Goal: Task Accomplishment & Management: Complete application form

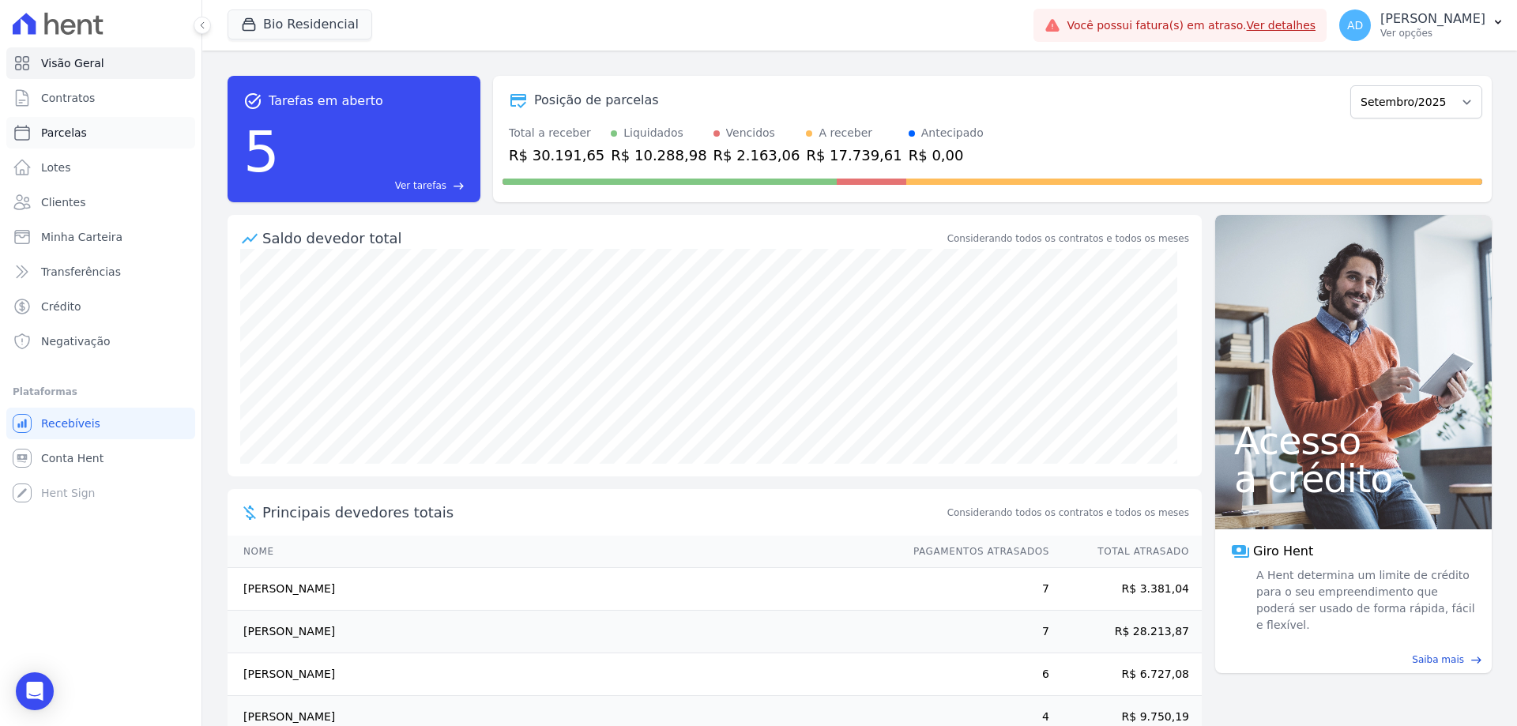
click at [75, 137] on span "Parcelas" at bounding box center [64, 133] width 46 height 16
select select
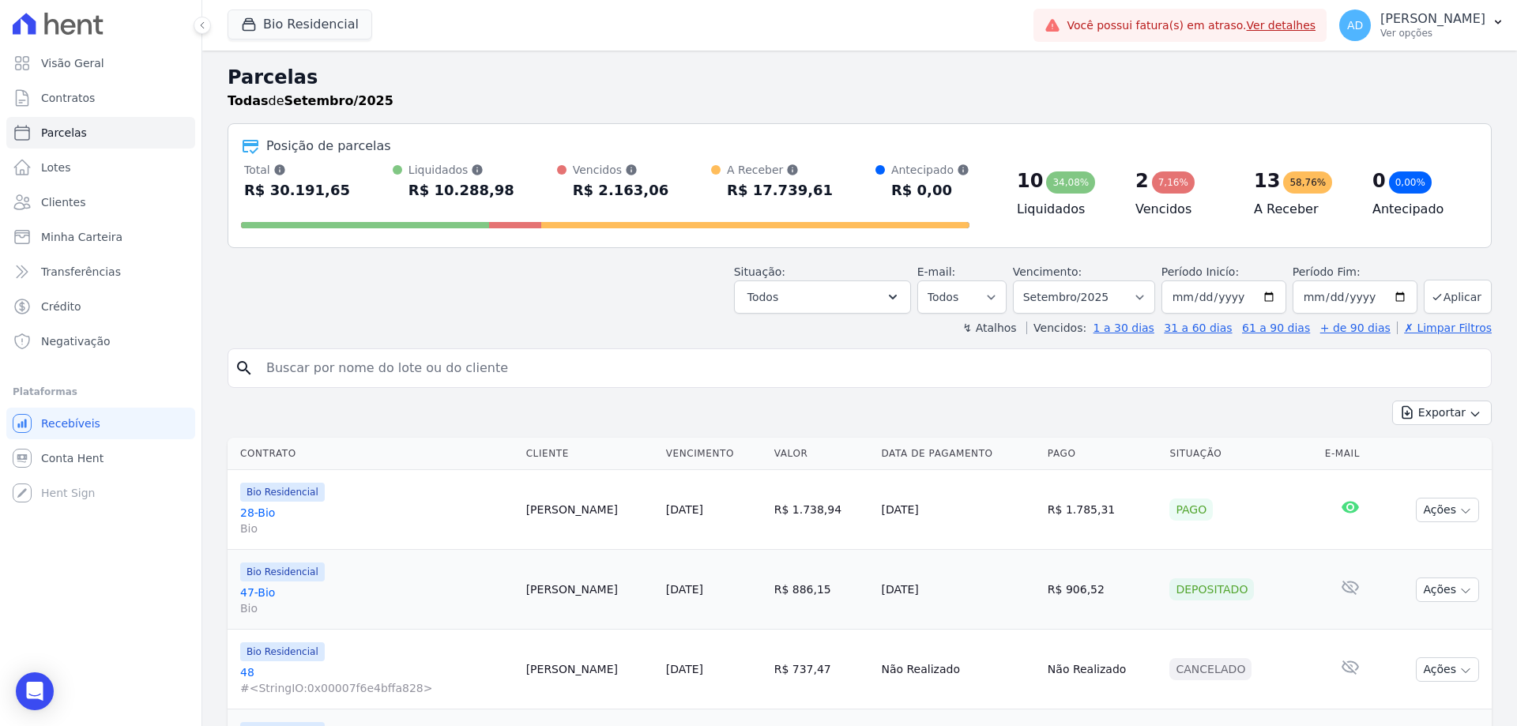
click at [390, 369] on input "search" at bounding box center [871, 368] width 1228 height 32
click at [81, 98] on span "Contratos" at bounding box center [68, 98] width 54 height 16
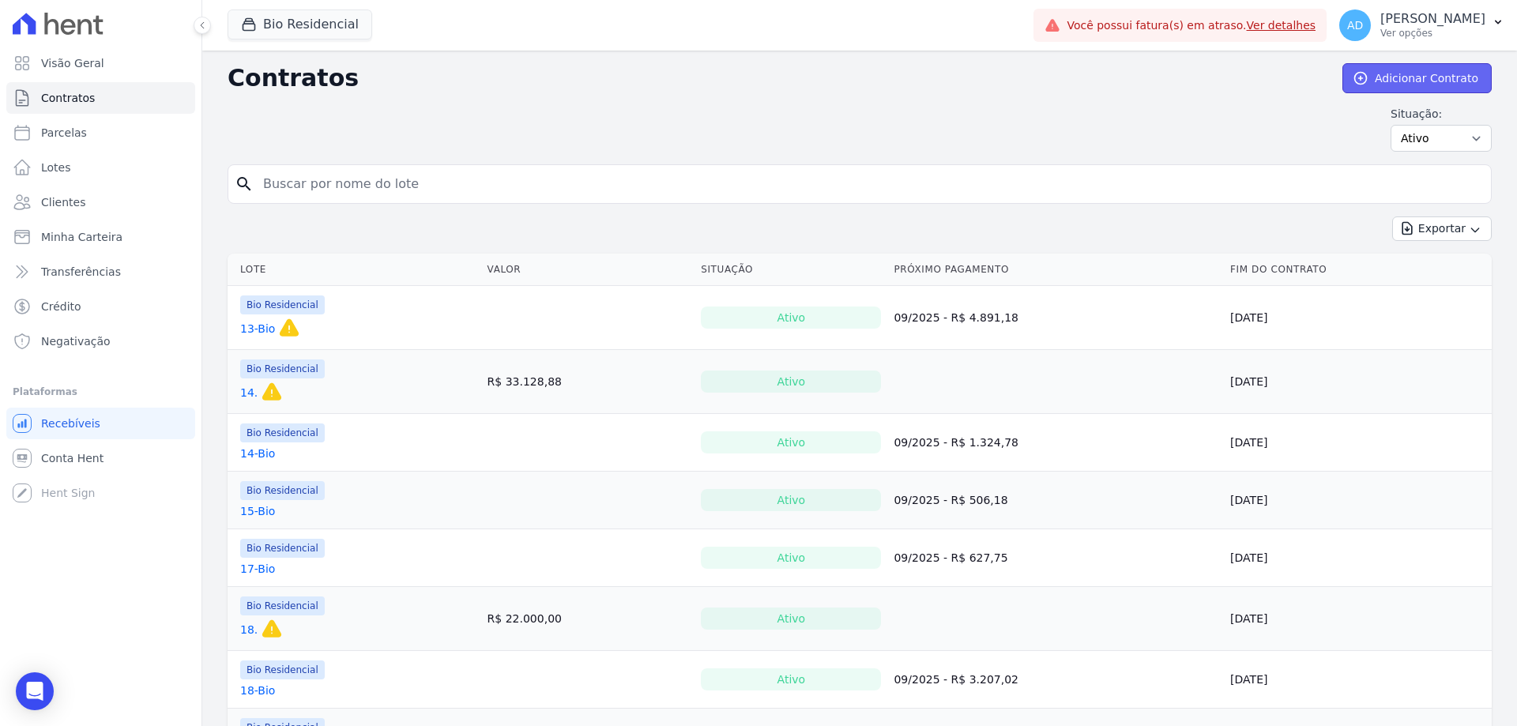
click at [1371, 81] on link "Adicionar Contrato" at bounding box center [1416, 78] width 149 height 30
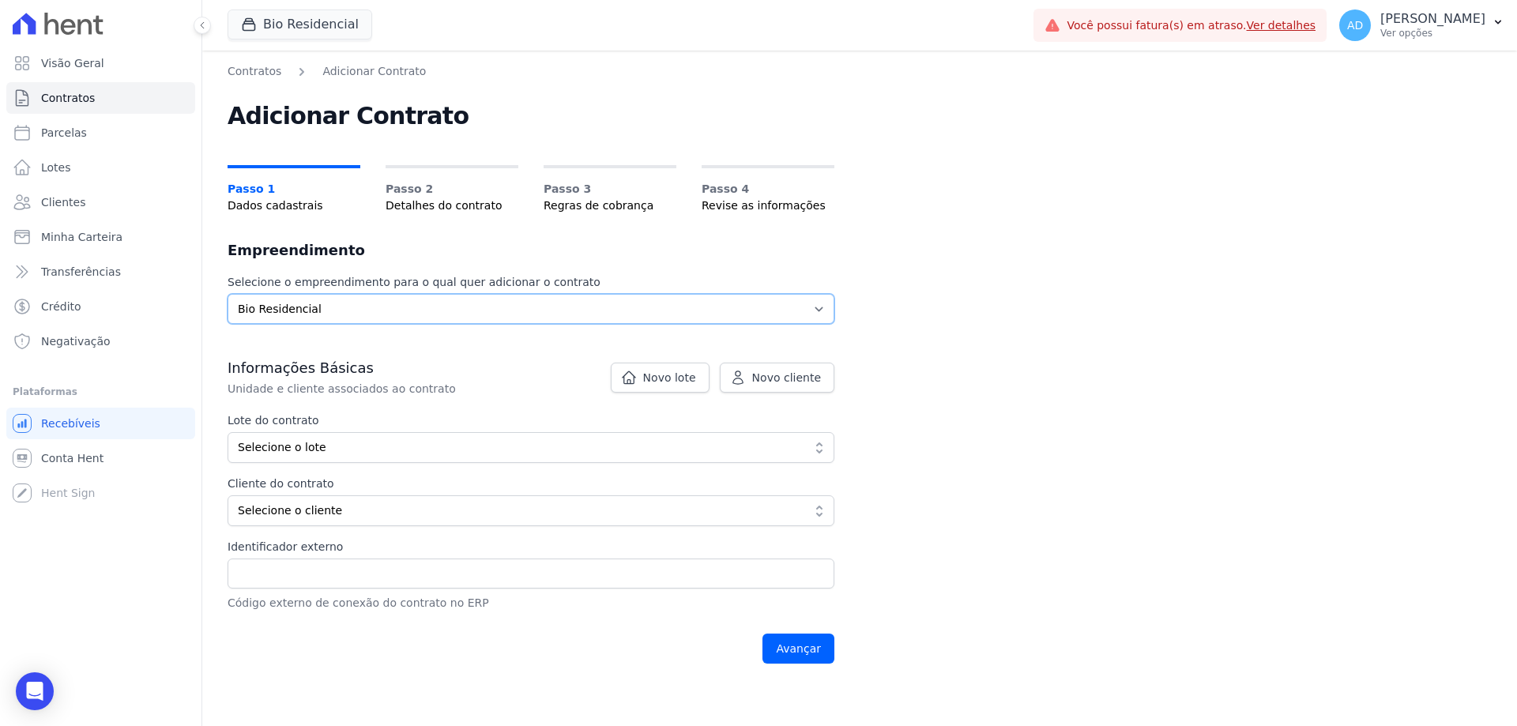
click at [424, 299] on select "Selecione o empreendimento Bio Residencial" at bounding box center [530, 309] width 607 height 30
click at [433, 282] on label "Selecione o empreendimento para o qual quer adicionar o contrato" at bounding box center [530, 282] width 607 height 17
click at [294, 16] on button "Bio Residencial" at bounding box center [299, 24] width 145 height 30
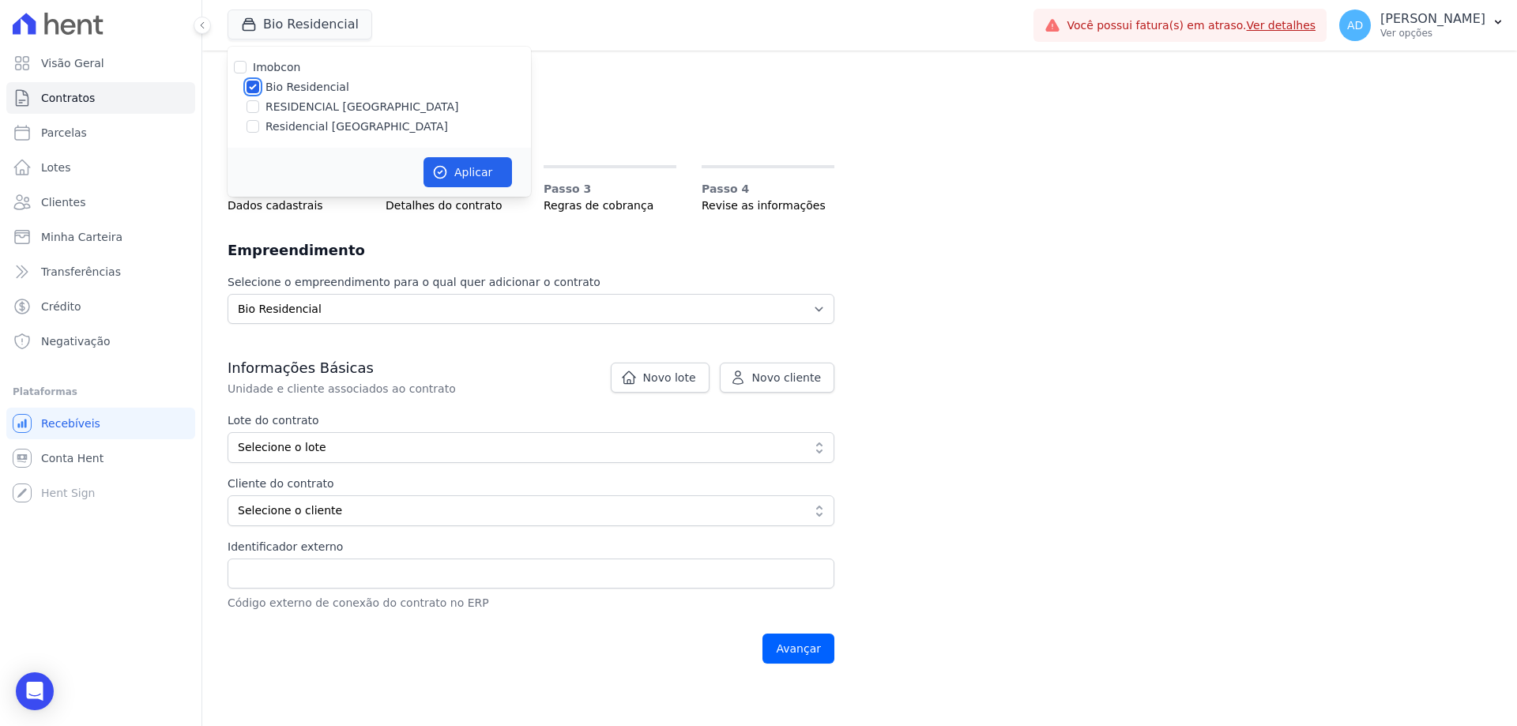
click at [254, 85] on input "Bio Residencial" at bounding box center [252, 87] width 13 height 13
checkbox input "false"
click at [252, 103] on input "RESIDENCIAL [GEOGRAPHIC_DATA][PERSON_NAME]" at bounding box center [252, 106] width 13 height 13
checkbox input "true"
click at [442, 167] on icon "button" at bounding box center [440, 172] width 16 height 16
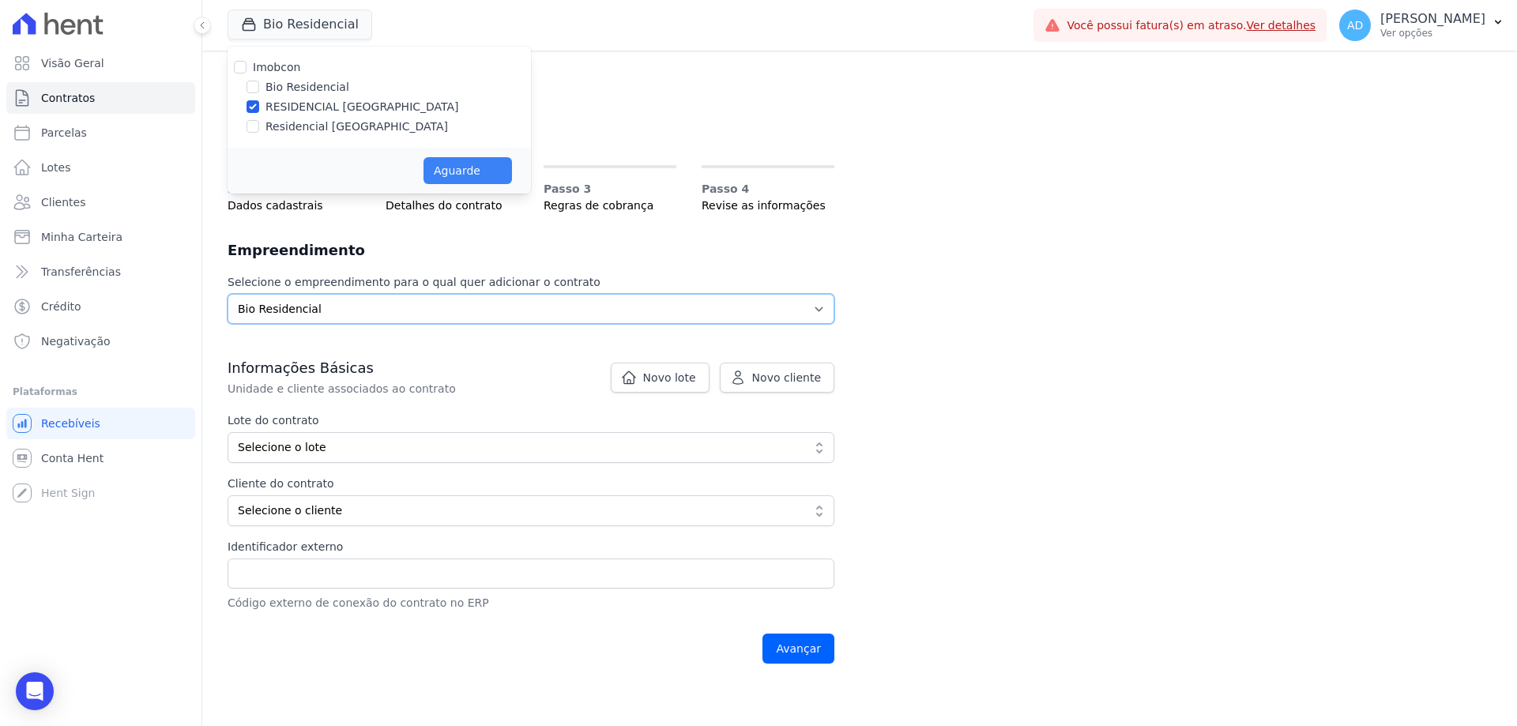
click at [346, 304] on select "Selecione o empreendimento Bio Residencial" at bounding box center [530, 309] width 607 height 30
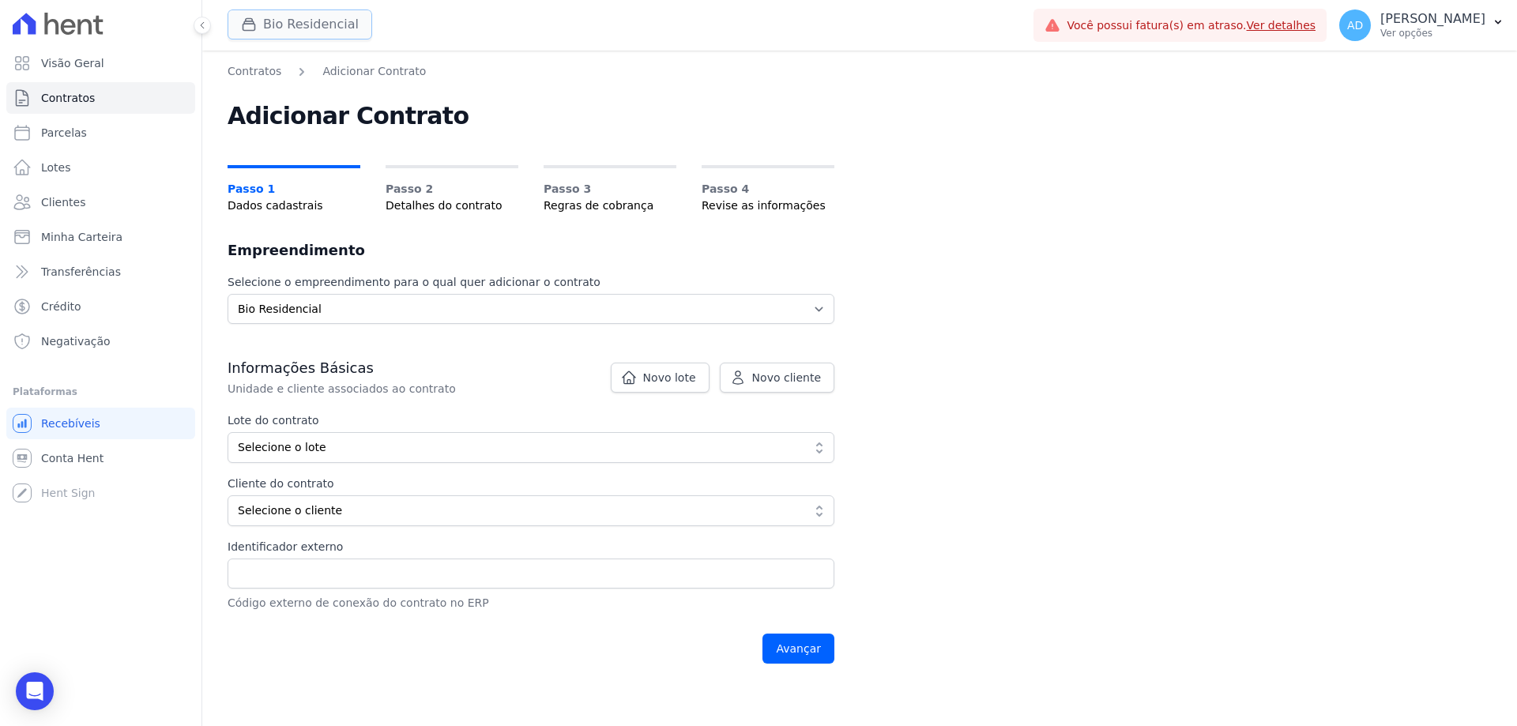
click at [269, 27] on button "Bio Residencial" at bounding box center [299, 24] width 145 height 30
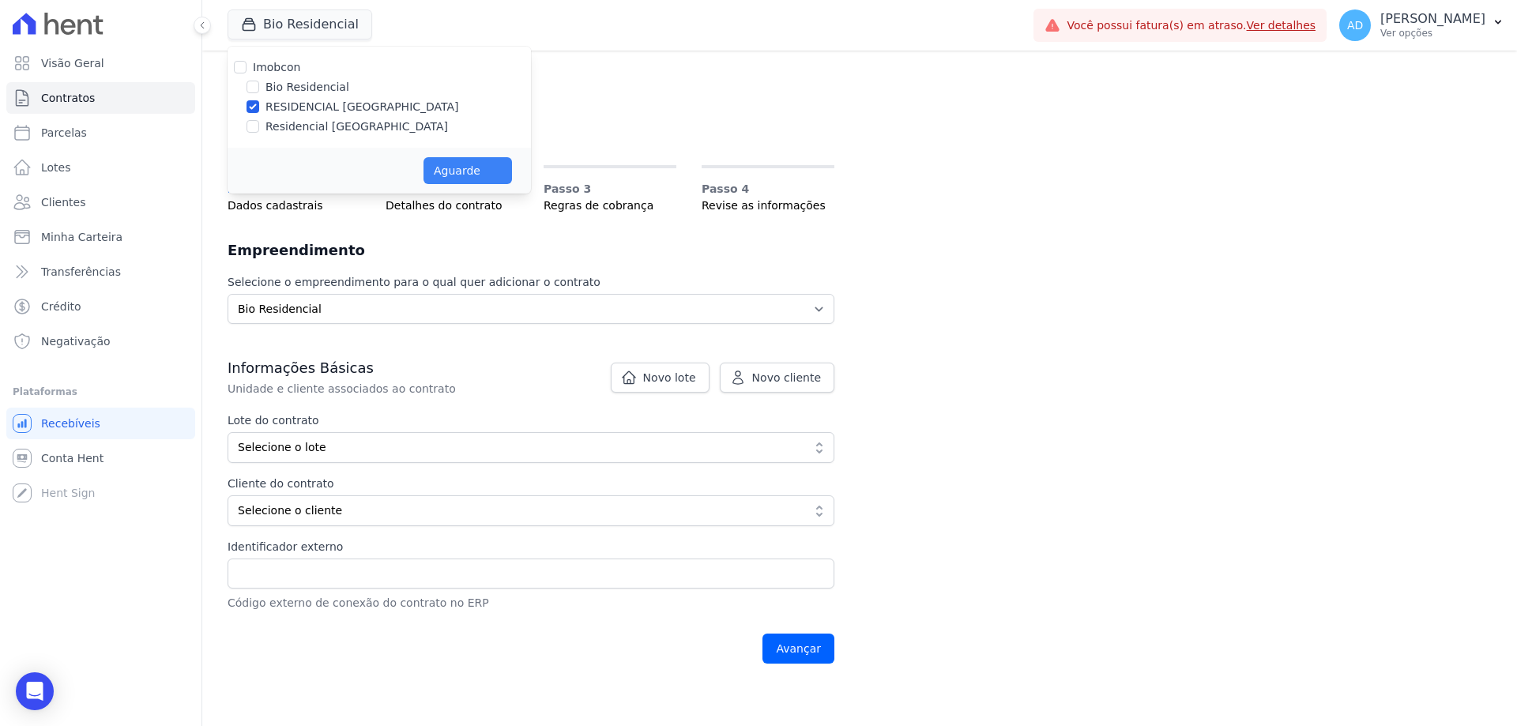
click at [252, 99] on div at bounding box center [252, 107] width 13 height 16
click at [251, 90] on input "Bio Residencial" at bounding box center [252, 87] width 13 height 13
checkbox input "true"
click at [253, 108] on input "RESIDENCIAL [GEOGRAPHIC_DATA][PERSON_NAME]" at bounding box center [252, 106] width 13 height 13
checkbox input "false"
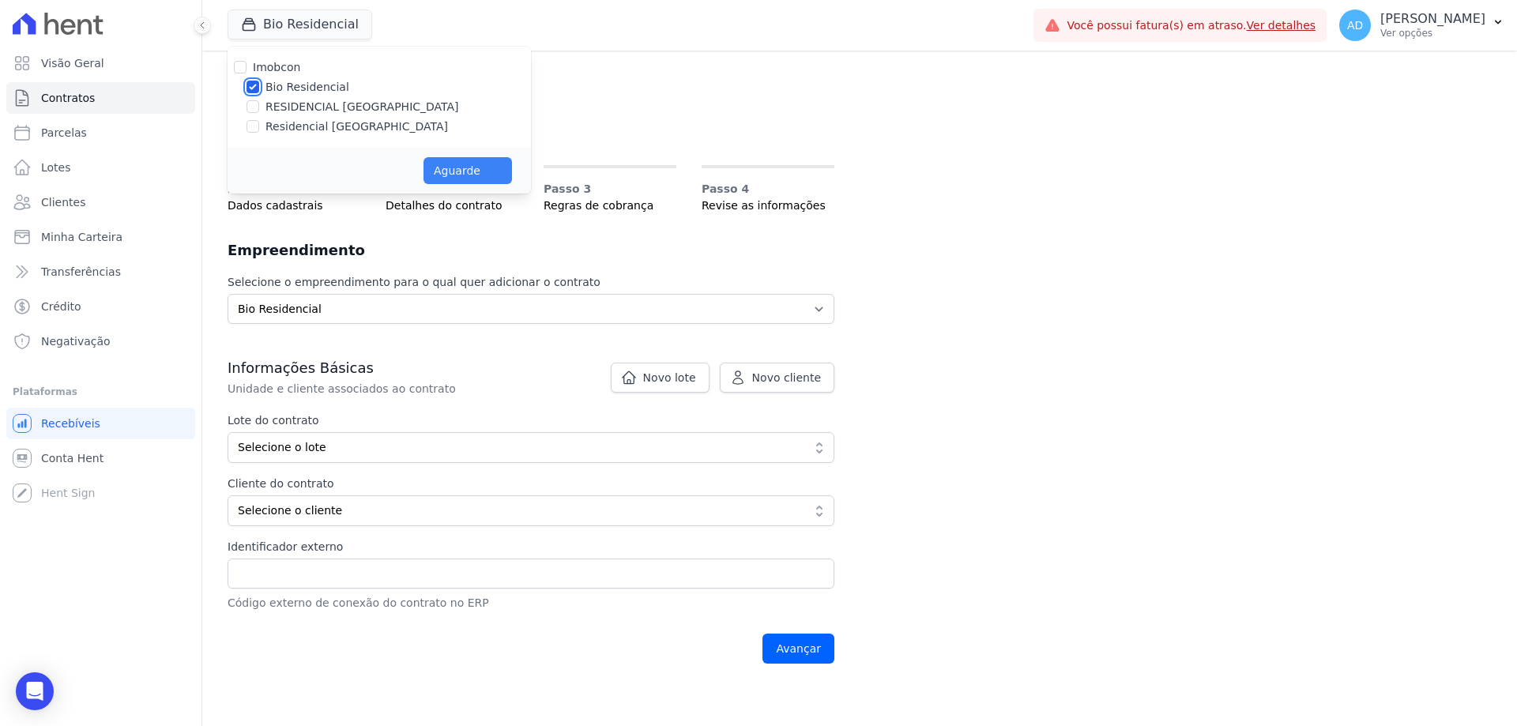
click at [250, 88] on input "Bio Residencial" at bounding box center [252, 87] width 13 height 13
checkbox input "false"
click at [255, 111] on input "RESIDENCIAL [GEOGRAPHIC_DATA][PERSON_NAME]" at bounding box center [252, 106] width 13 height 13
checkbox input "true"
drag, startPoint x: 447, startPoint y: 164, endPoint x: 415, endPoint y: 188, distance: 39.5
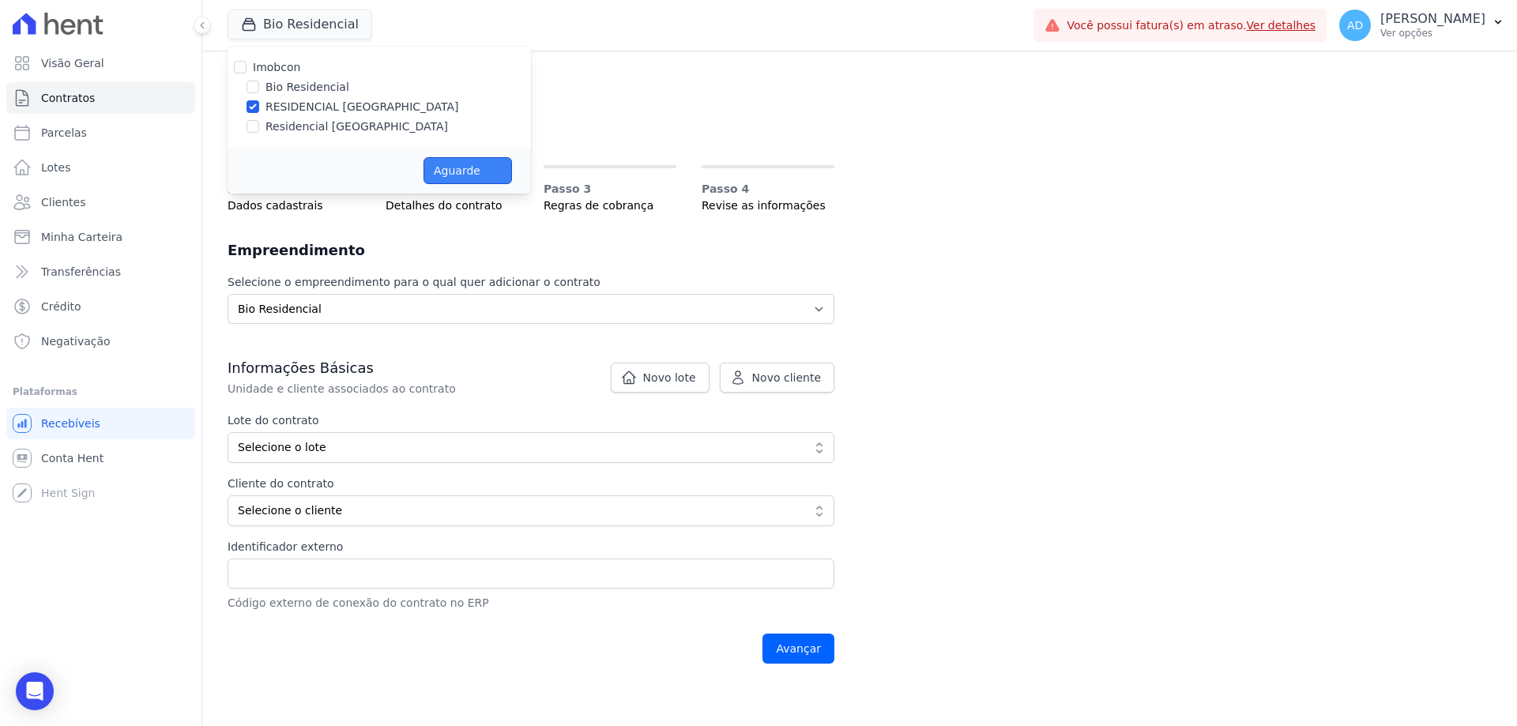
click at [446, 164] on button "Aguarde" at bounding box center [467, 170] width 88 height 27
click at [442, 173] on button "Aguarde" at bounding box center [467, 170] width 88 height 27
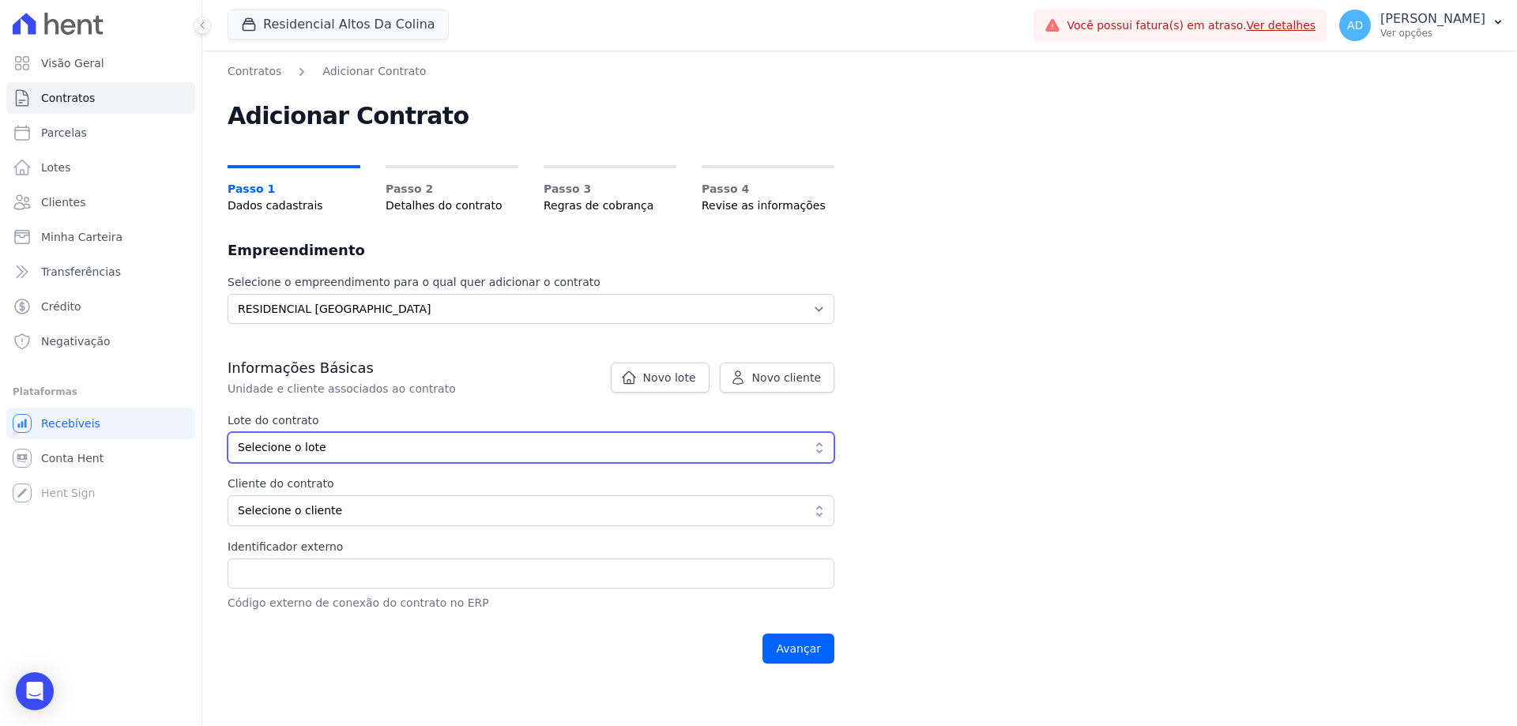
click at [372, 448] on span "Selecione o lote" at bounding box center [520, 447] width 564 height 17
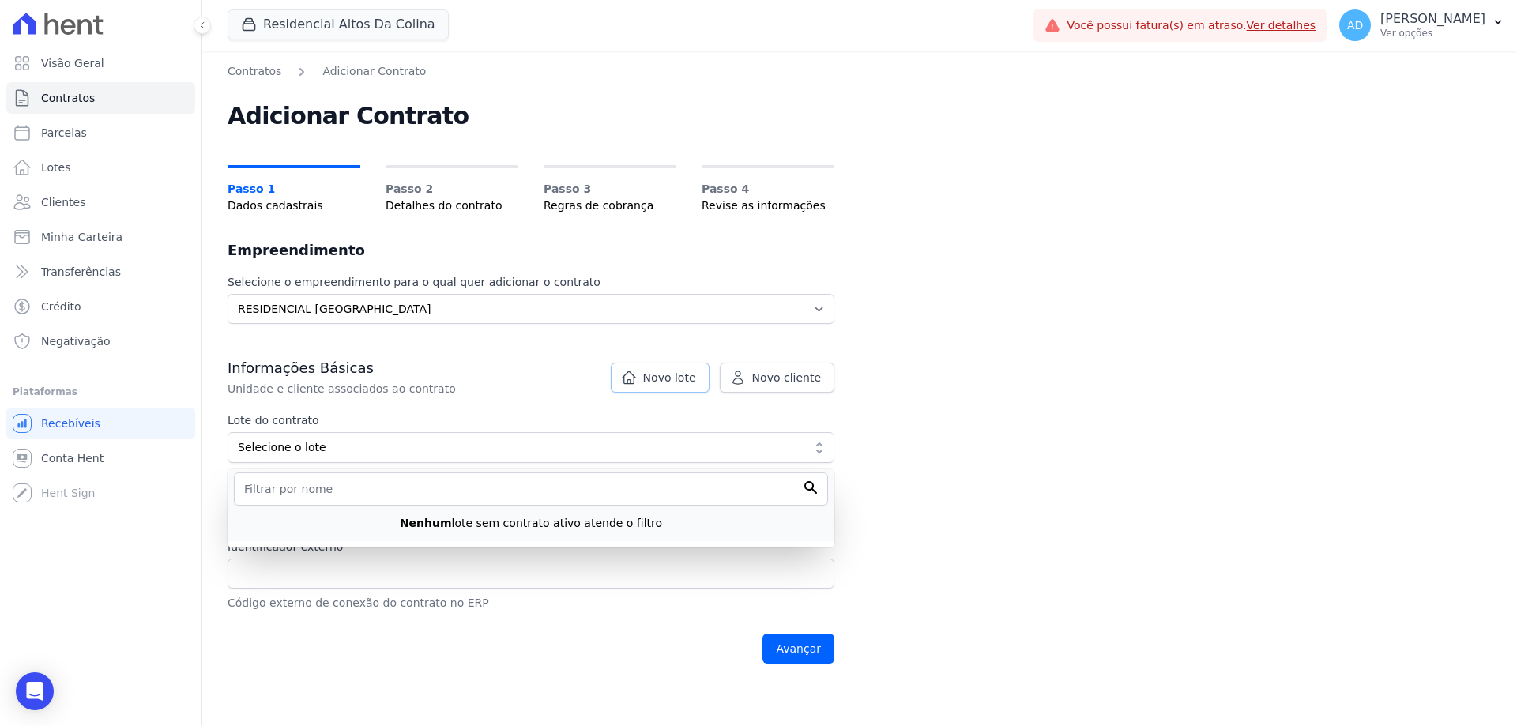
click at [634, 380] on icon at bounding box center [628, 377] width 13 height 12
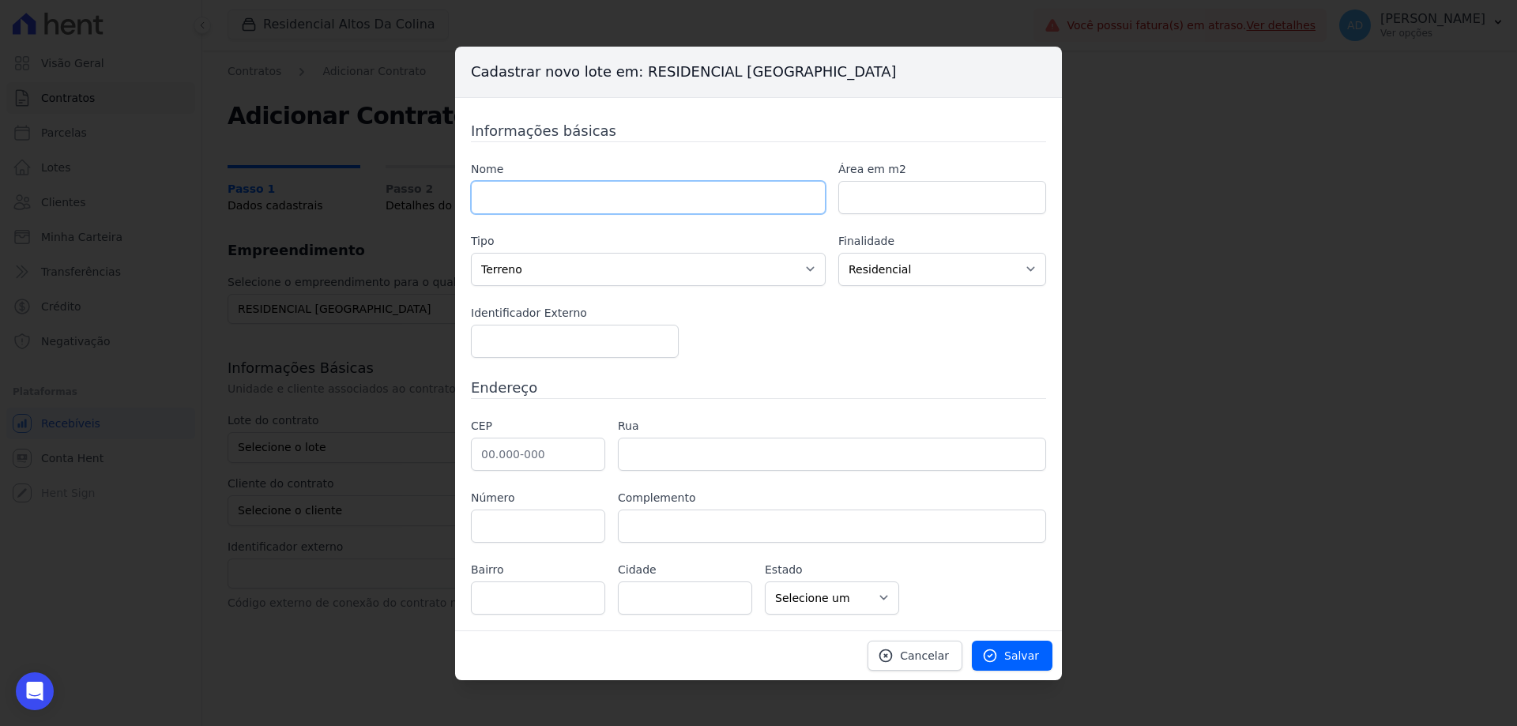
click at [547, 193] on input "text" at bounding box center [648, 197] width 355 height 33
type input "156"
drag, startPoint x: 1010, startPoint y: 656, endPoint x: 1002, endPoint y: 646, distance: 13.0
click at [1010, 656] on span "Salvar" at bounding box center [1021, 656] width 35 height 16
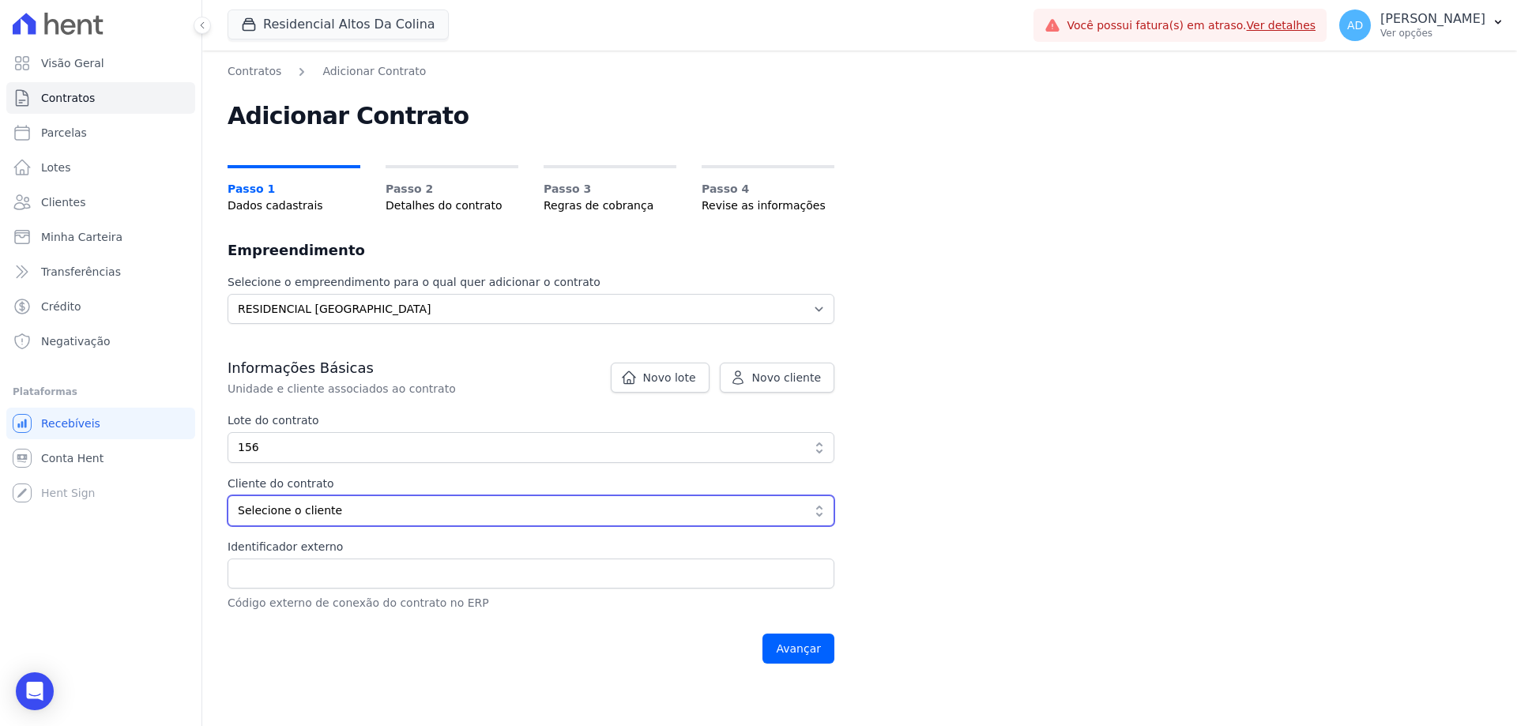
click at [428, 516] on span "Selecione o cliente" at bounding box center [520, 510] width 564 height 17
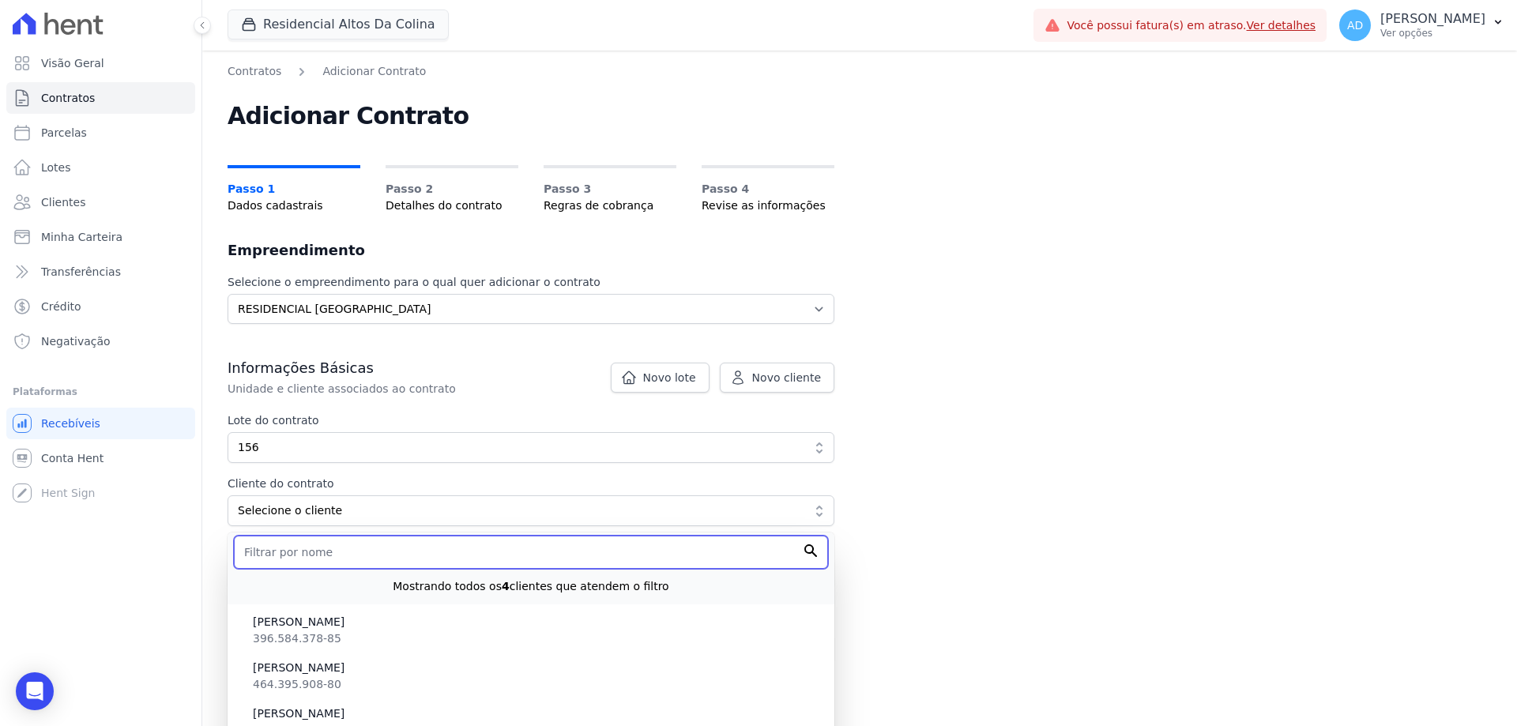
click at [404, 551] on input "text" at bounding box center [531, 552] width 594 height 33
click at [86, 194] on link "Clientes" at bounding box center [100, 202] width 189 height 32
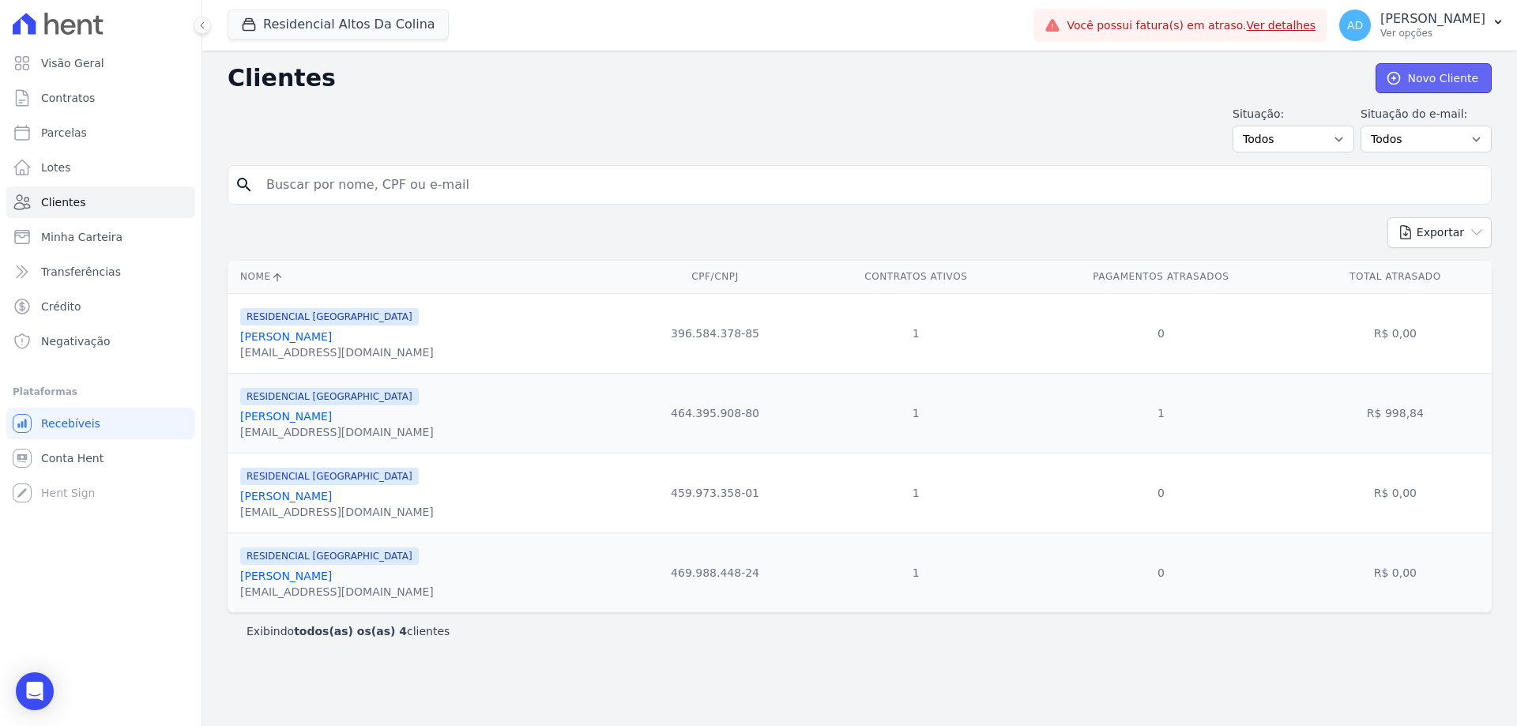
click at [1426, 74] on link "Novo Cliente" at bounding box center [1433, 78] width 116 height 30
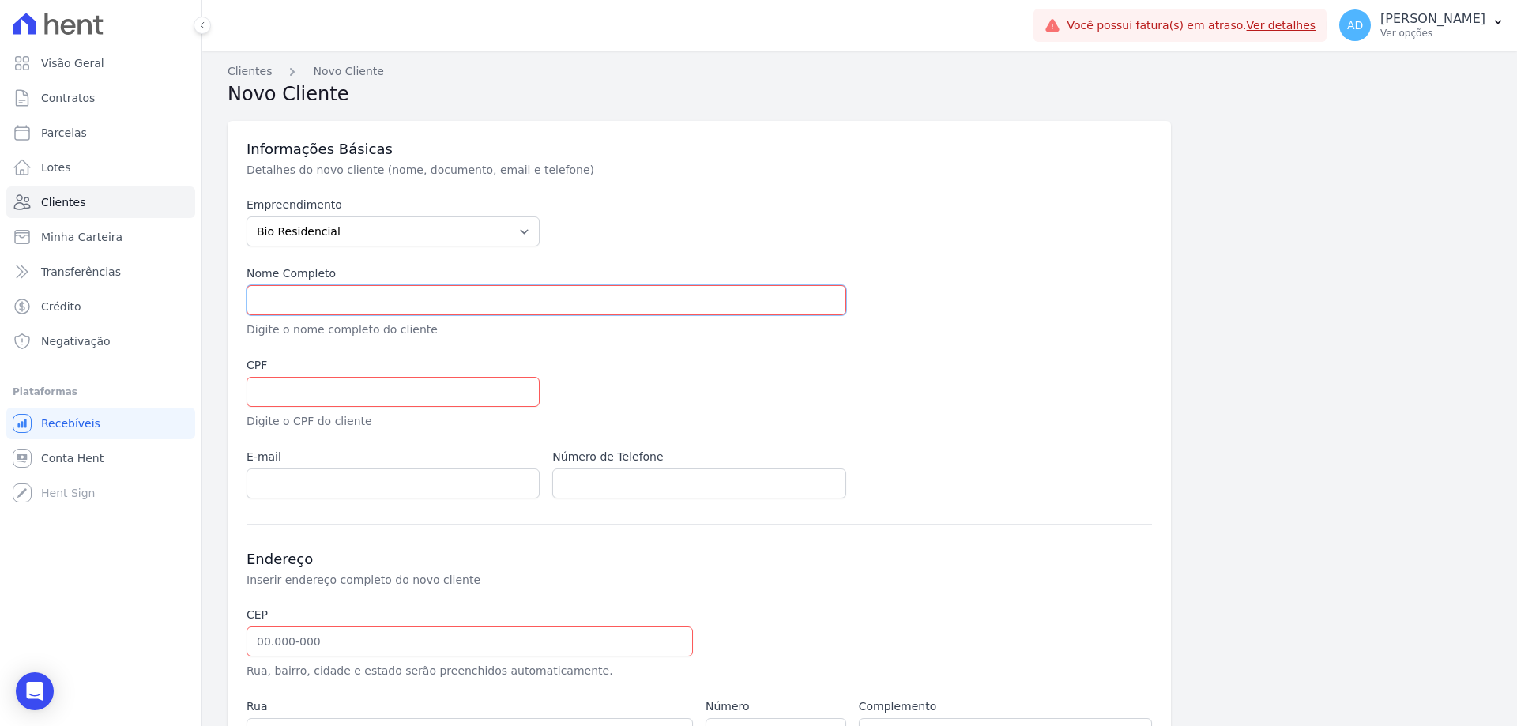
click at [339, 300] on input "text" at bounding box center [546, 300] width 600 height 30
click at [385, 295] on input "text" at bounding box center [546, 300] width 600 height 30
paste input "[PERSON_NAME] [PERSON_NAME]"
type input "[PERSON_NAME] [PERSON_NAME]"
click at [344, 387] on input "text" at bounding box center [392, 392] width 293 height 30
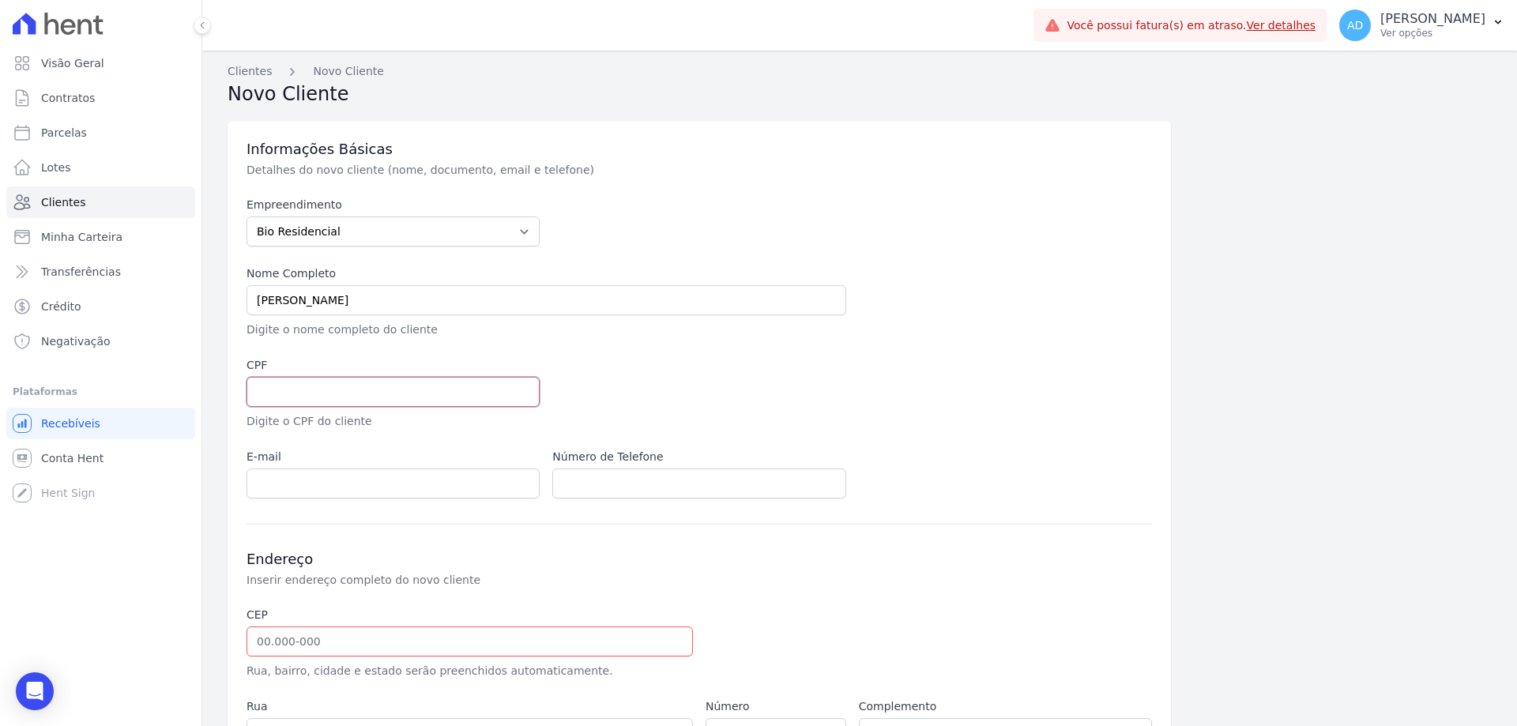
paste input "484.418.458-08"
type input "484.418.458-08"
drag, startPoint x: 371, startPoint y: 479, endPoint x: 361, endPoint y: 485, distance: 11.7
click at [371, 479] on input "email" at bounding box center [392, 483] width 293 height 30
paste input "[EMAIL_ADDRESS][DOMAIN_NAME]"
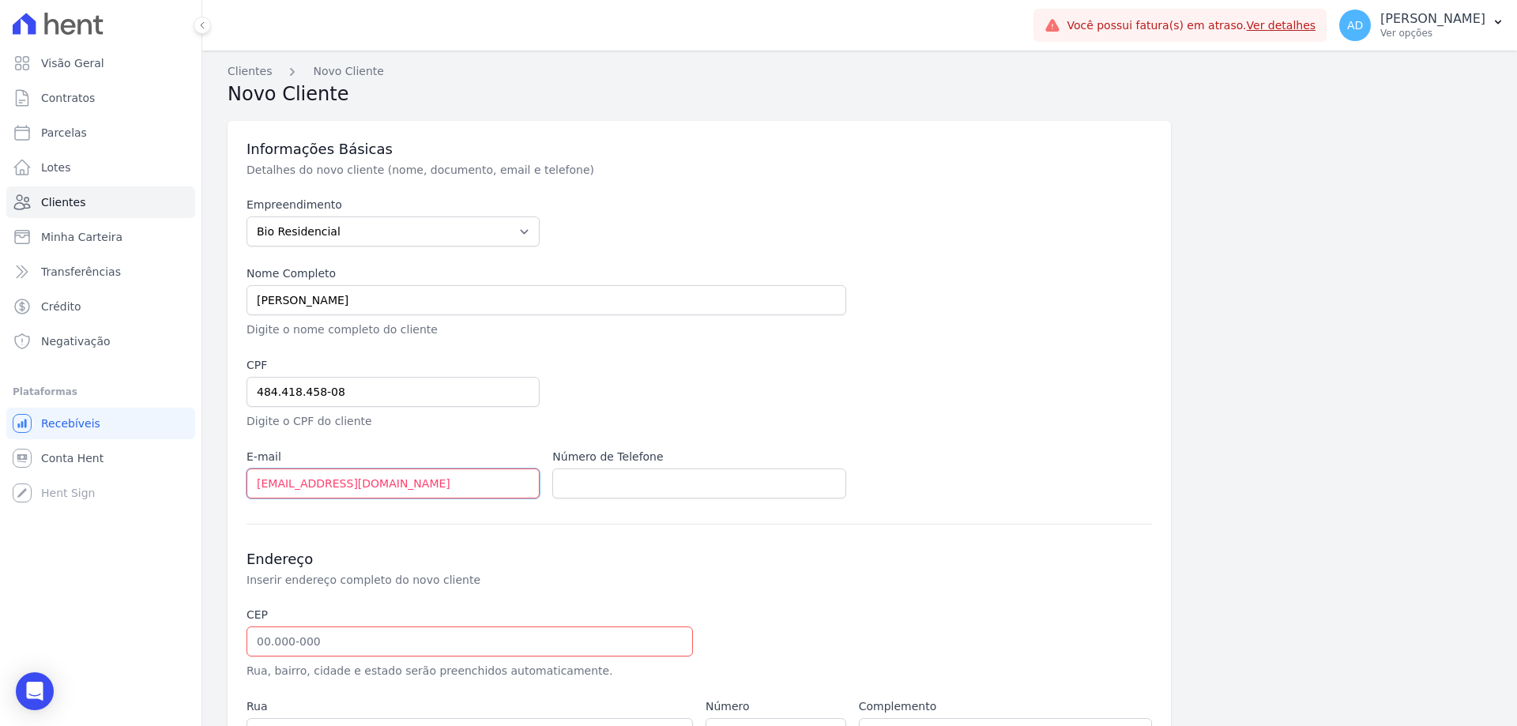
type input "[EMAIL_ADDRESS][DOMAIN_NAME]"
paste input "(14) 997585416"
type input "(14) 997585416"
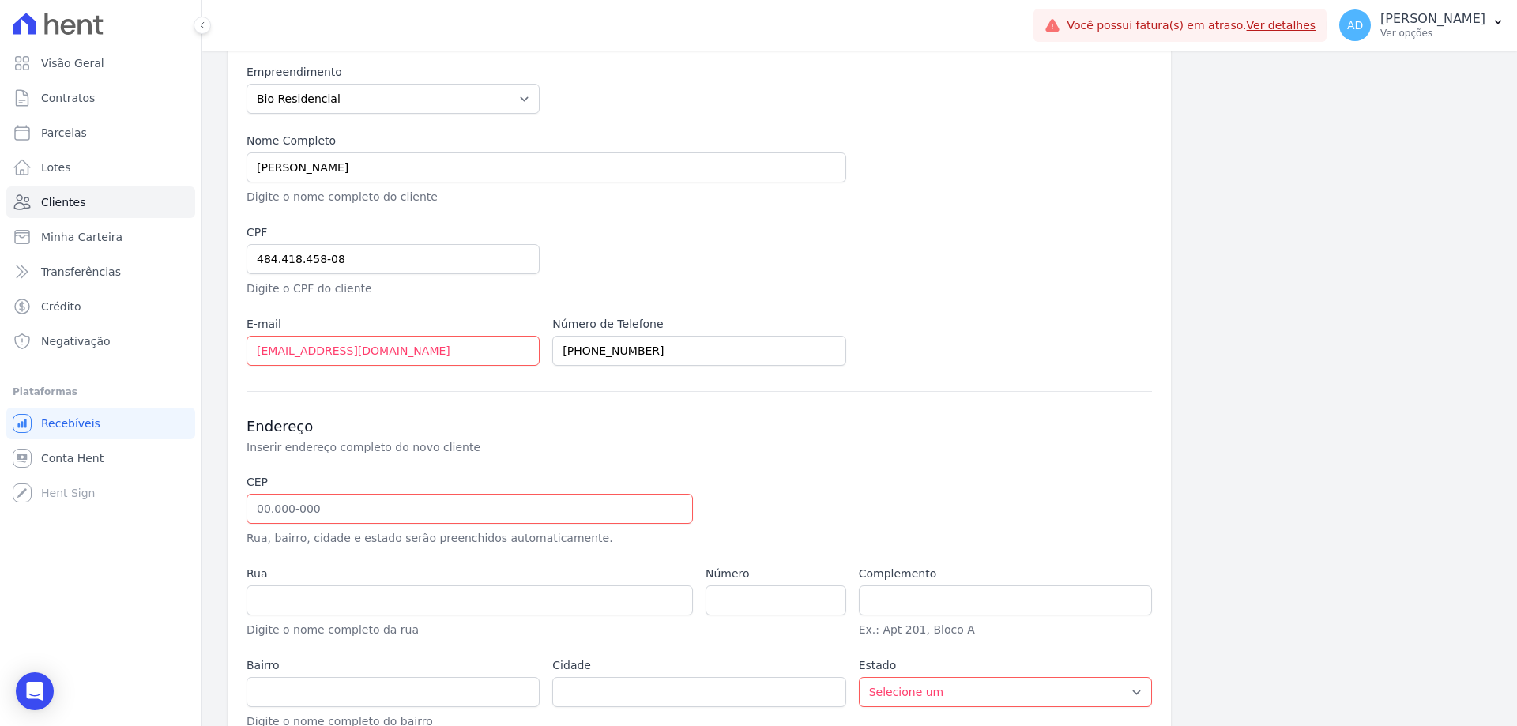
scroll to position [158, 0]
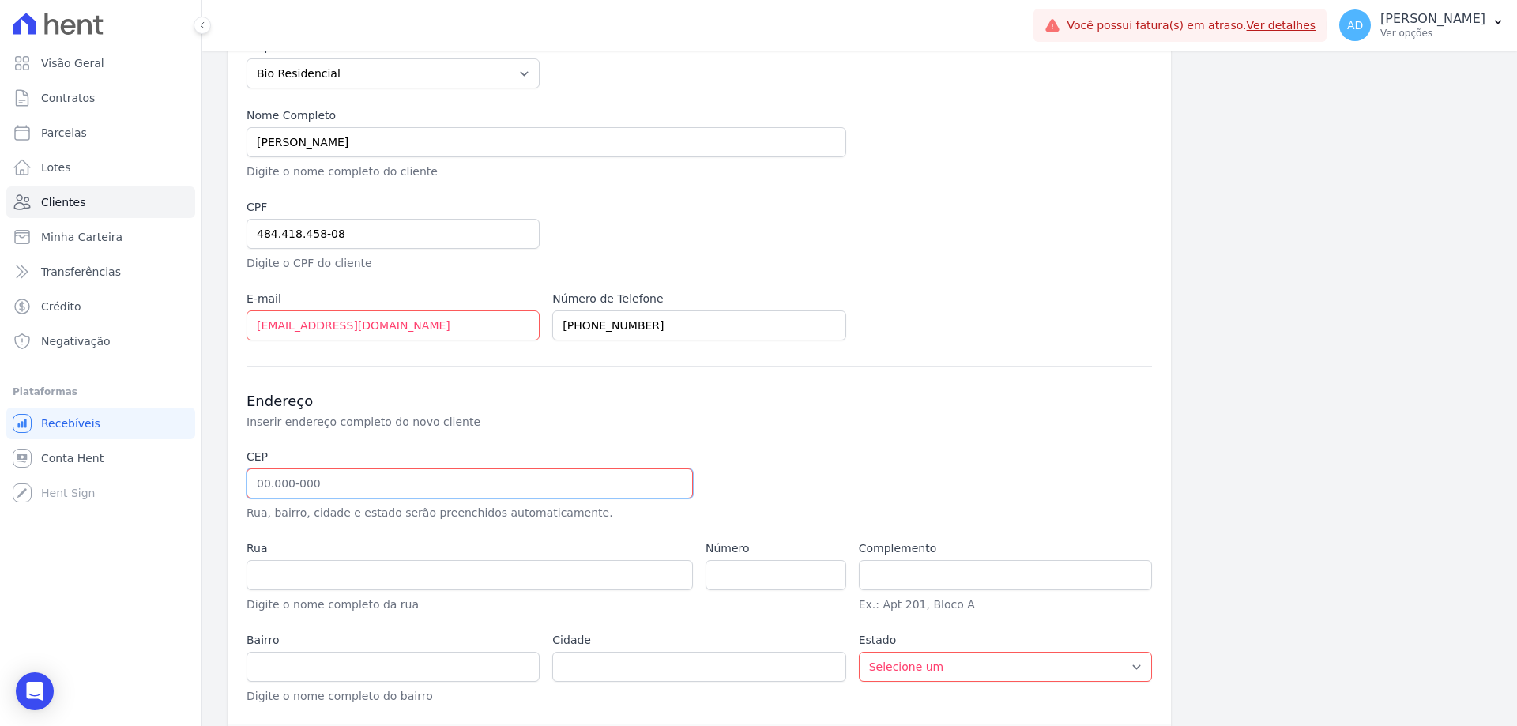
click at [381, 492] on input "text" at bounding box center [469, 483] width 446 height 30
paste input "18.608-027"
type input "18.608-027"
type input "[PERSON_NAME] [PERSON_NAME]"
type input "[GEOGRAPHIC_DATA]"
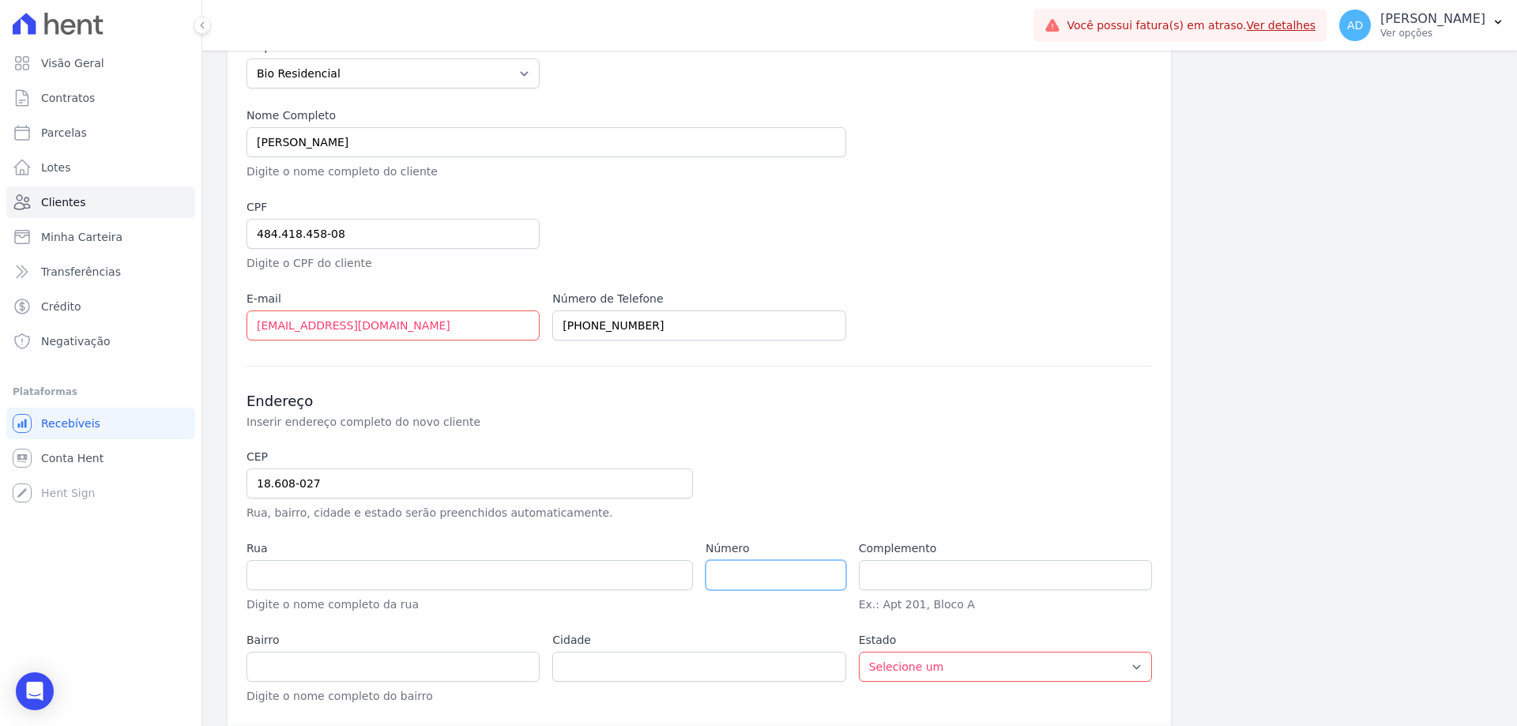
type input "Botucatu"
select select "SP"
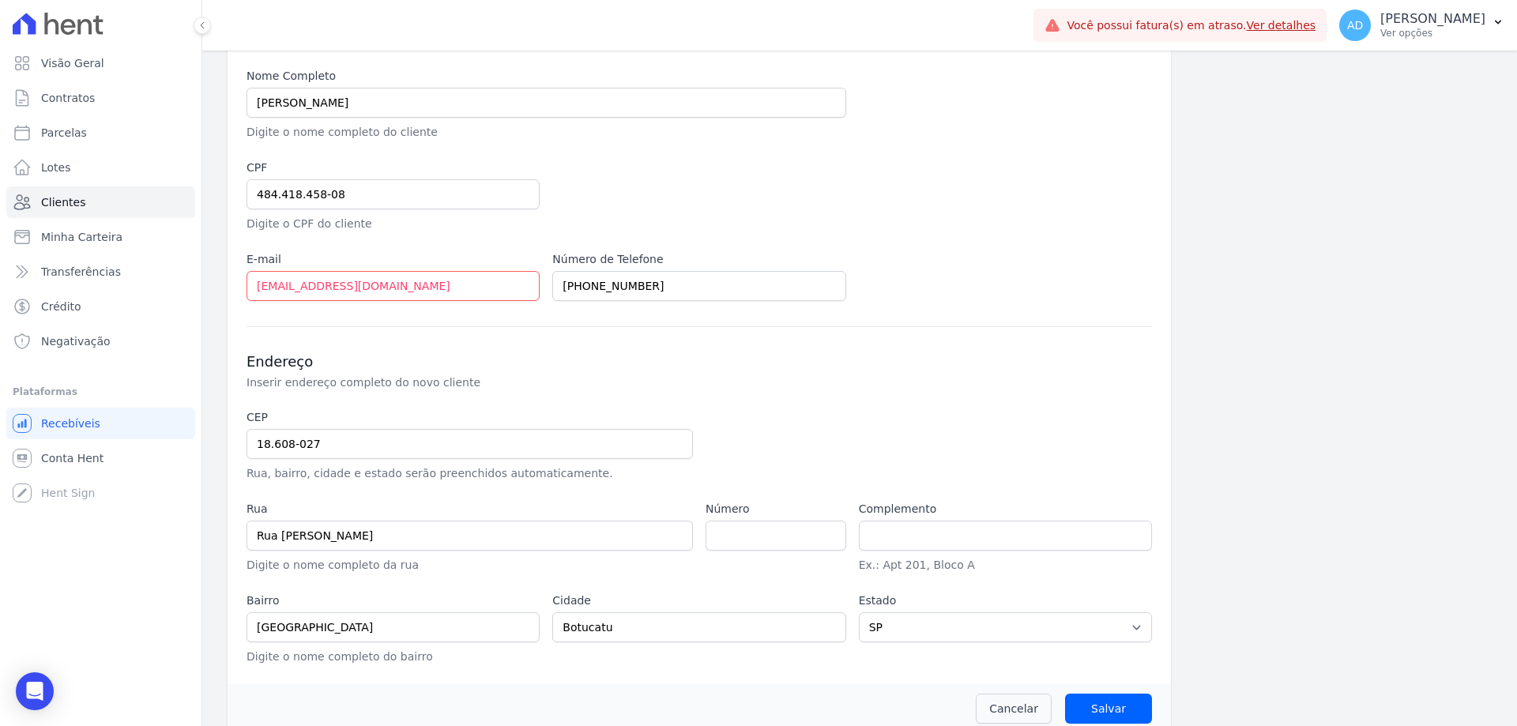
scroll to position [217, 0]
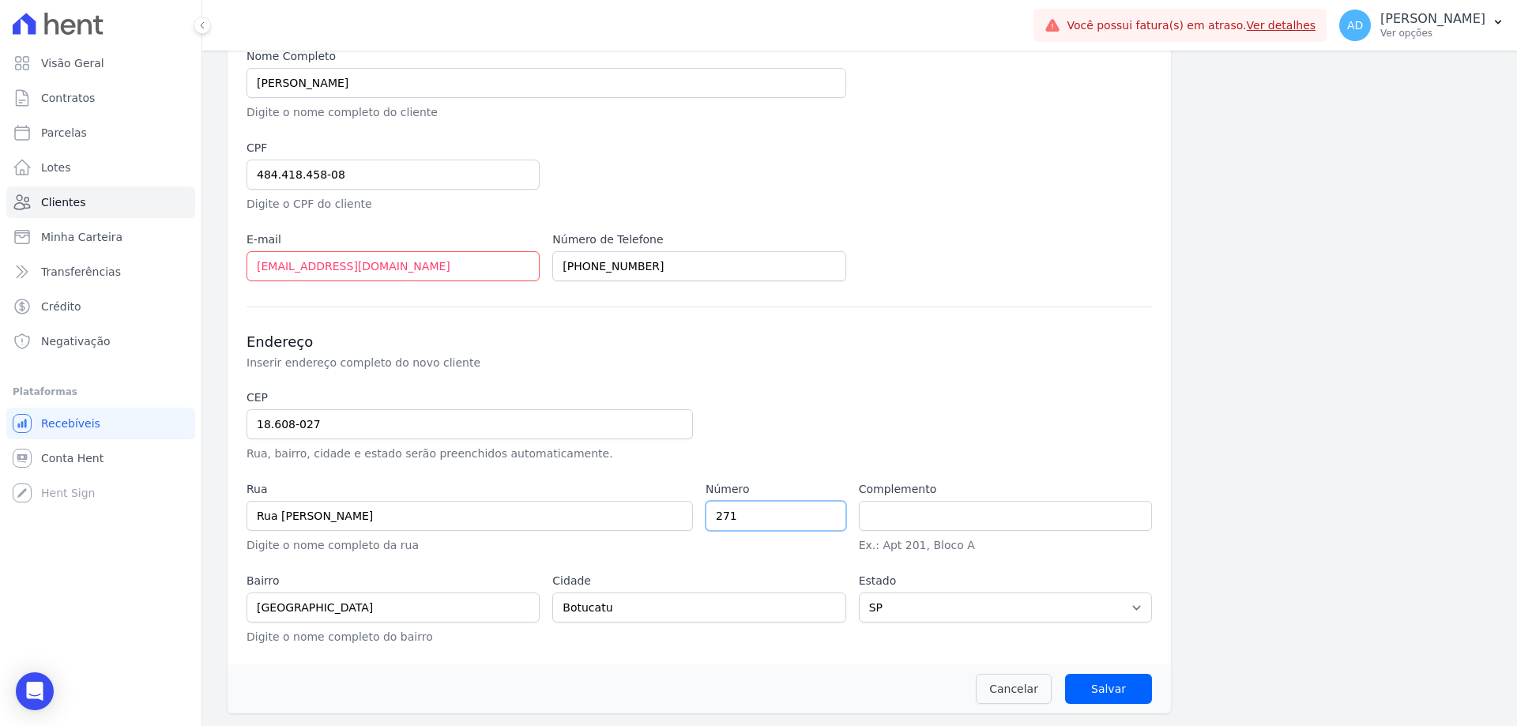
type input "271"
click at [1087, 689] on input "Salvar" at bounding box center [1108, 689] width 87 height 30
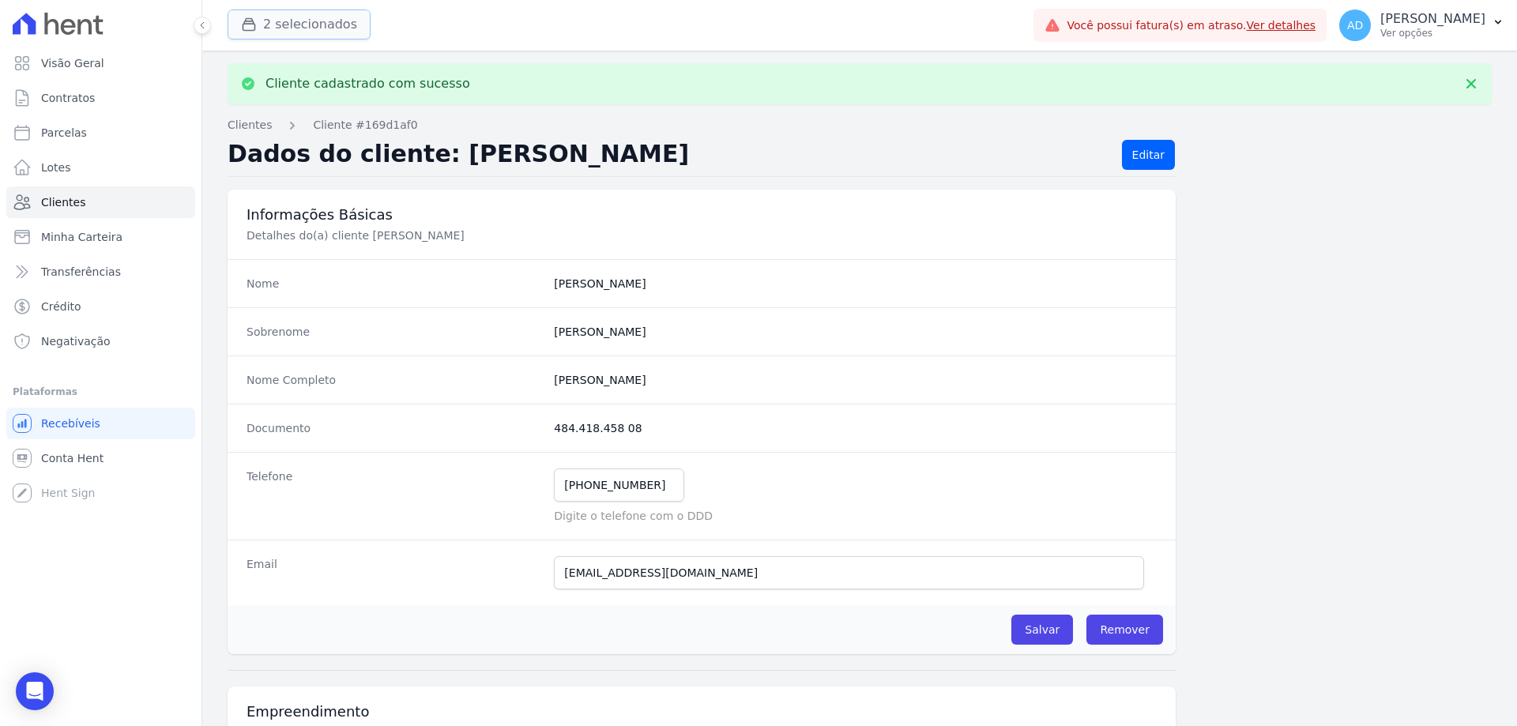
click at [276, 25] on button "2 selecionados" at bounding box center [298, 24] width 143 height 30
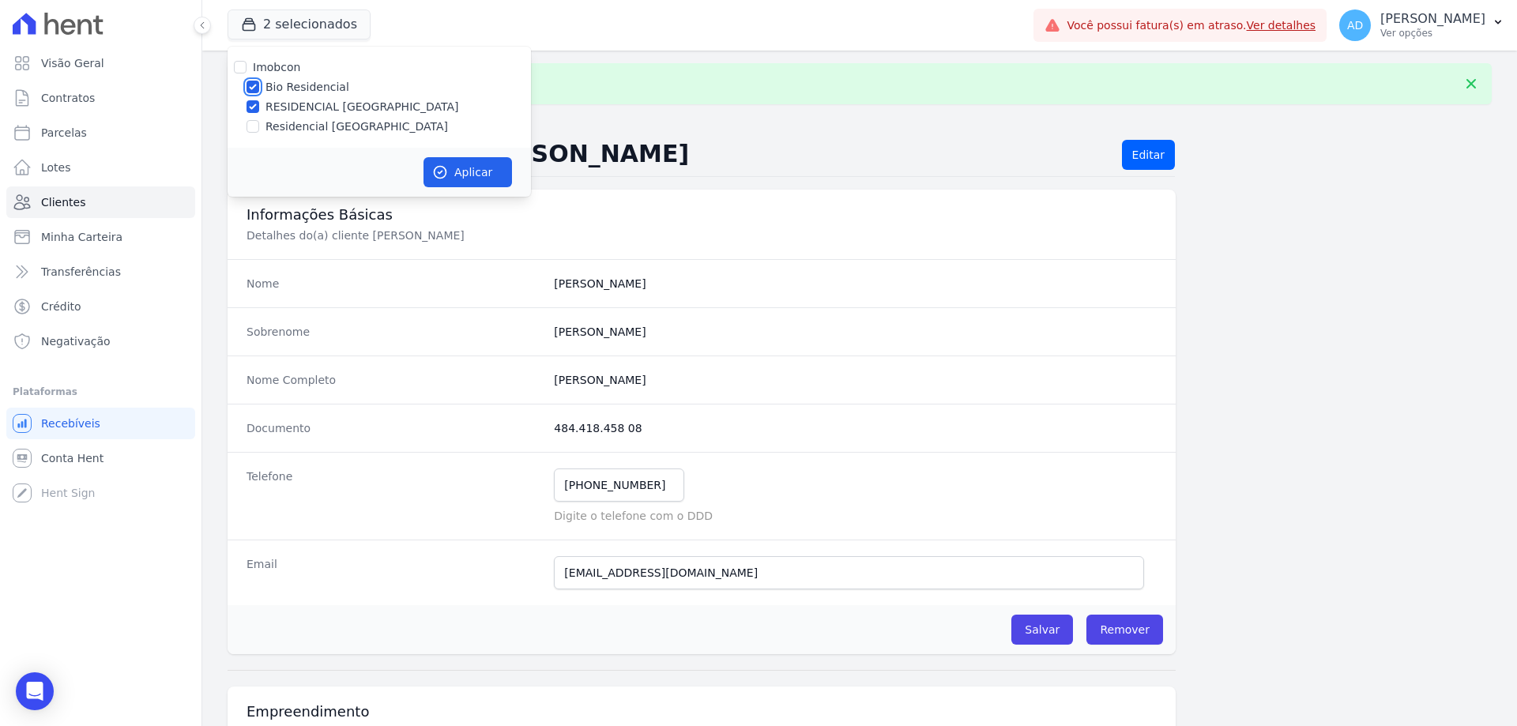
click at [254, 88] on input "Bio Residencial" at bounding box center [252, 87] width 13 height 13
checkbox input "false"
click at [434, 170] on icon "button" at bounding box center [440, 173] width 12 height 12
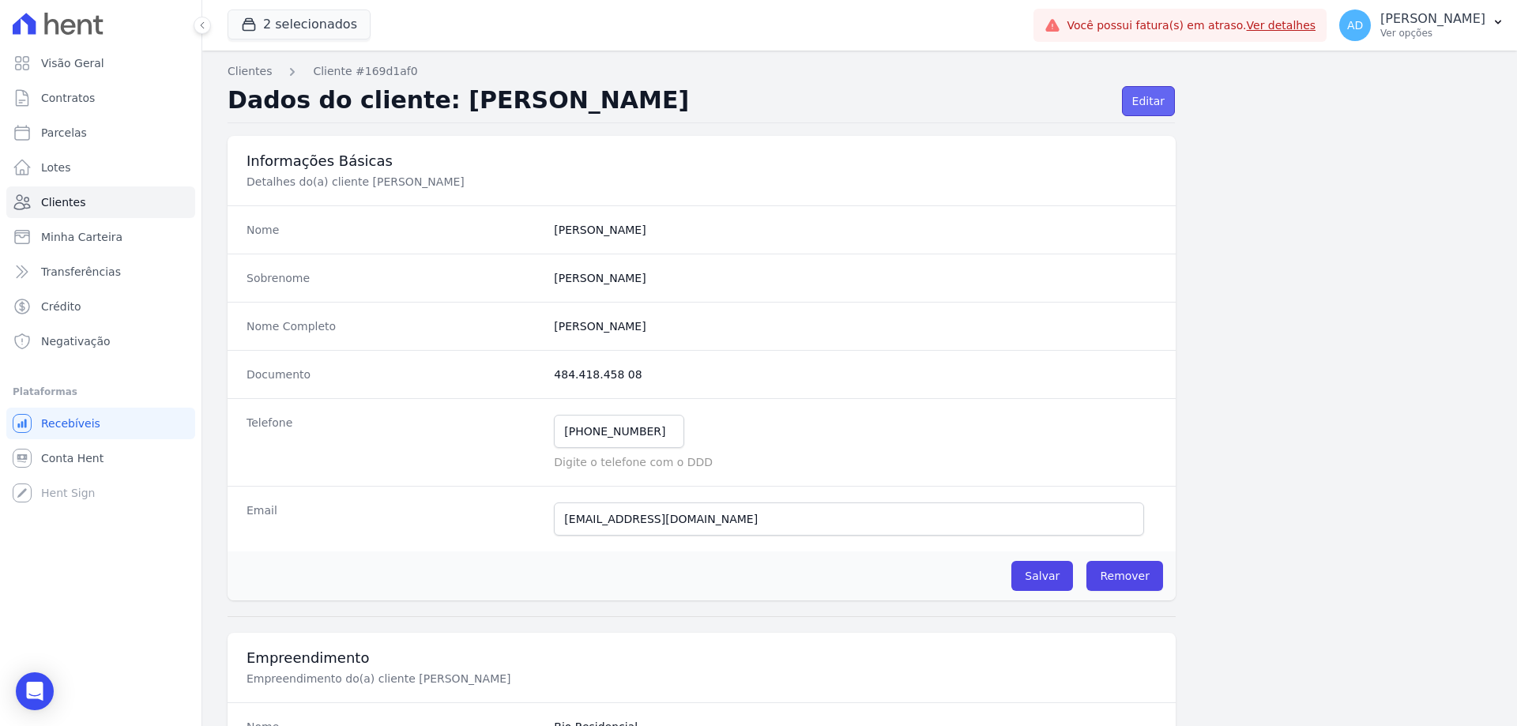
click at [1145, 102] on link "Editar" at bounding box center [1148, 101] width 53 height 30
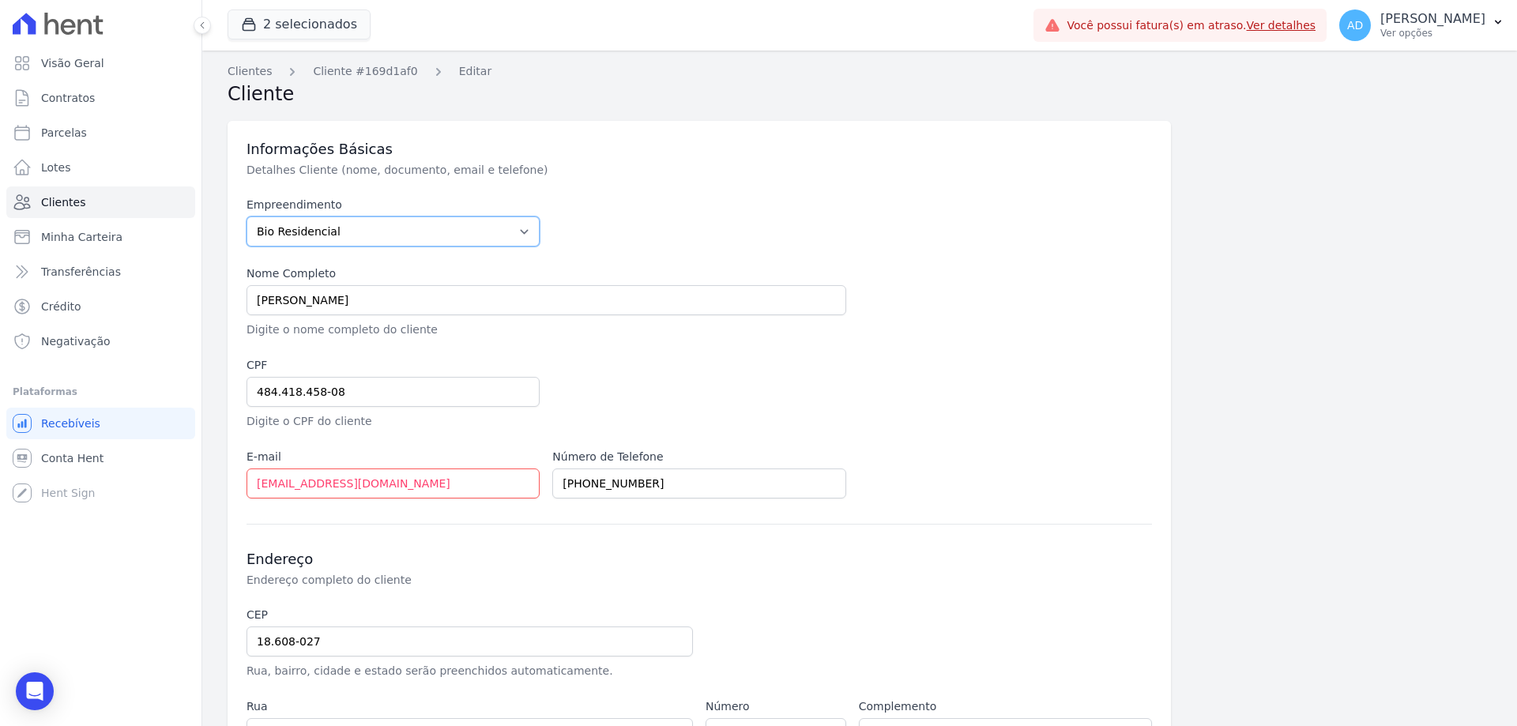
drag, startPoint x: 373, startPoint y: 230, endPoint x: 371, endPoint y: 239, distance: 8.8
click at [372, 230] on select "Bio Residencial RESIDENCIAL ALTOS DA COLINA Residencial Serra da Canastra" at bounding box center [392, 231] width 293 height 30
select select "e3bd3923-d76b-47dd-b74a-430a23c6a4d1"
click at [246, 216] on select "Bio Residencial RESIDENCIAL ALTOS DA COLINA Residencial Serra da Canastra" at bounding box center [392, 231] width 293 height 30
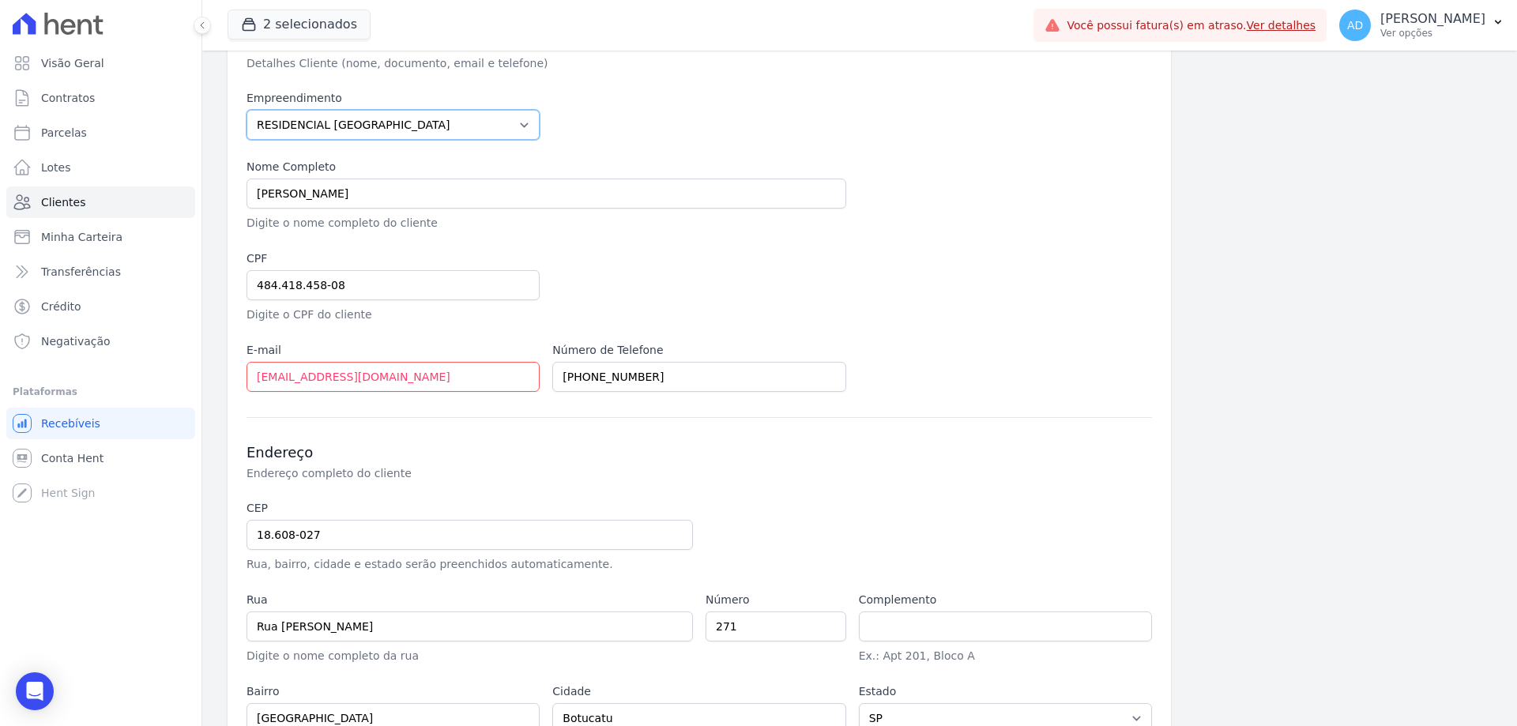
scroll to position [217, 0]
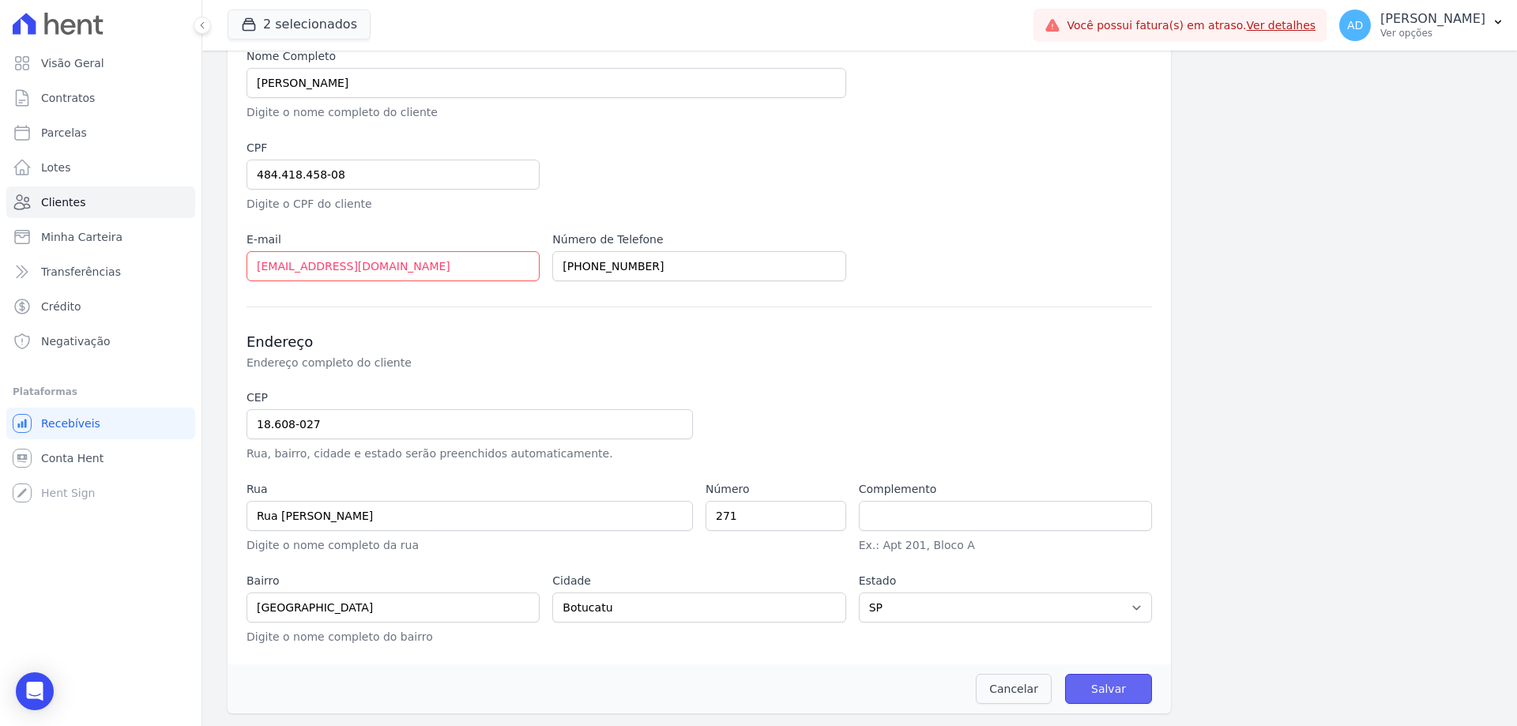
click at [1108, 686] on input "Salvar" at bounding box center [1108, 689] width 87 height 30
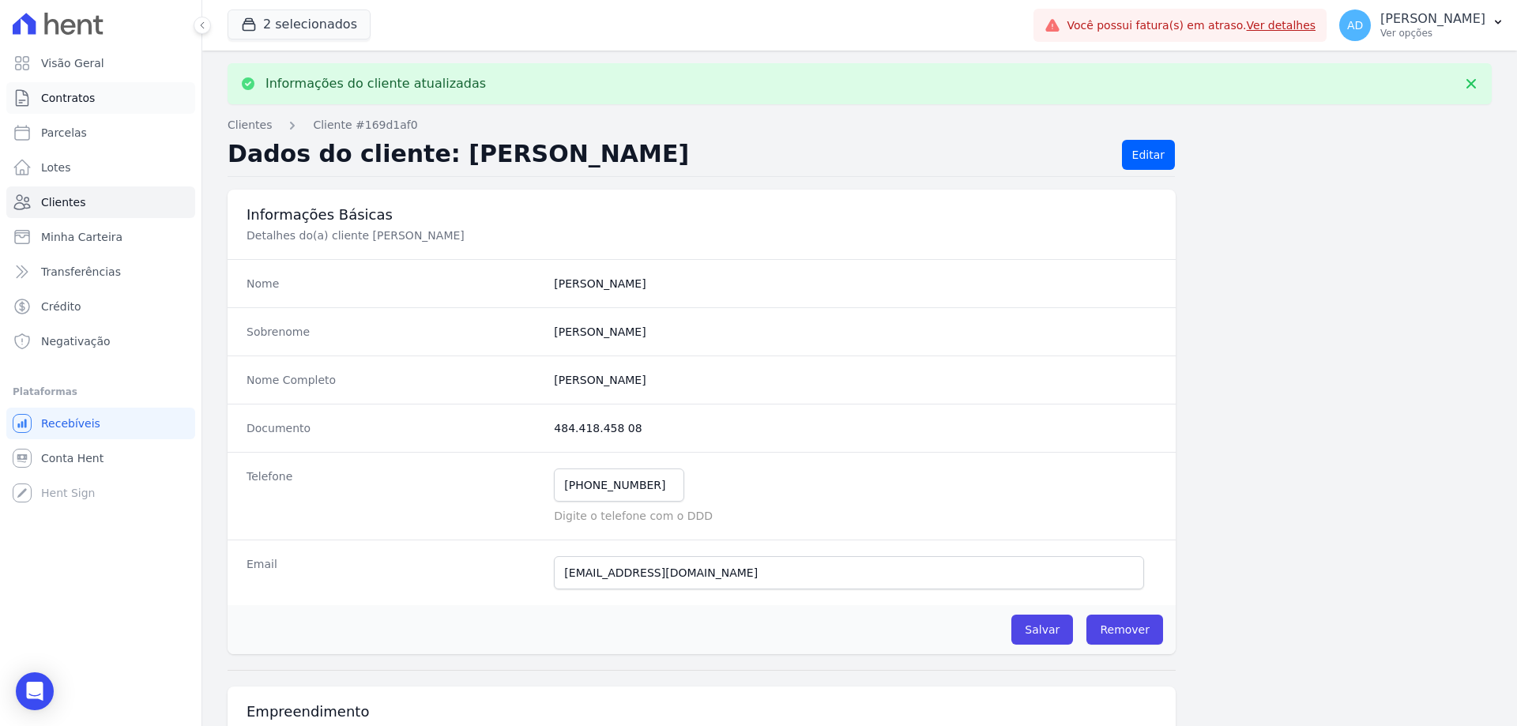
click at [121, 102] on link "Contratos" at bounding box center [100, 98] width 189 height 32
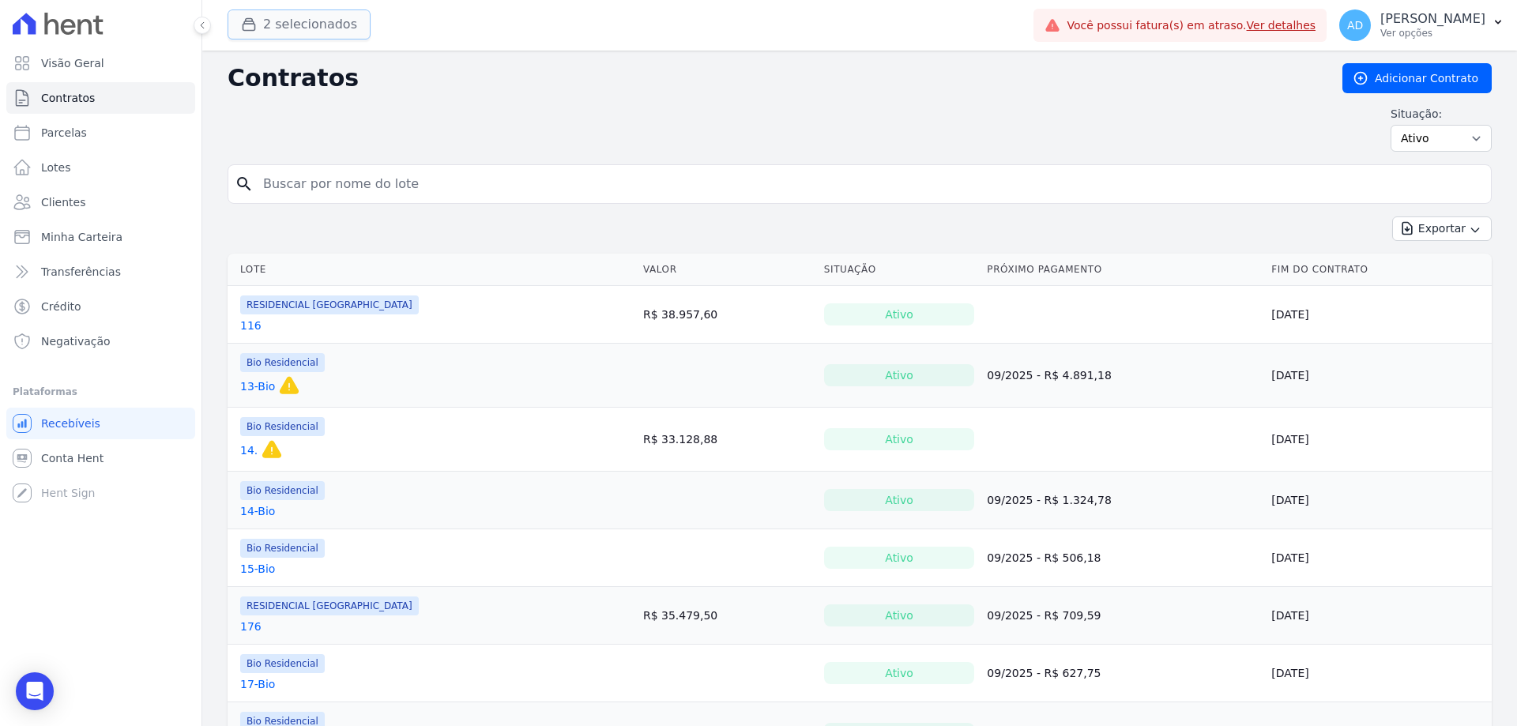
click at [284, 28] on button "2 selecionados" at bounding box center [298, 24] width 143 height 30
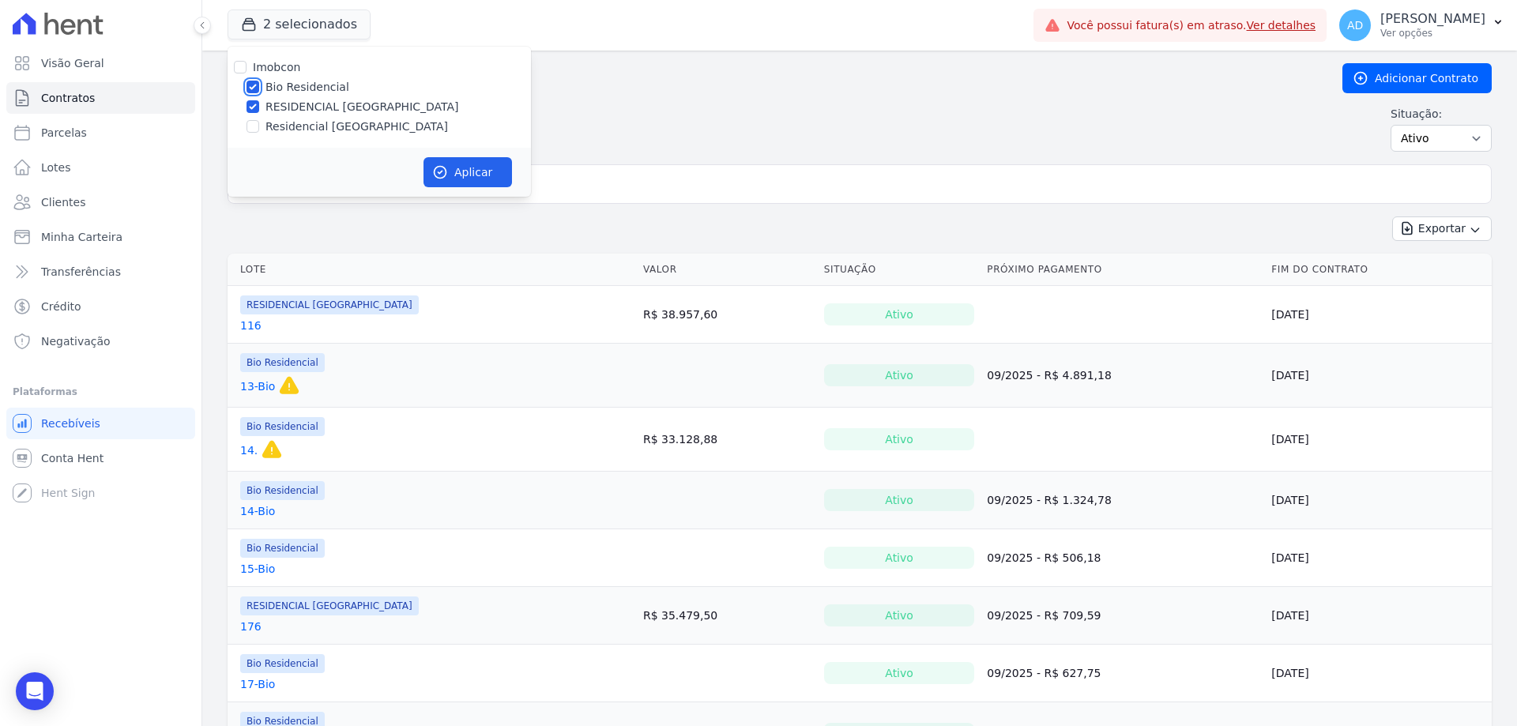
drag, startPoint x: 246, startPoint y: 90, endPoint x: 283, endPoint y: 100, distance: 37.8
click at [247, 90] on input "Bio Residencial" at bounding box center [252, 87] width 13 height 13
checkbox input "false"
click at [443, 171] on icon "button" at bounding box center [440, 172] width 16 height 16
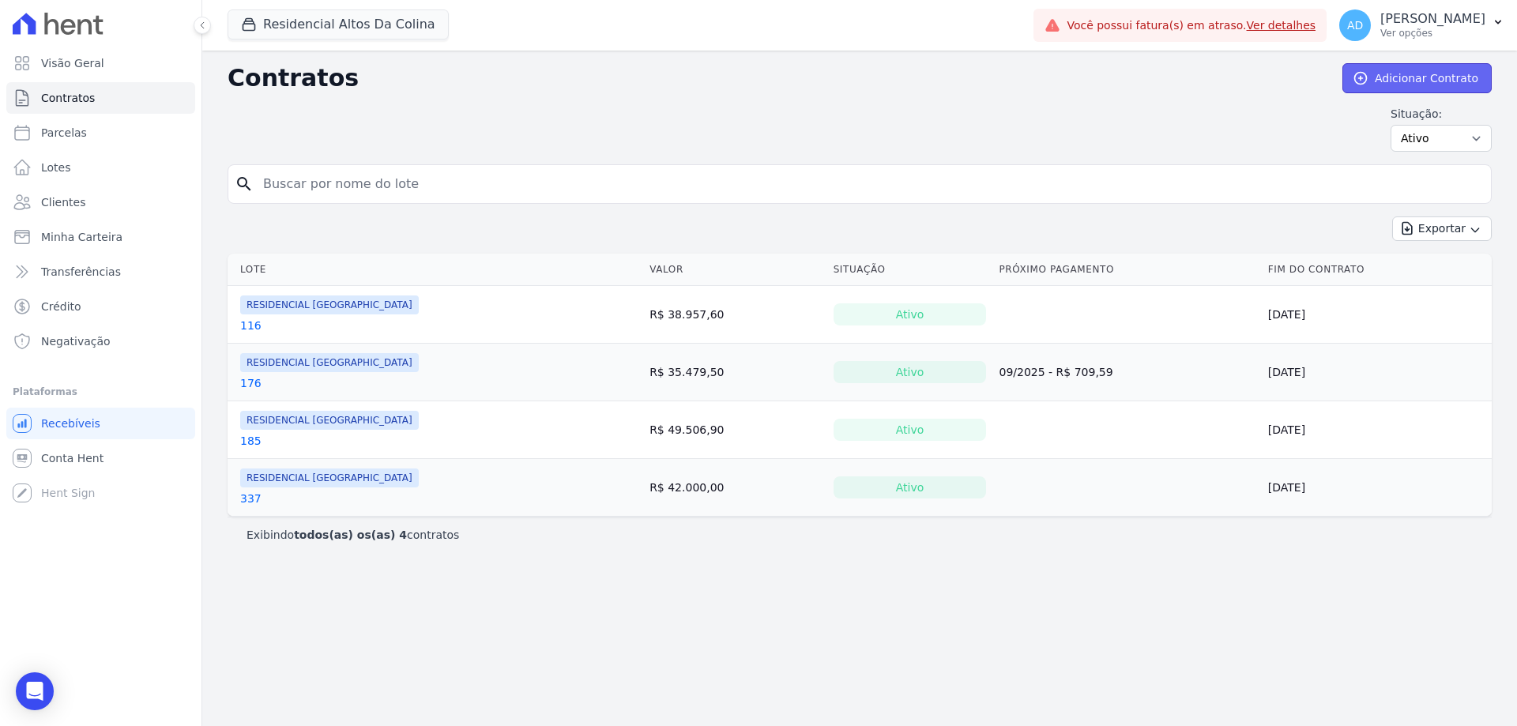
drag, startPoint x: 1459, startPoint y: 79, endPoint x: 1449, endPoint y: 91, distance: 15.2
click at [1458, 79] on link "Adicionar Contrato" at bounding box center [1416, 78] width 149 height 30
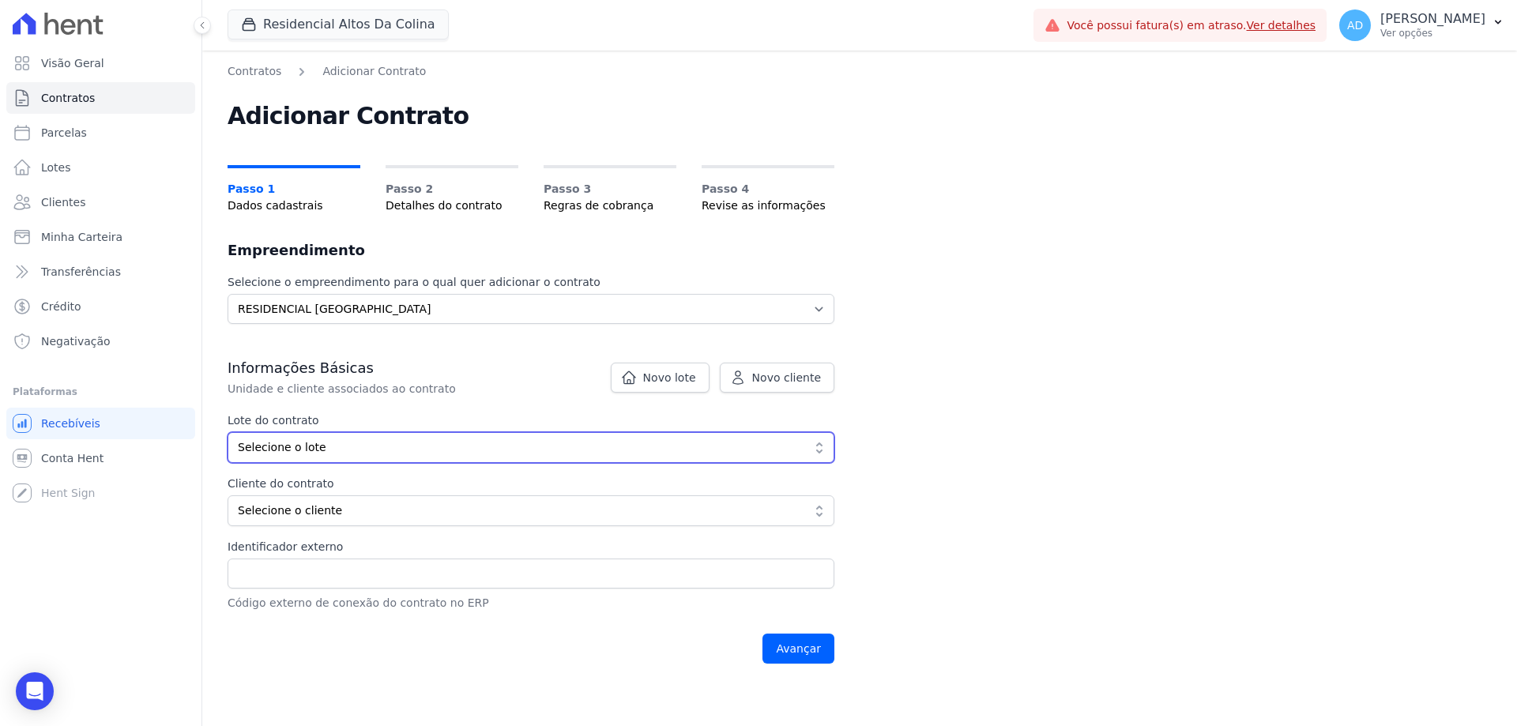
click at [362, 460] on button "Selecione o lote" at bounding box center [530, 447] width 607 height 31
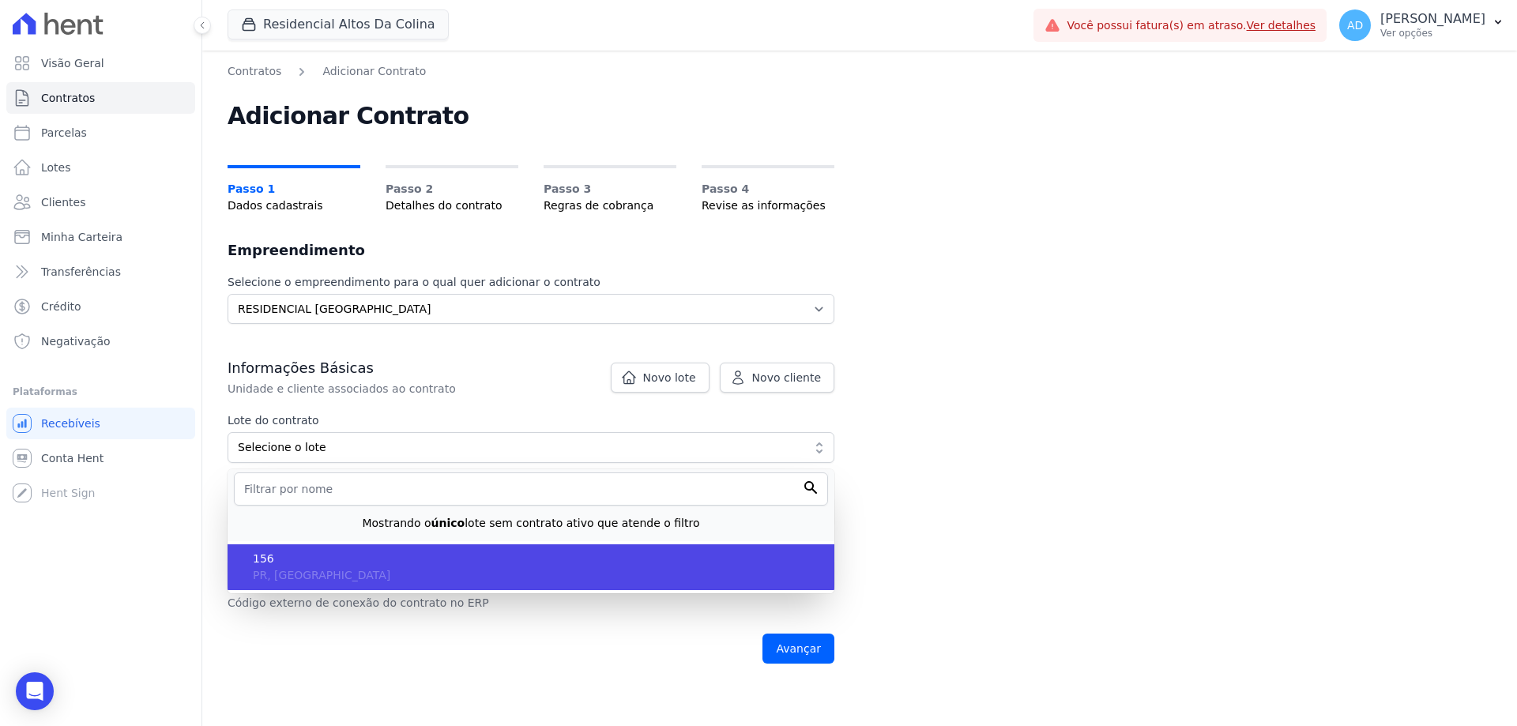
click at [312, 558] on span "156" at bounding box center [537, 559] width 569 height 17
type input "3c00077f-9482-4cbd-b789-e72df323a40c"
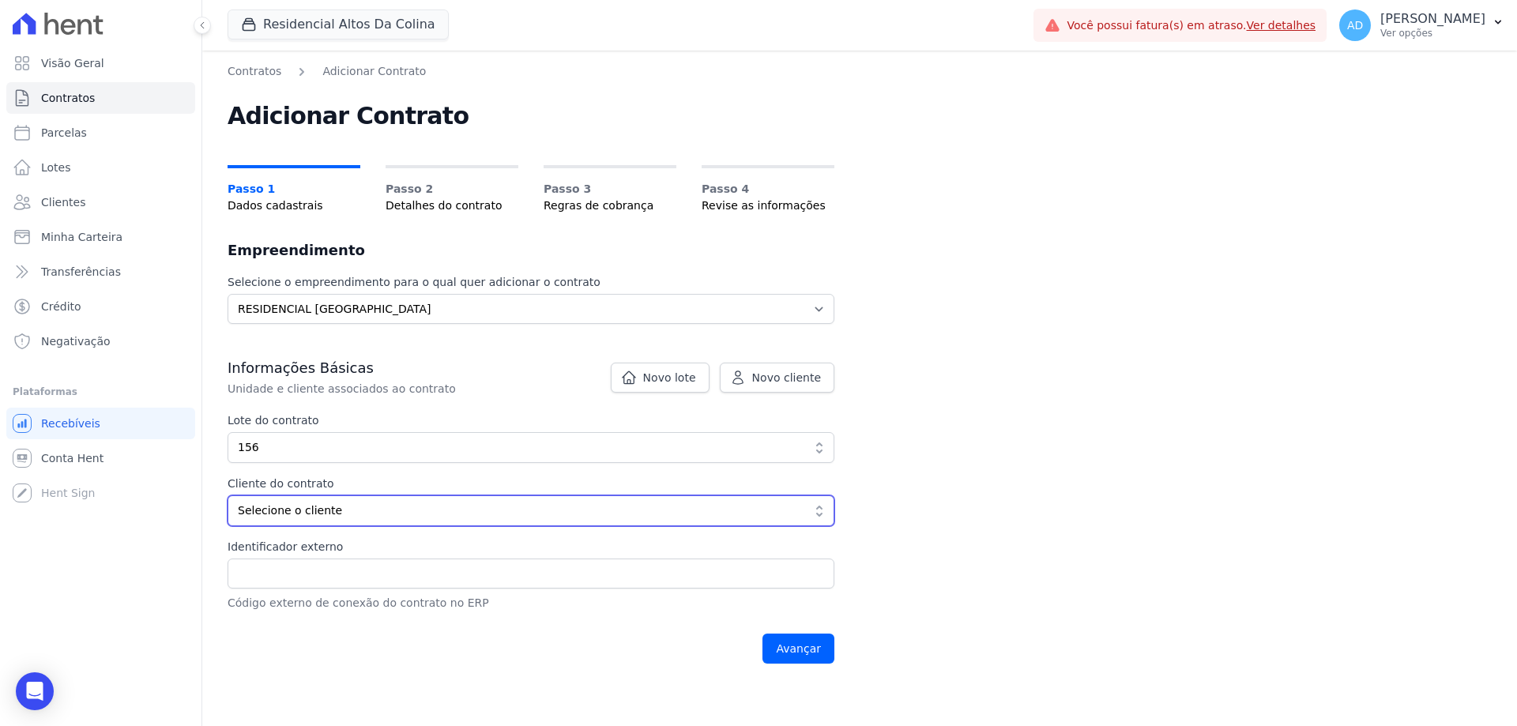
click at [348, 514] on span "Selecione o cliente" at bounding box center [520, 510] width 564 height 17
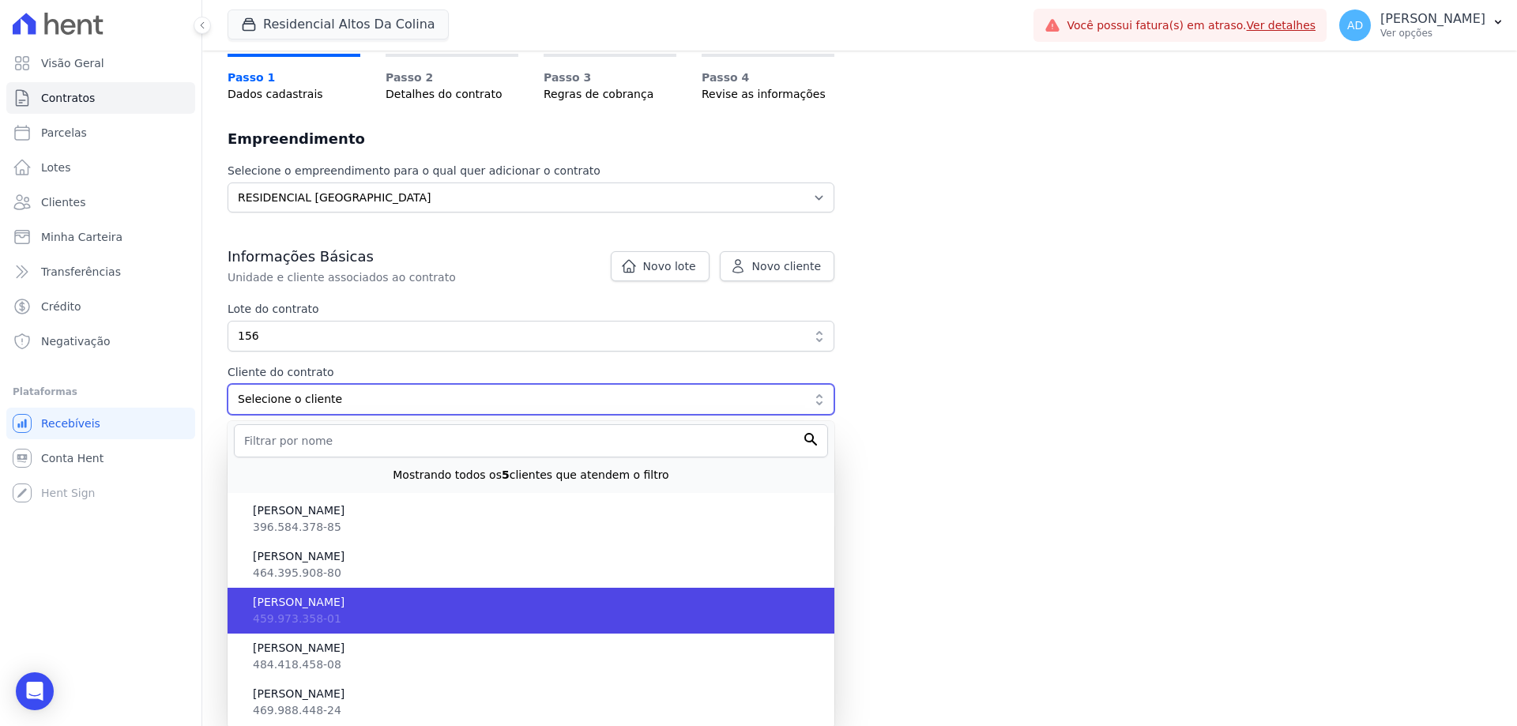
scroll to position [114, 0]
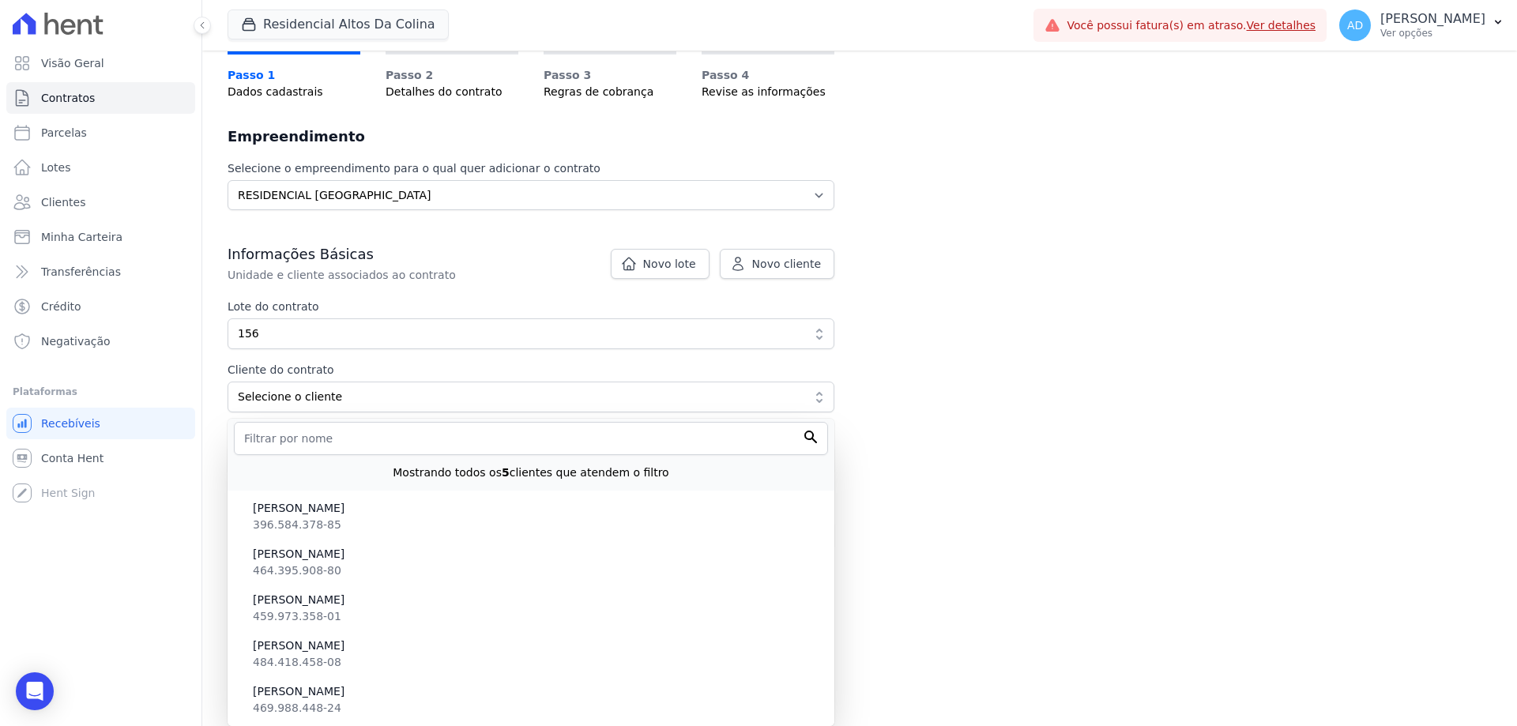
click at [408, 664] on li "MARCO ANTONIO WAGNER 484.418.458-08" at bounding box center [530, 654] width 607 height 46
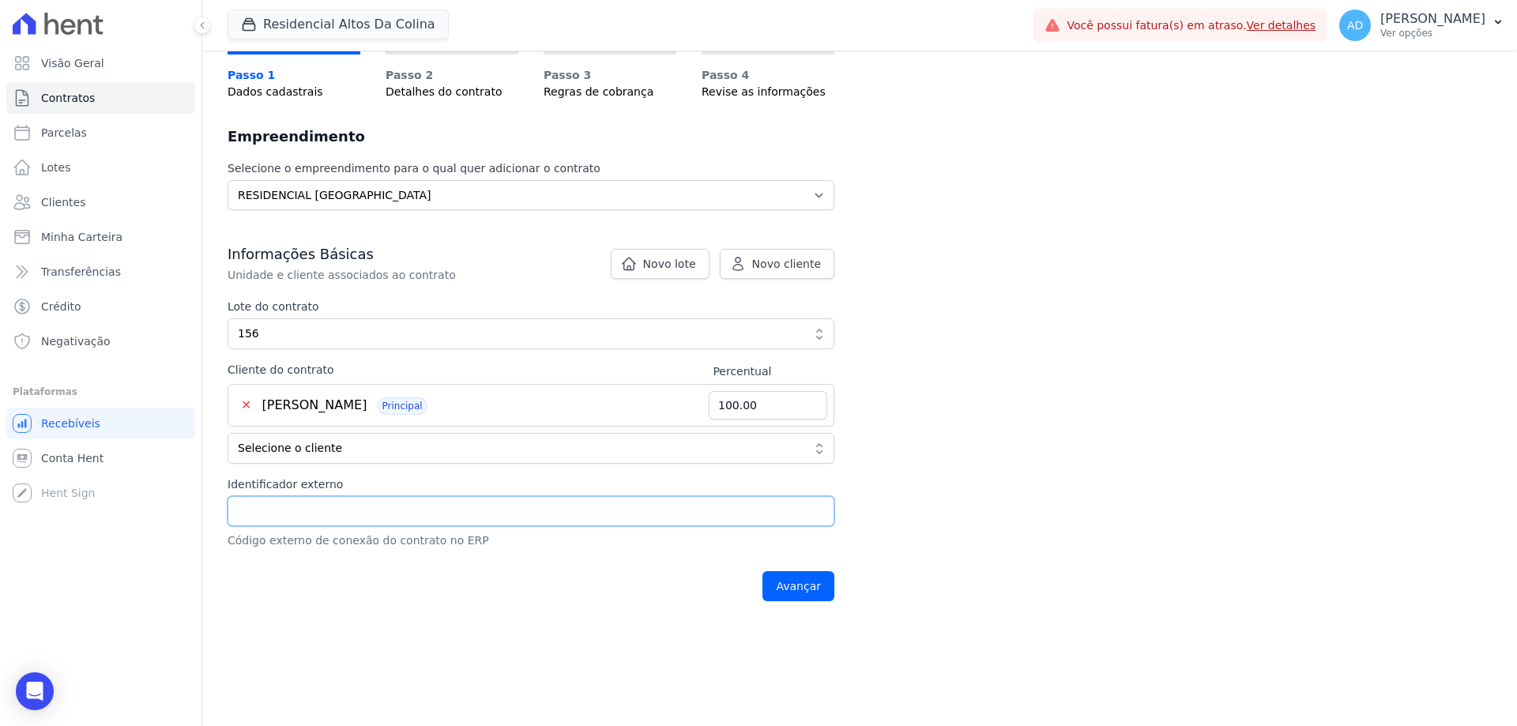
click at [366, 507] on input "Identificador externo" at bounding box center [530, 511] width 607 height 30
type input "14267"
click at [784, 588] on input "Avançar" at bounding box center [798, 586] width 72 height 30
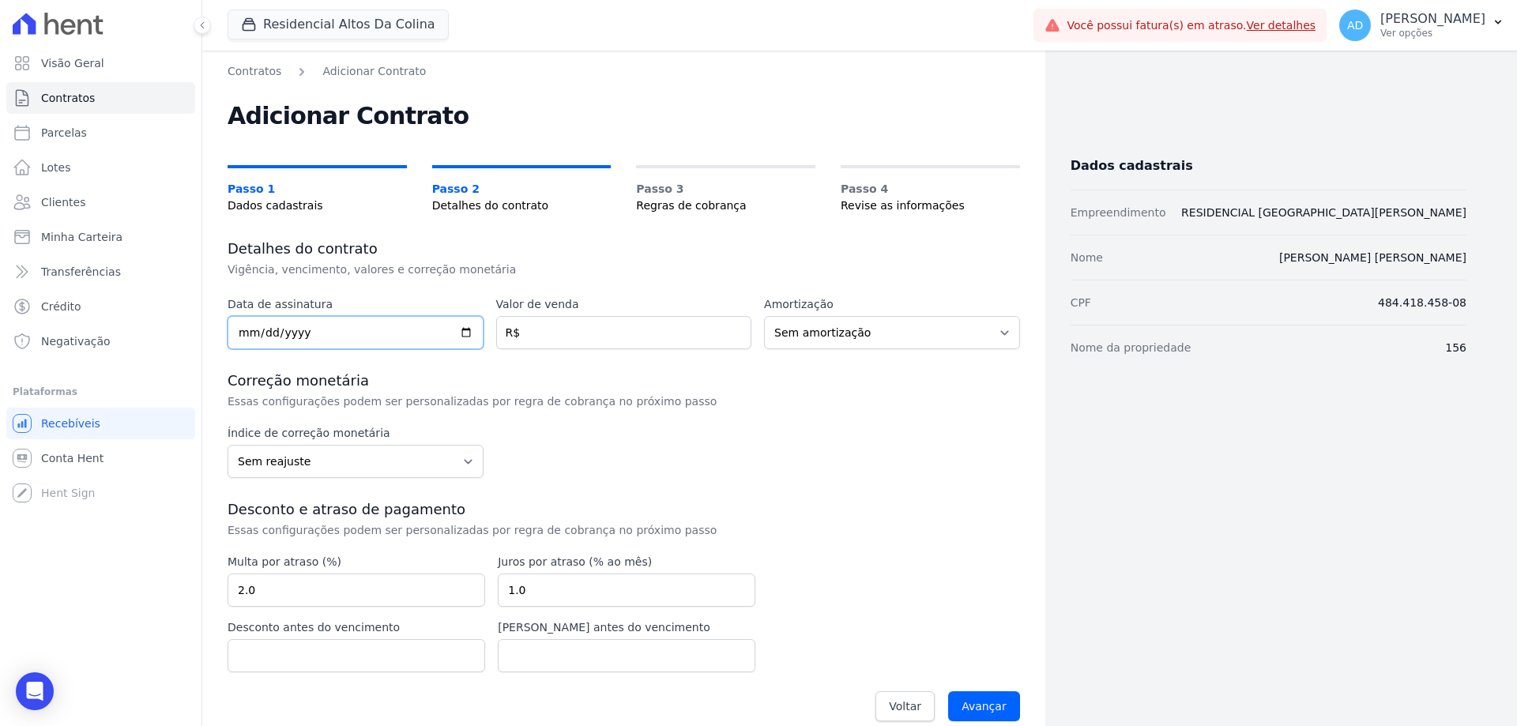
drag, startPoint x: 356, startPoint y: 328, endPoint x: 355, endPoint y: 339, distance: 11.1
click at [355, 328] on input "date" at bounding box center [355, 332] width 256 height 33
type input "2025-08-10"
click at [558, 337] on input "number" at bounding box center [624, 332] width 256 height 33
click at [586, 336] on input "46868" at bounding box center [624, 332] width 256 height 33
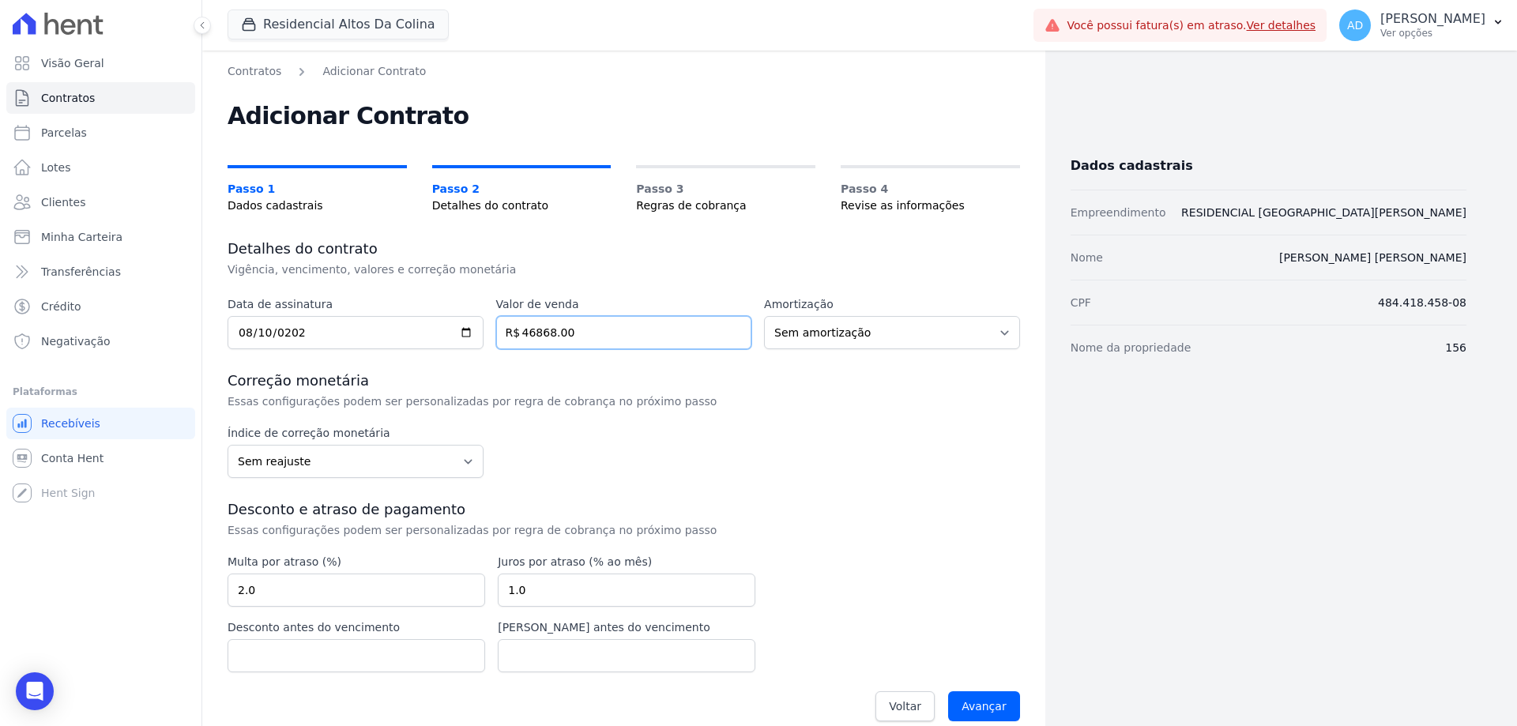
type input "46868.00"
click at [348, 469] on select "Sem reajuste Média dos últimos 12 meses acumulado de INCCM Média dos últimos 12…" at bounding box center [355, 461] width 256 height 33
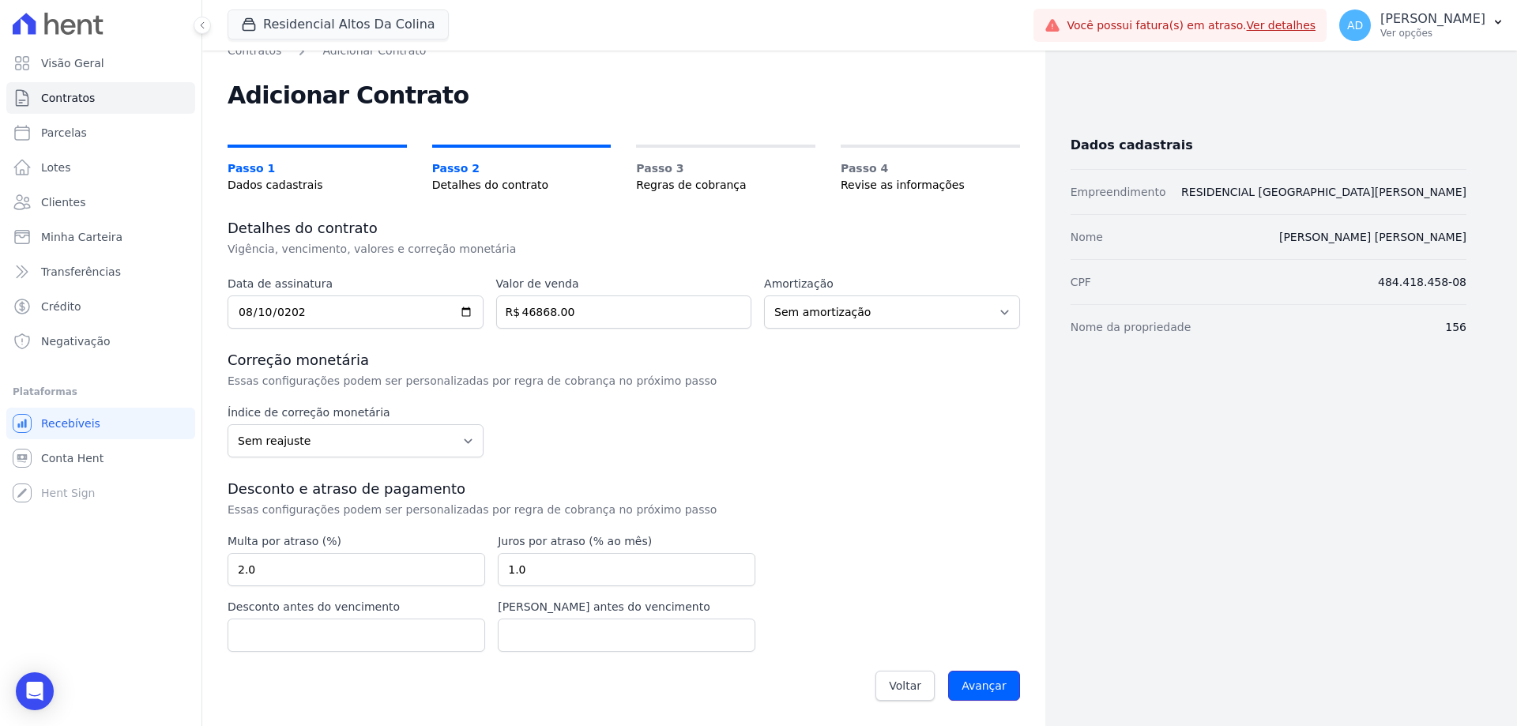
drag, startPoint x: 986, startPoint y: 678, endPoint x: 961, endPoint y: 649, distance: 38.0
click at [987, 678] on input "Avançar" at bounding box center [984, 686] width 72 height 30
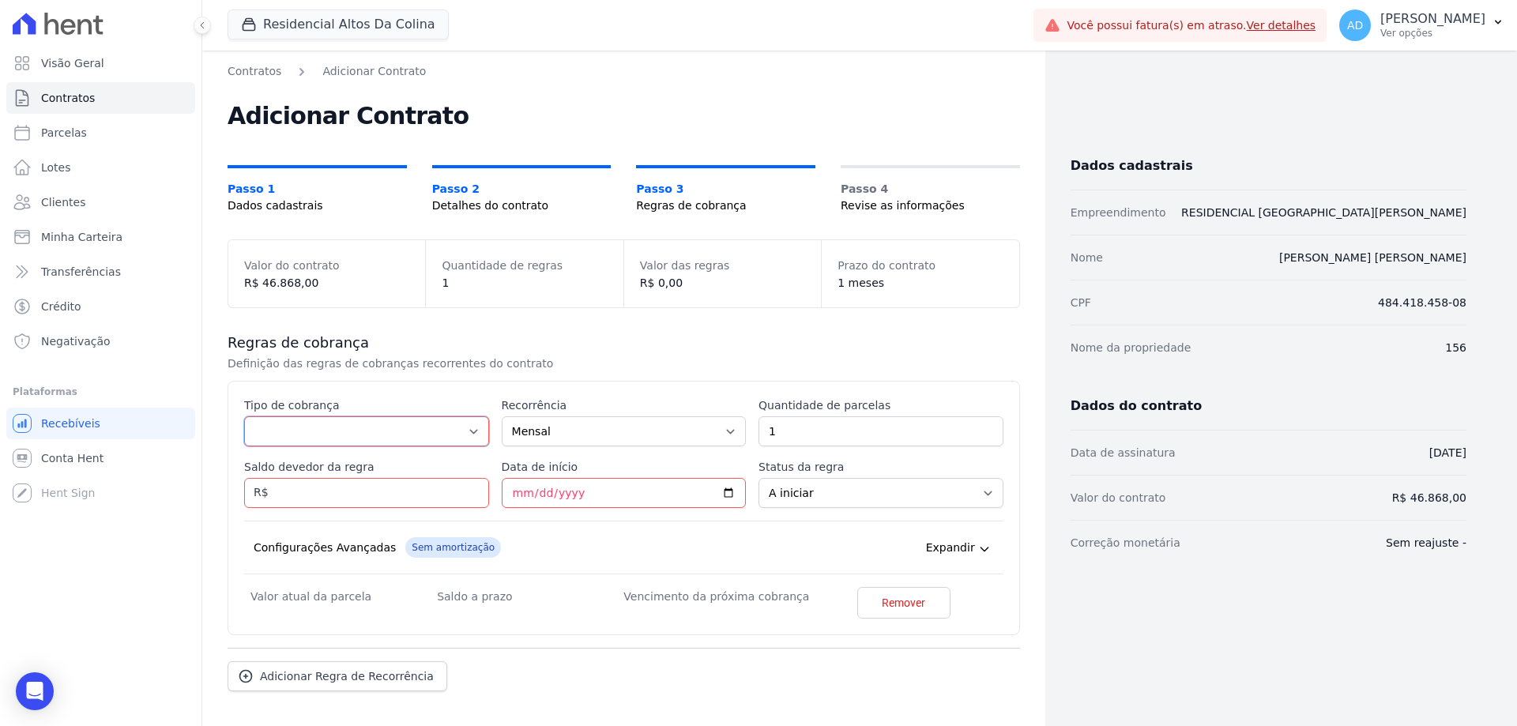
click at [410, 426] on select "Parcela Normal Entrada Sinal Intercalada Chaves Pré-chaves Pós-chaves Impostos …" at bounding box center [366, 431] width 245 height 30
select select "standard"
click at [244, 416] on select "Parcela Normal Entrada Sinal Intercalada Chaves Pré-chaves Pós-chaves Impostos …" at bounding box center [366, 431] width 245 height 30
click at [812, 434] on input "1" at bounding box center [880, 431] width 245 height 30
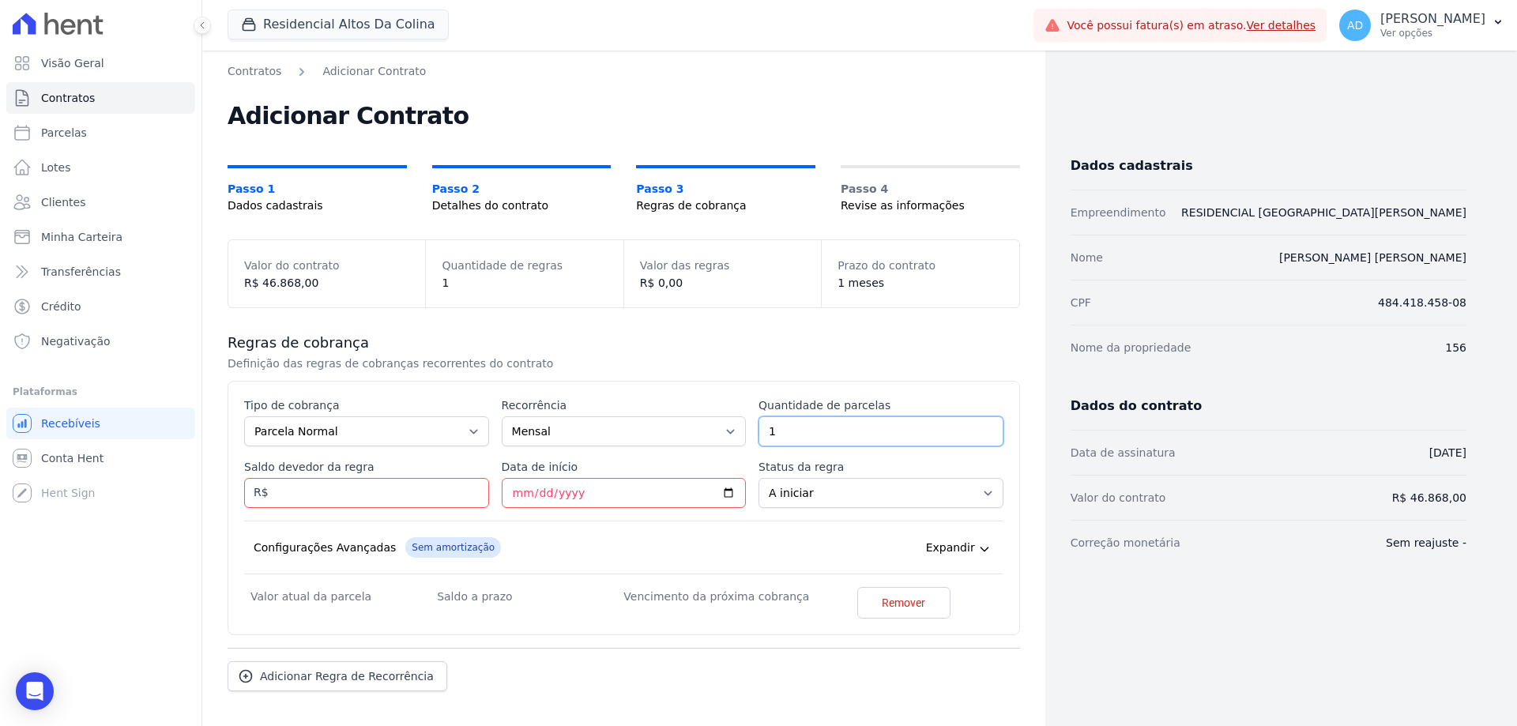
drag, startPoint x: 805, startPoint y: 429, endPoint x: 707, endPoint y: 429, distance: 97.9
click at [707, 429] on div "Esse tipo de parcela não entra no saldo devedor do contrato. Tipo de cobrança P…" at bounding box center [623, 507] width 759 height 221
type input "50"
click at [386, 492] on input "Saldo devedor da regra" at bounding box center [366, 493] width 245 height 30
type input "46868.00"
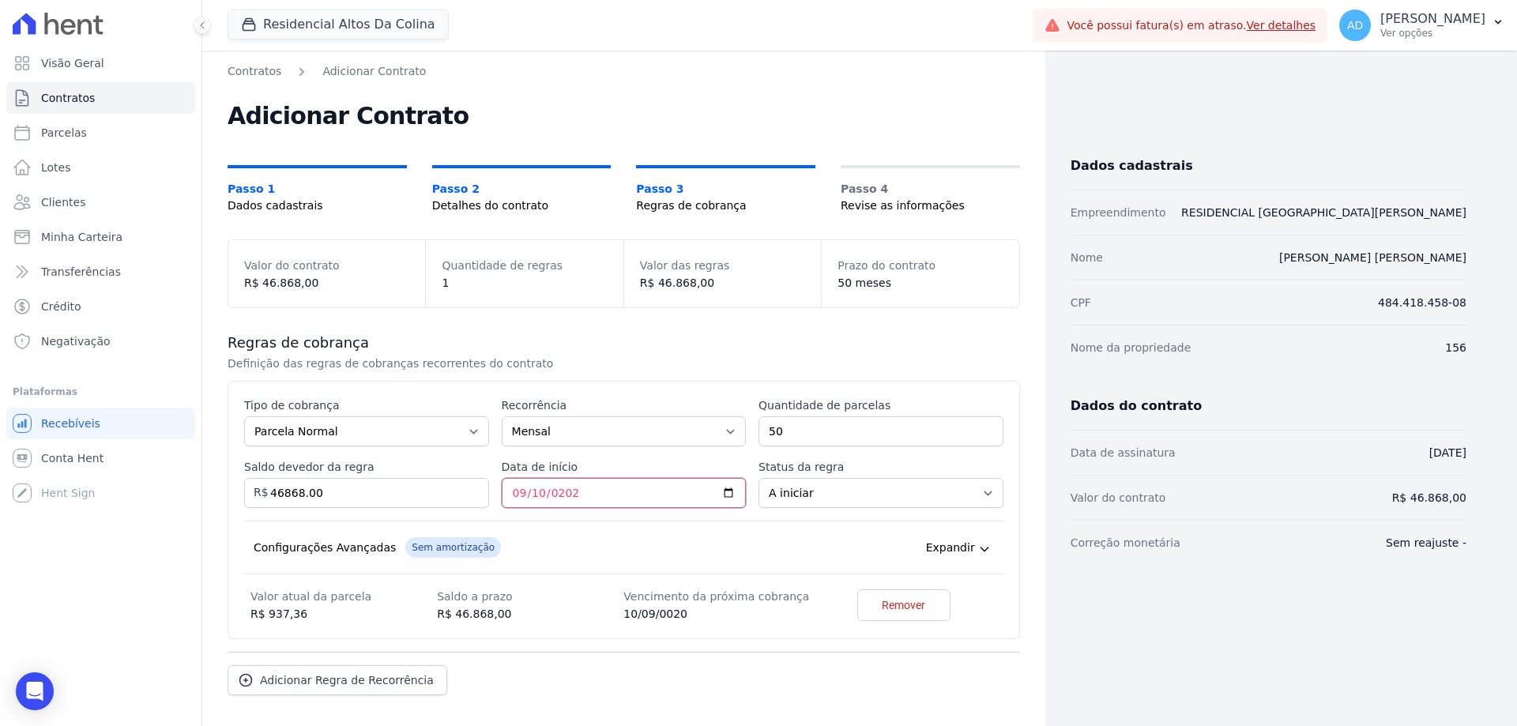
type input "2025-09-10"
drag, startPoint x: 831, startPoint y: 481, endPoint x: 832, endPoint y: 490, distance: 8.7
click at [831, 487] on select "A iniciar Em aberto" at bounding box center [880, 493] width 245 height 30
click at [758, 478] on select "A iniciar Em aberto" at bounding box center [880, 493] width 245 height 30
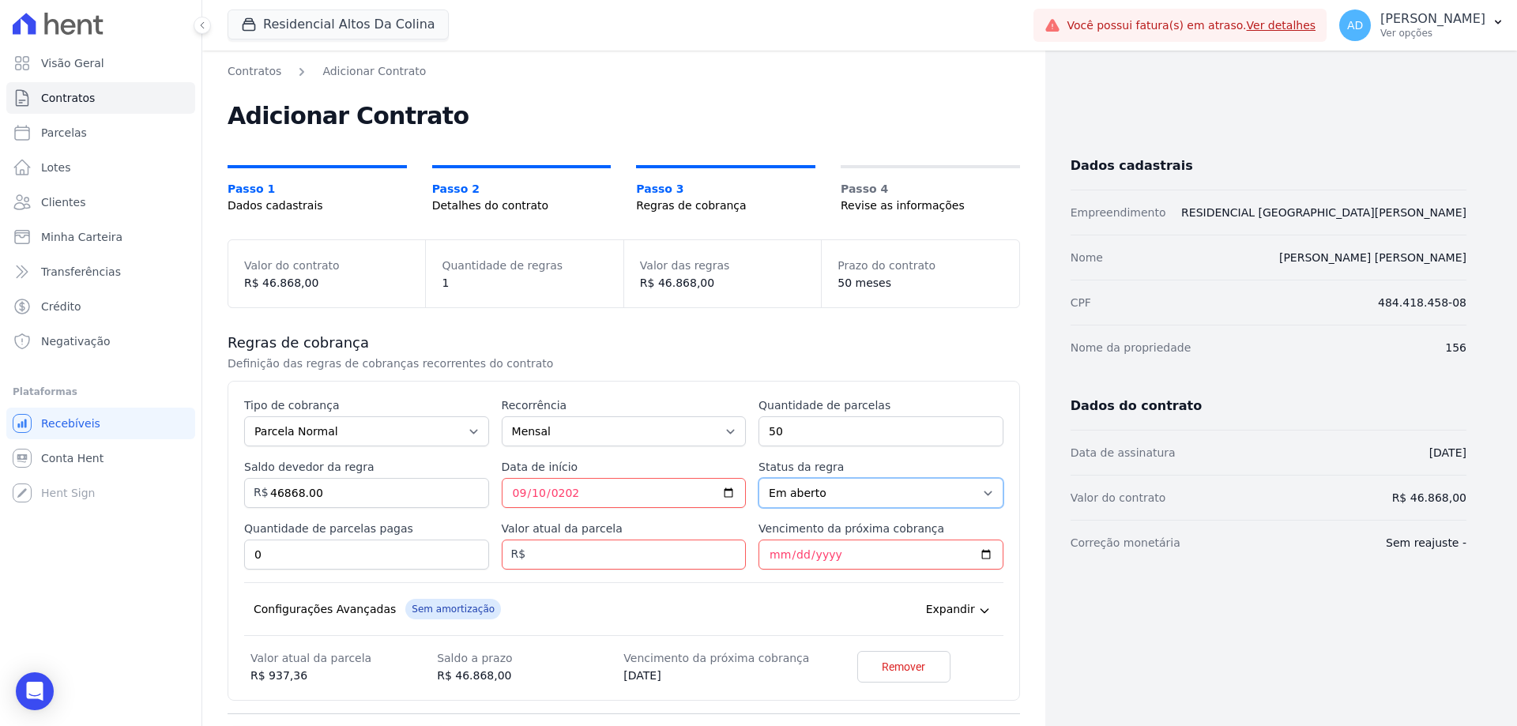
click at [823, 494] on select "A iniciar Em aberto" at bounding box center [880, 493] width 245 height 30
select select "not_started"
click at [758, 478] on select "A iniciar Em aberto" at bounding box center [880, 493] width 245 height 30
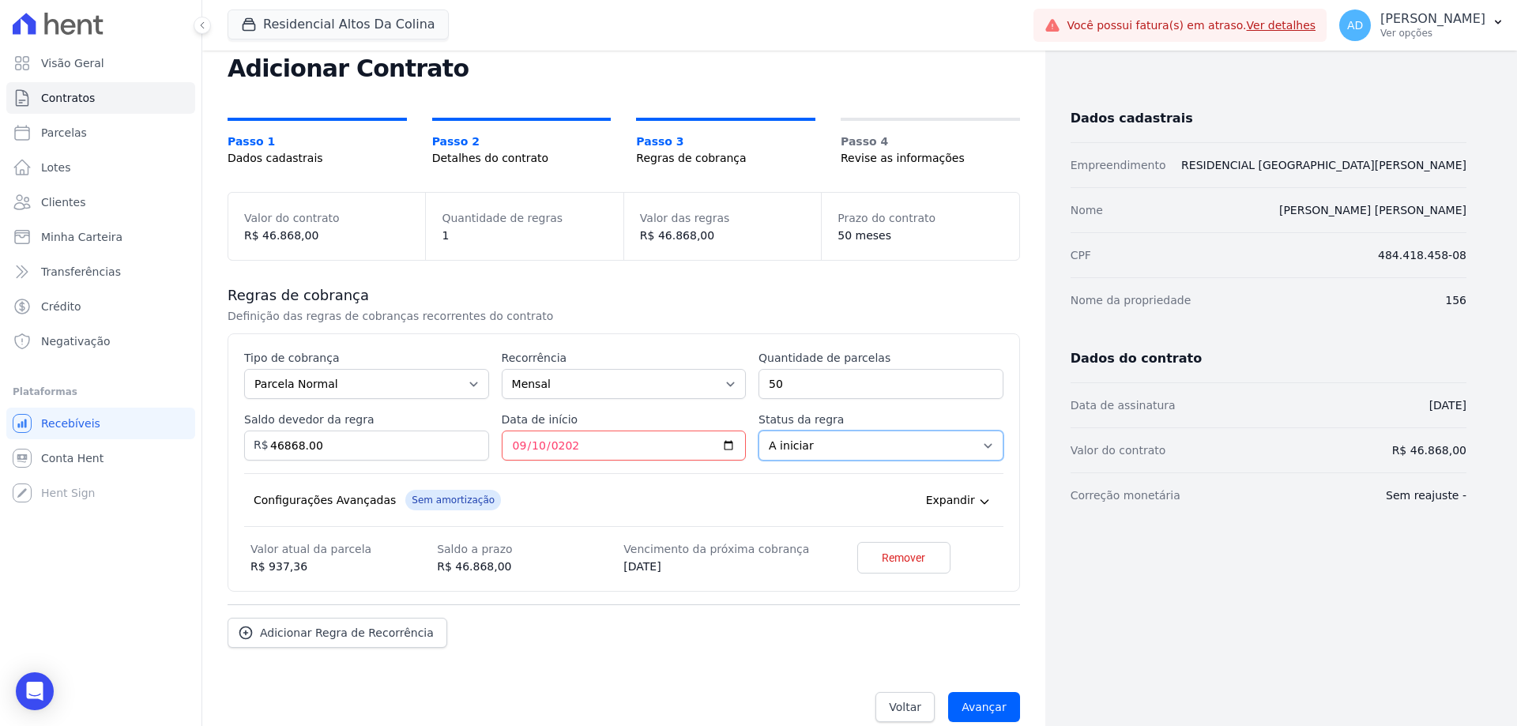
scroll to position [69, 0]
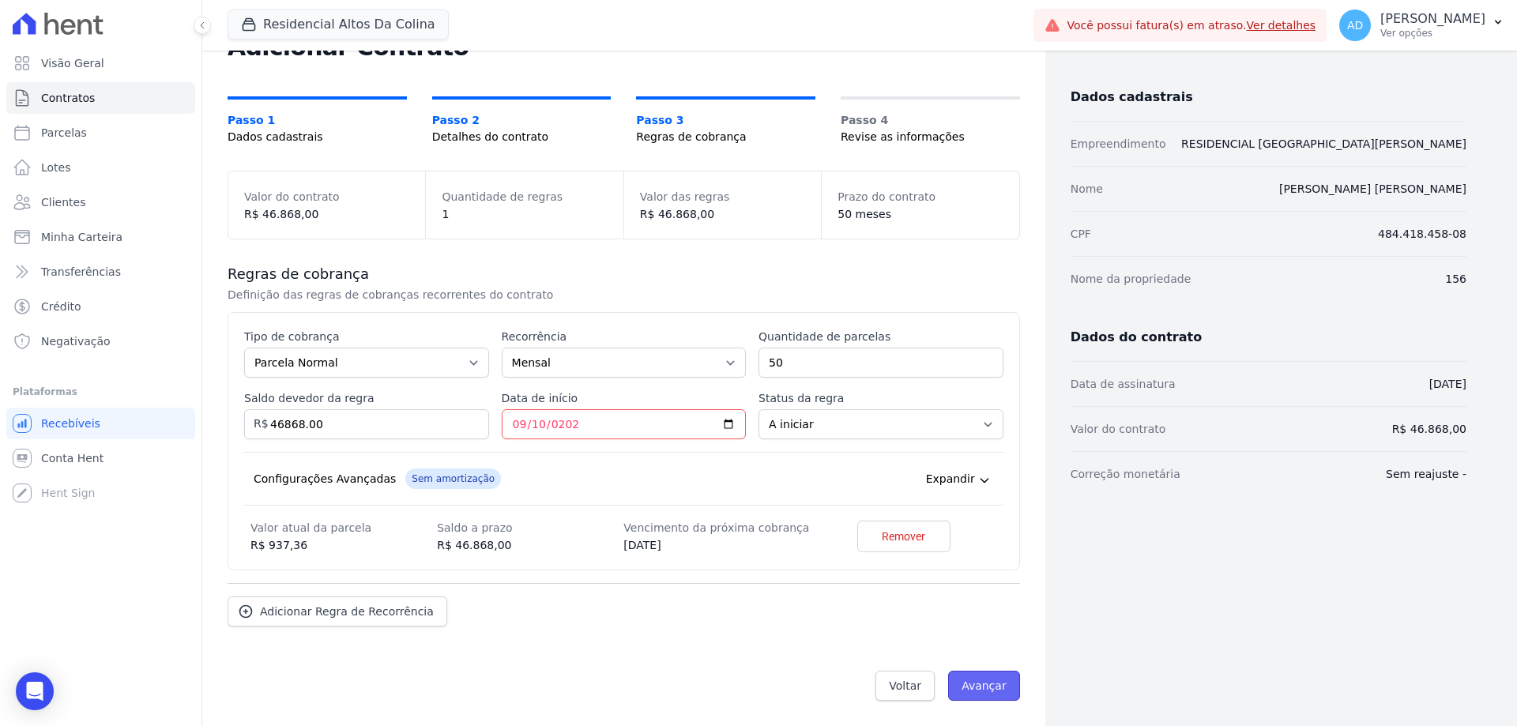
click at [981, 687] on input "Avançar" at bounding box center [984, 686] width 72 height 30
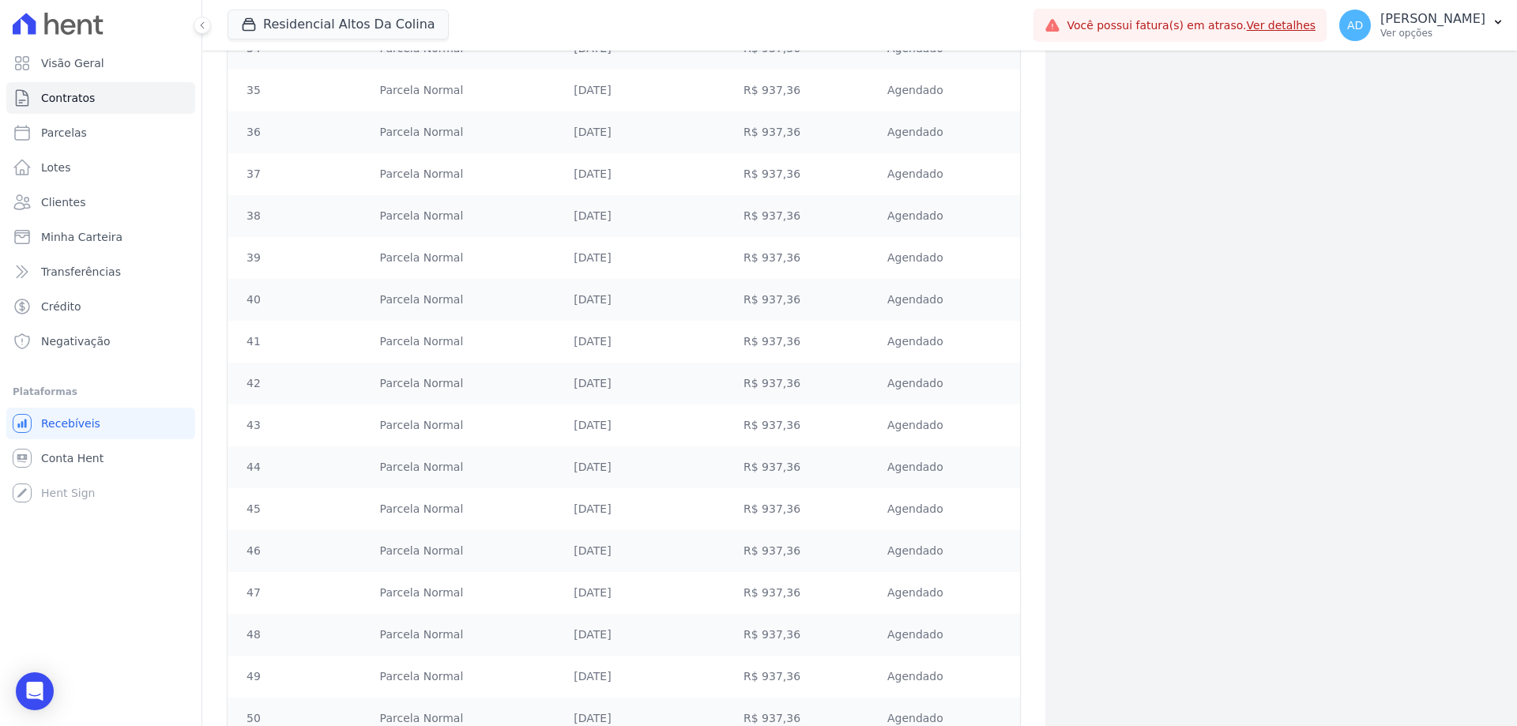
scroll to position [1810, 0]
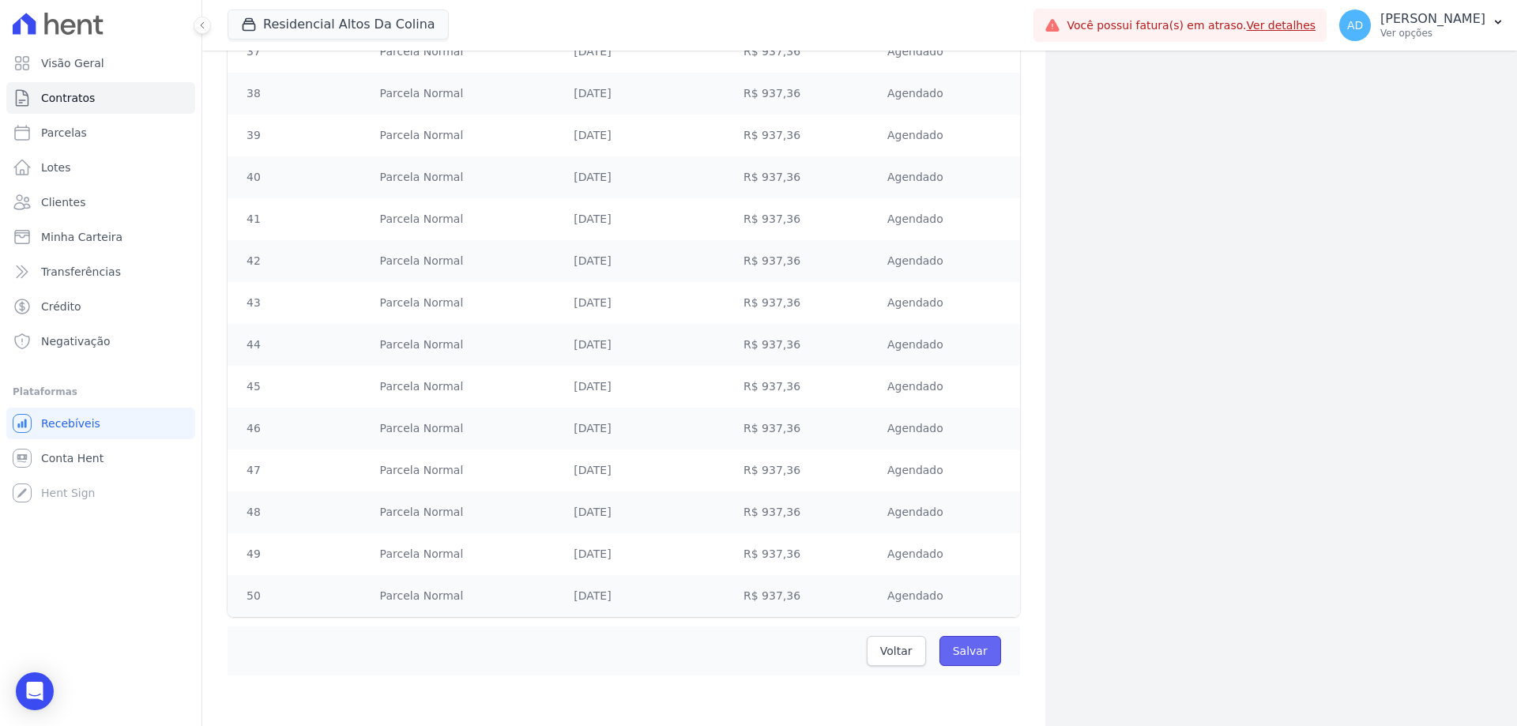
drag, startPoint x: 979, startPoint y: 651, endPoint x: 954, endPoint y: 646, distance: 25.7
click at [979, 651] on input "Salvar" at bounding box center [970, 651] width 62 height 30
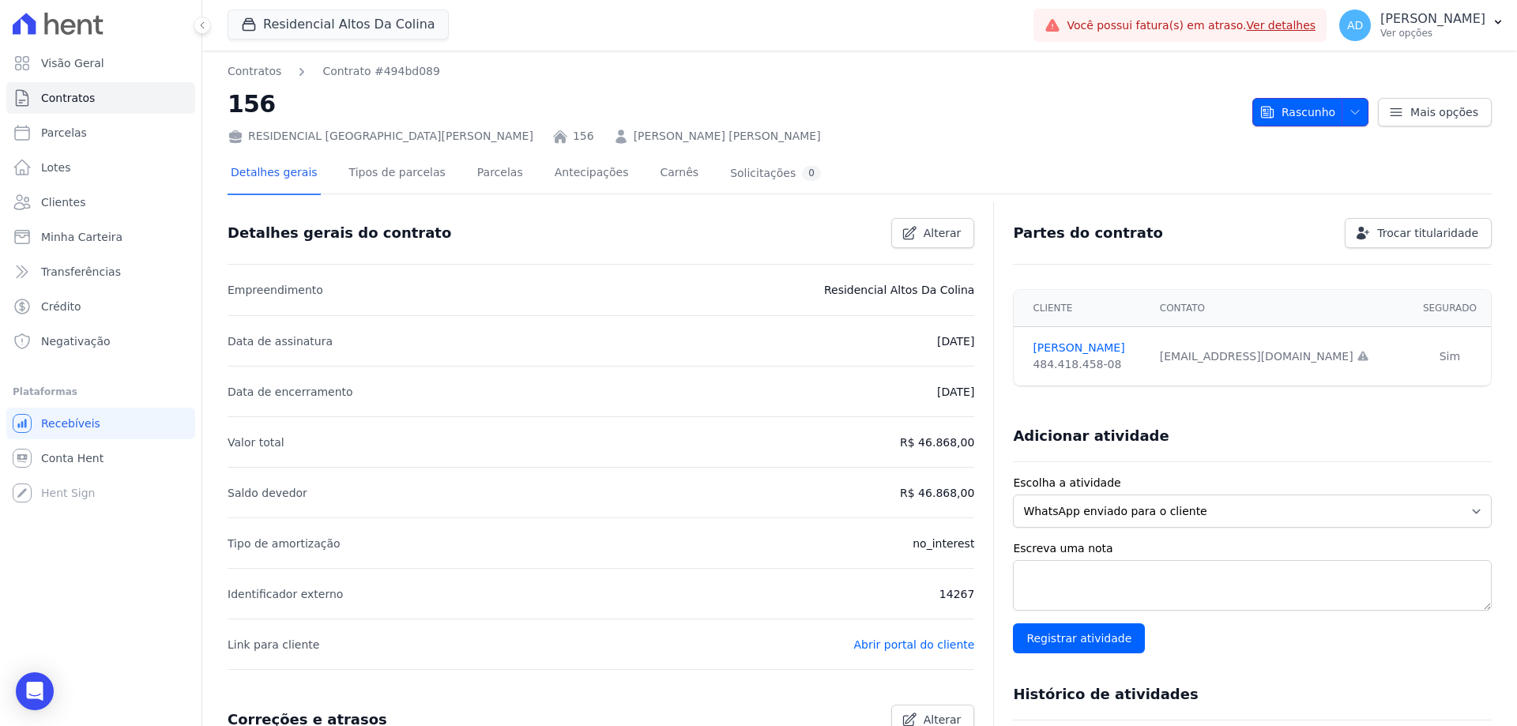
click at [1341, 109] on span "button" at bounding box center [1351, 112] width 20 height 25
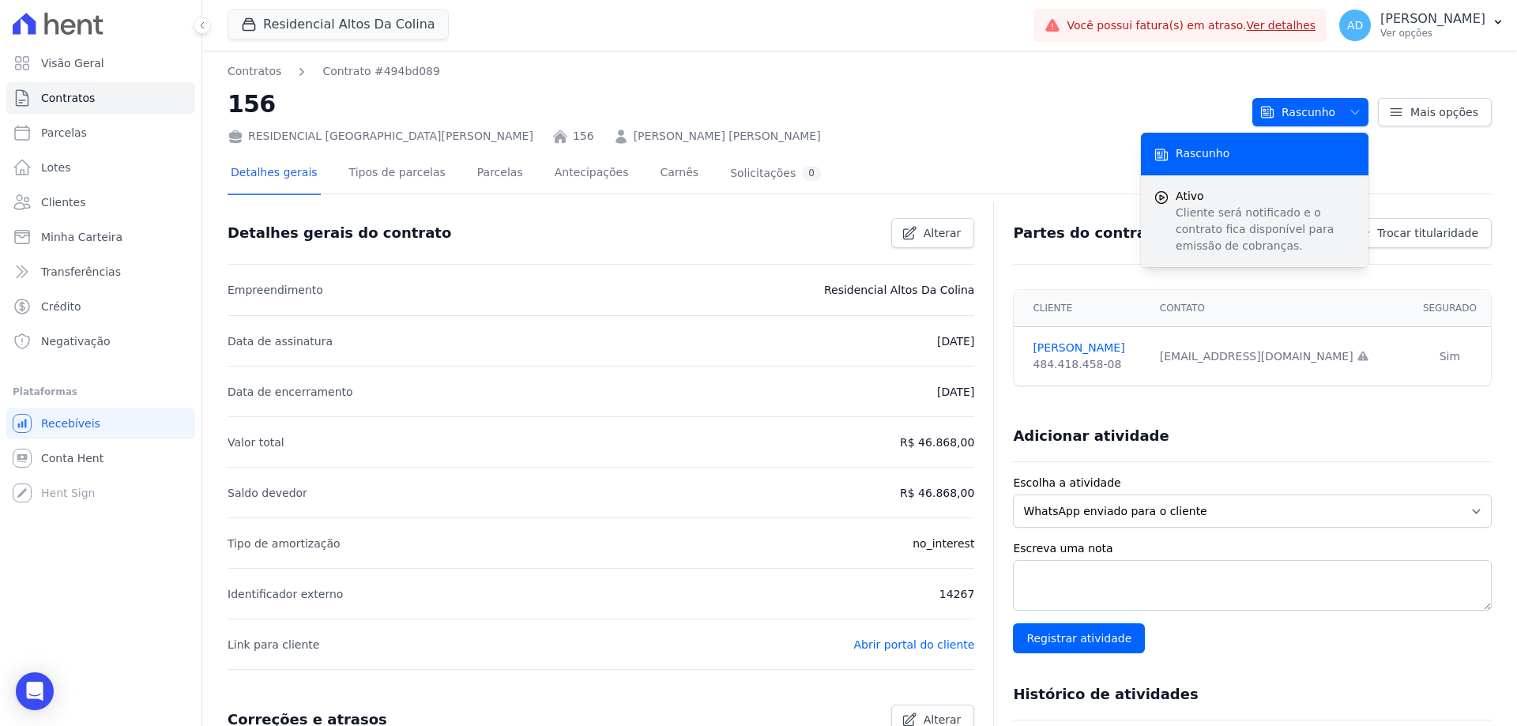
click at [1259, 197] on span "Ativo" at bounding box center [1265, 196] width 180 height 17
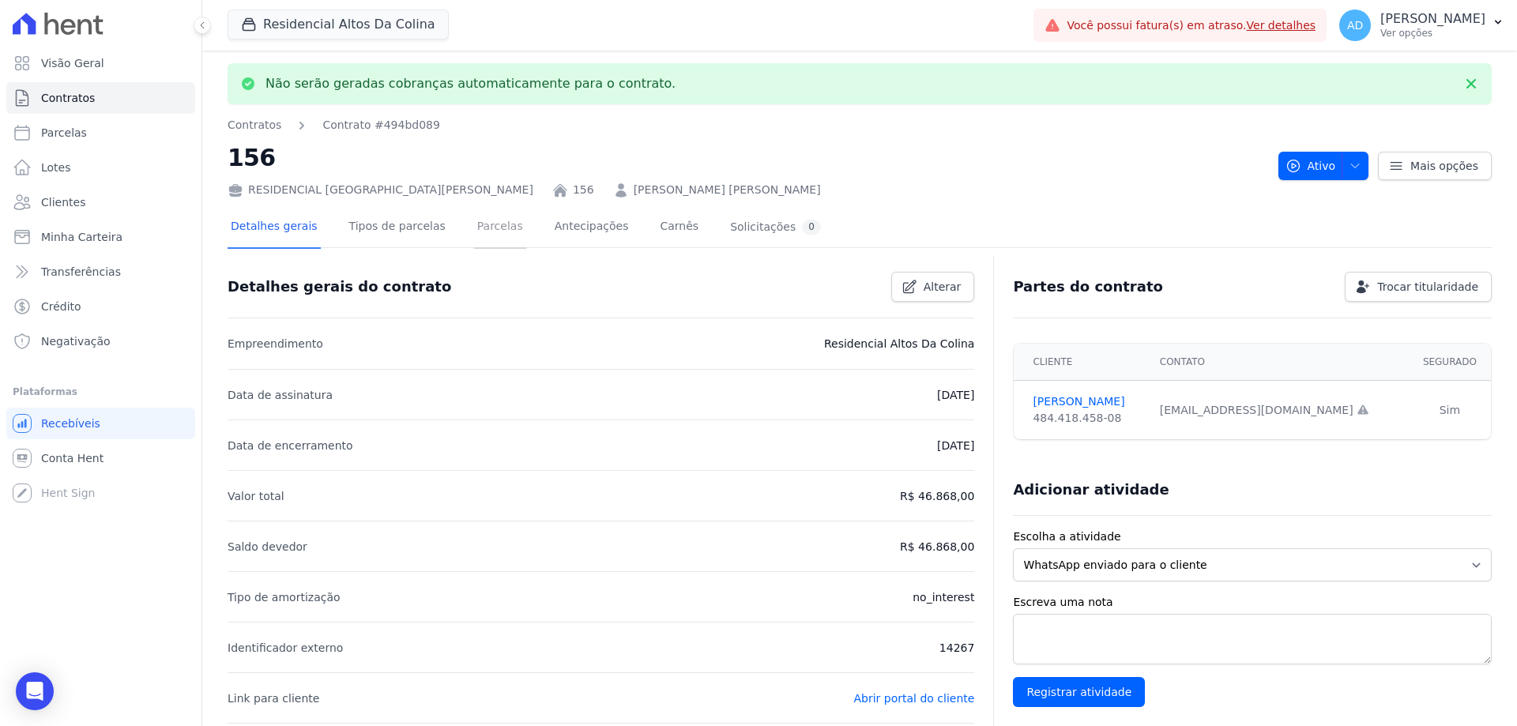
drag, startPoint x: 475, startPoint y: 227, endPoint x: 465, endPoint y: 224, distance: 9.8
click at [475, 227] on link "Parcelas" at bounding box center [500, 228] width 52 height 42
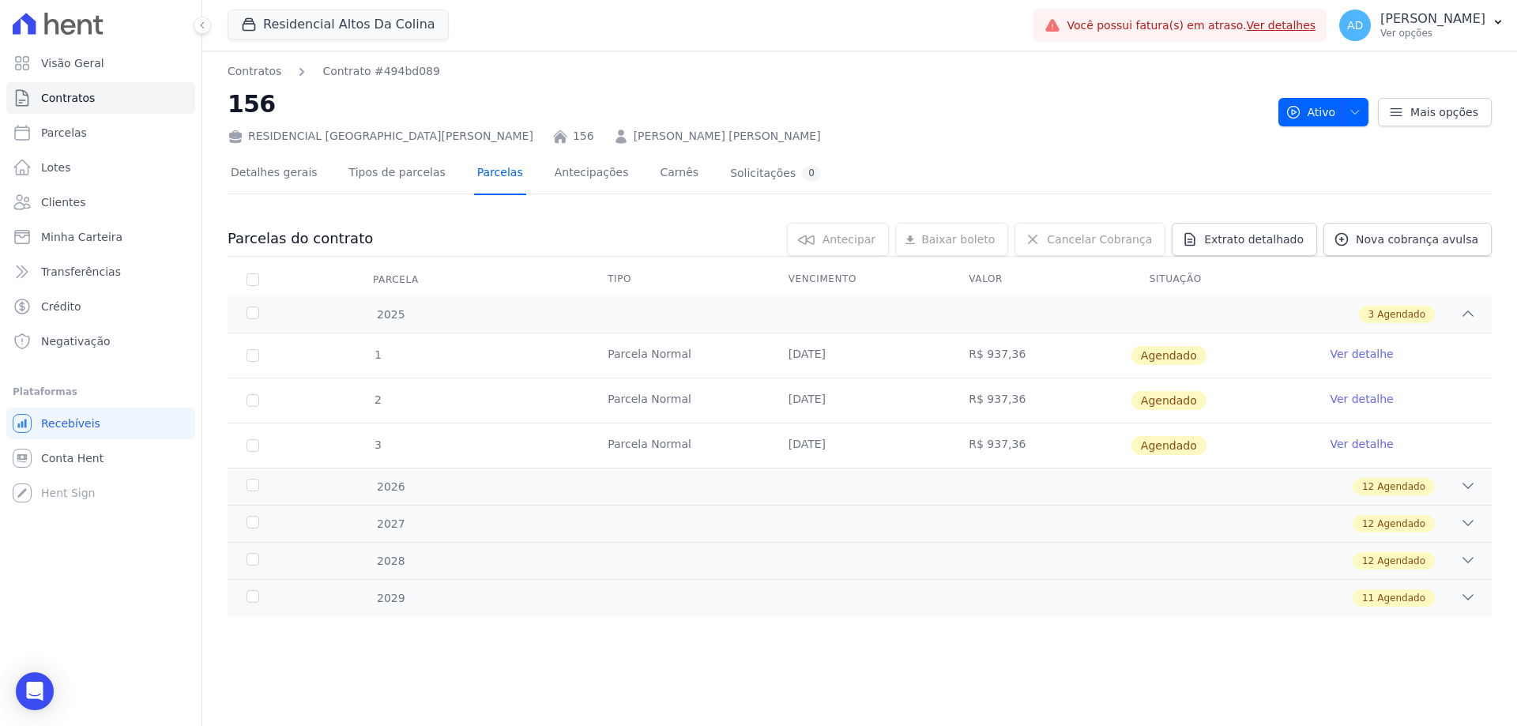
click at [474, 175] on link "Parcelas" at bounding box center [500, 174] width 52 height 42
click at [479, 177] on link "Parcelas" at bounding box center [500, 174] width 52 height 42
click at [389, 177] on link "Tipos de parcelas" at bounding box center [397, 174] width 103 height 42
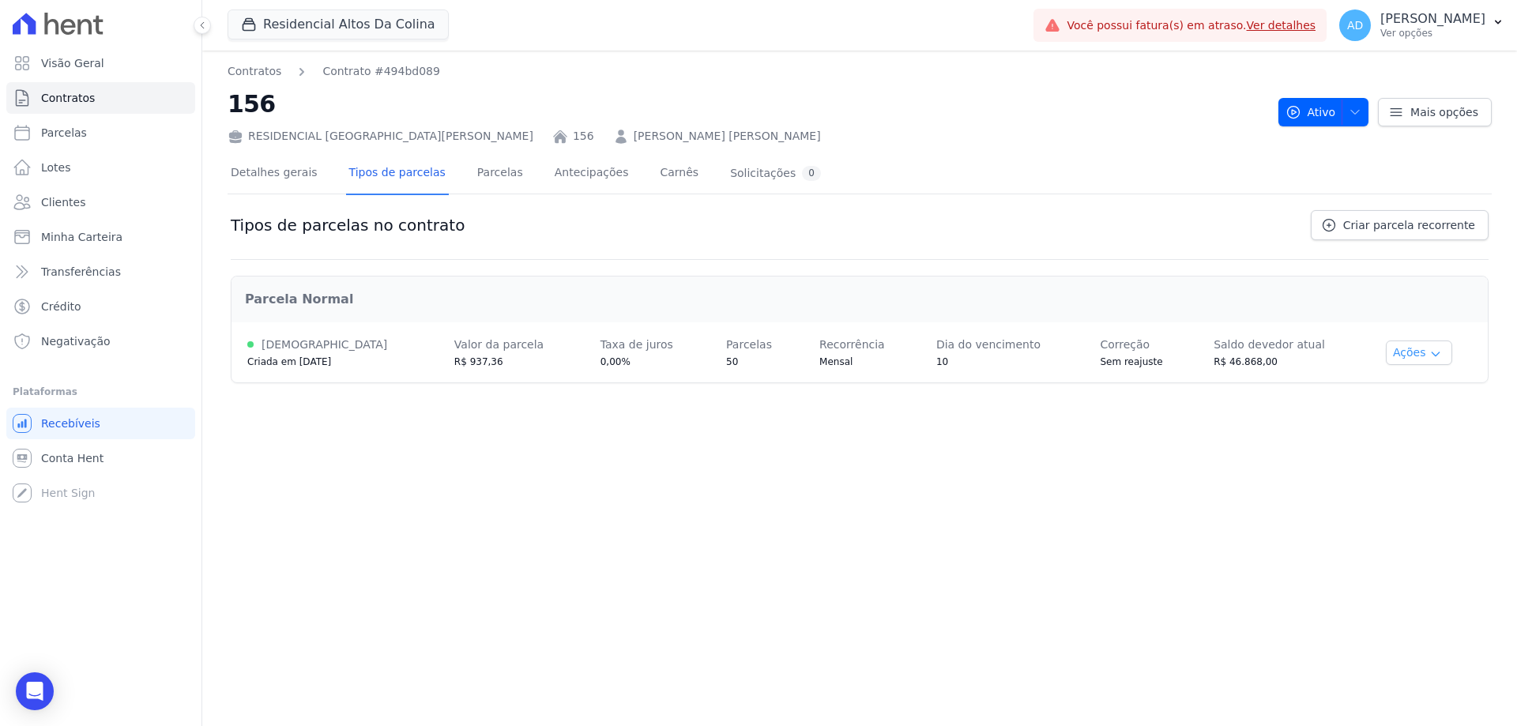
click at [1411, 355] on button "Ações" at bounding box center [1419, 352] width 66 height 24
click at [1436, 408] on span "Alterar vencimento" at bounding box center [1404, 406] width 122 height 19
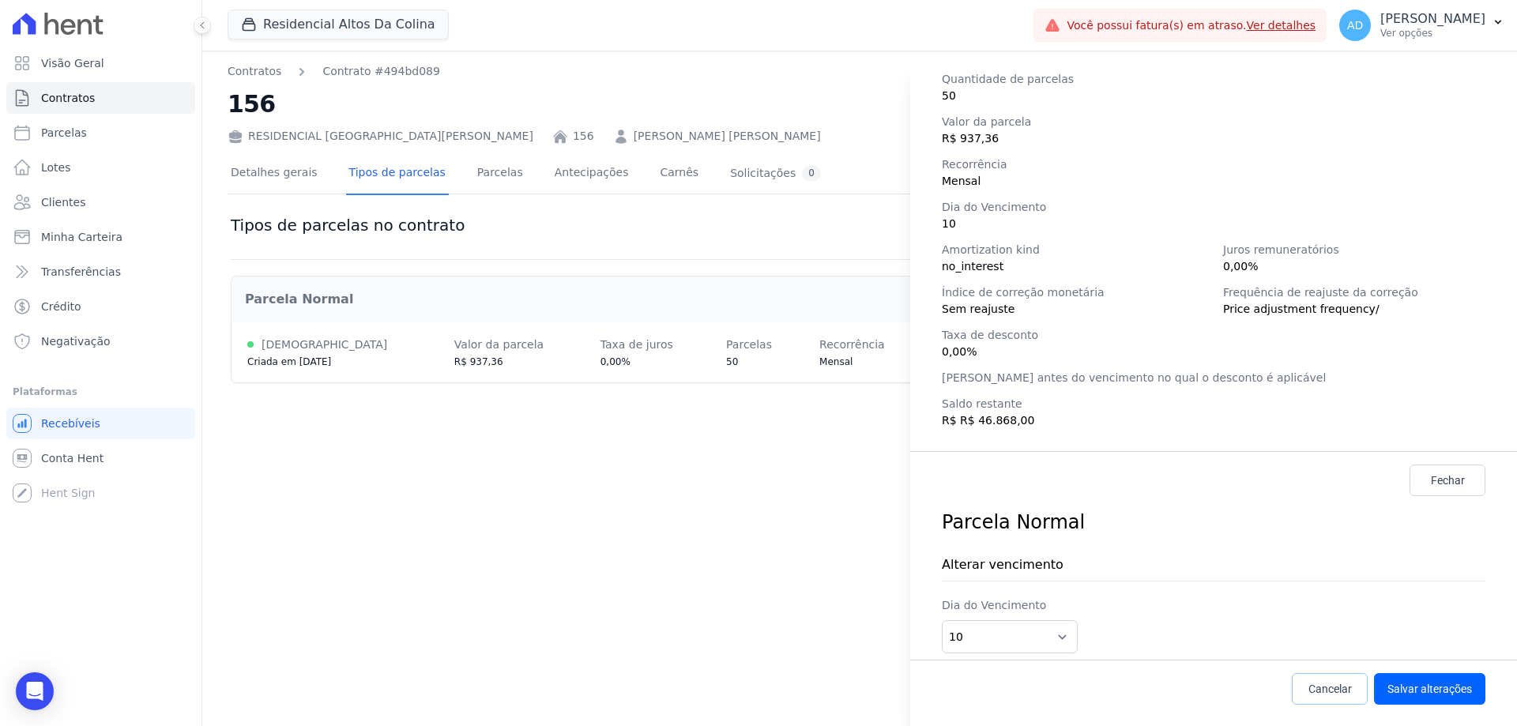
scroll to position [222, 0]
click at [1325, 683] on span "Cancelar" at bounding box center [1329, 685] width 43 height 16
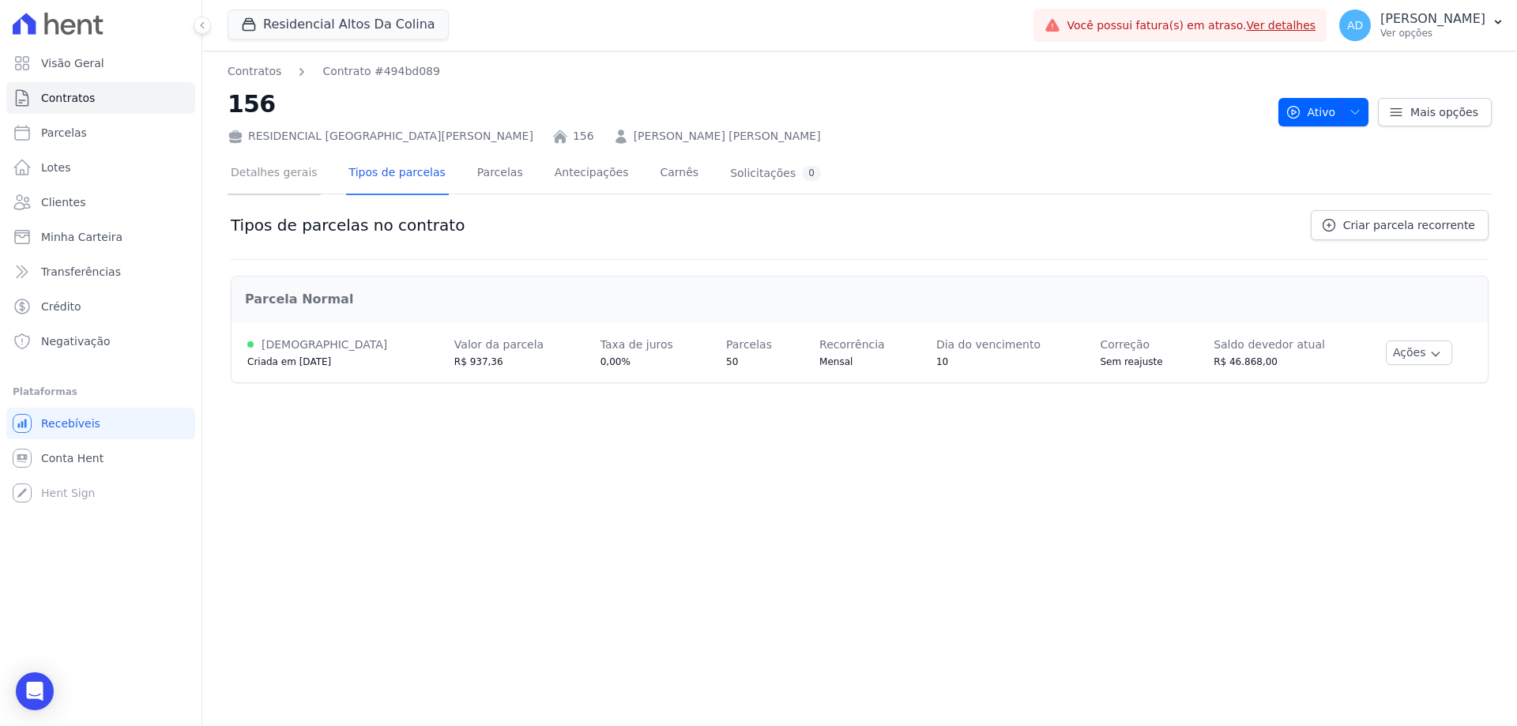
click at [300, 170] on link "Detalhes gerais" at bounding box center [273, 174] width 93 height 42
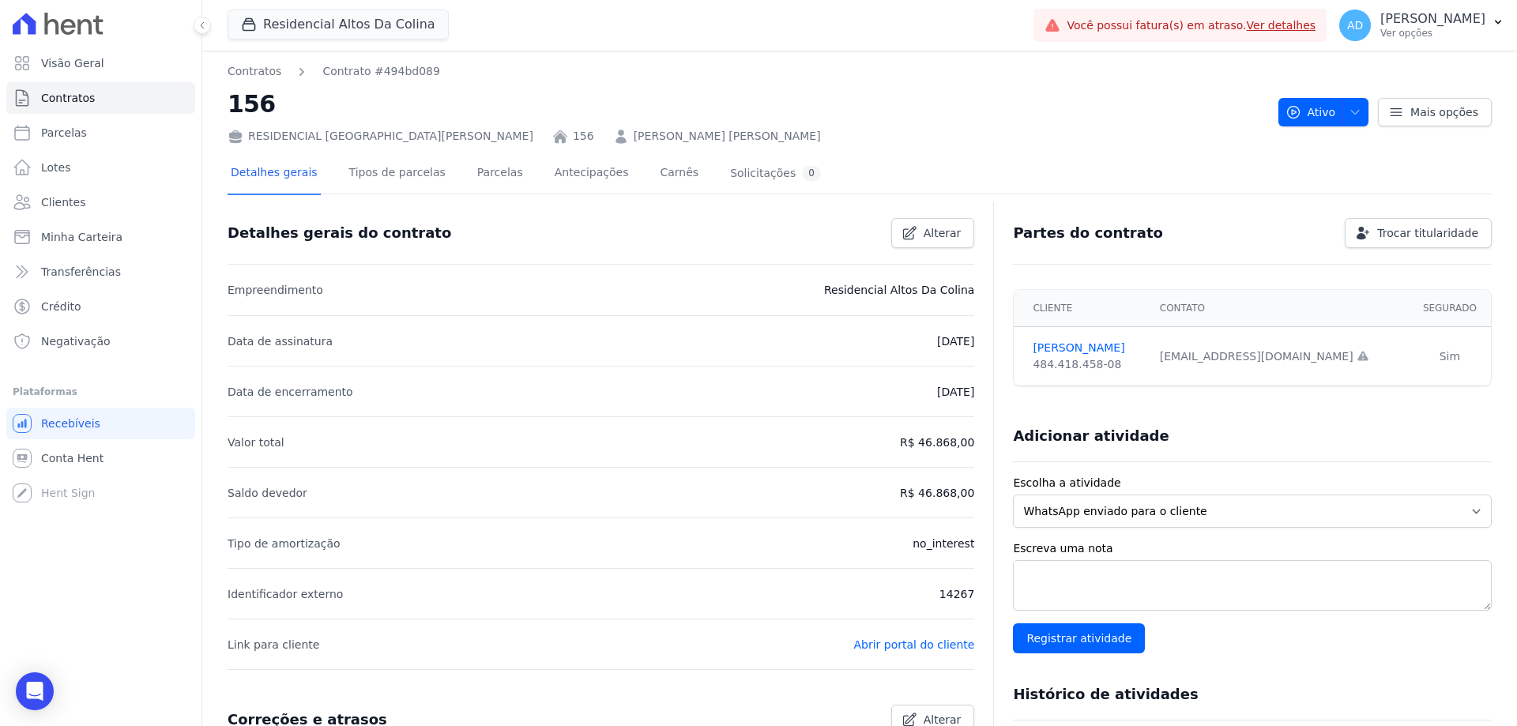
click at [573, 138] on link "156" at bounding box center [583, 136] width 21 height 17
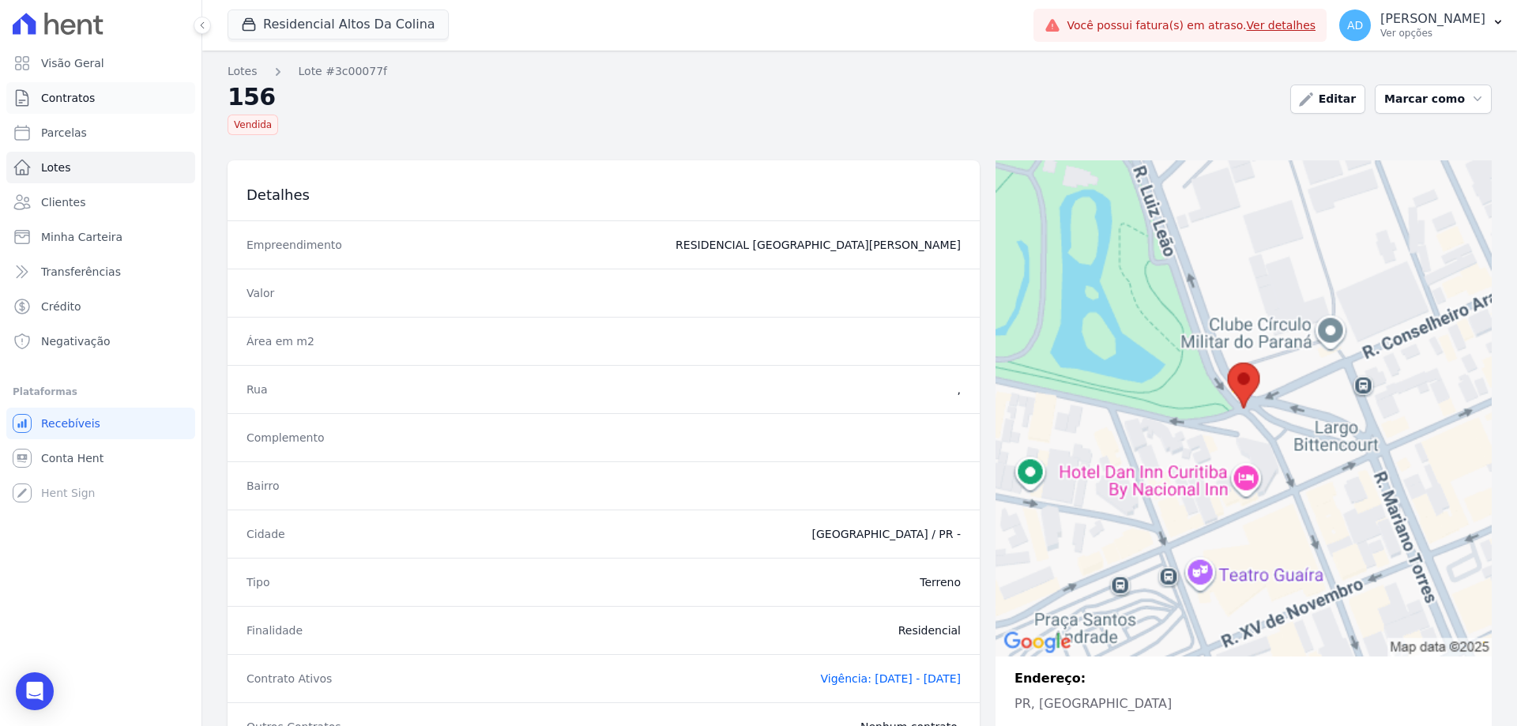
click at [110, 100] on link "Contratos" at bounding box center [100, 98] width 189 height 32
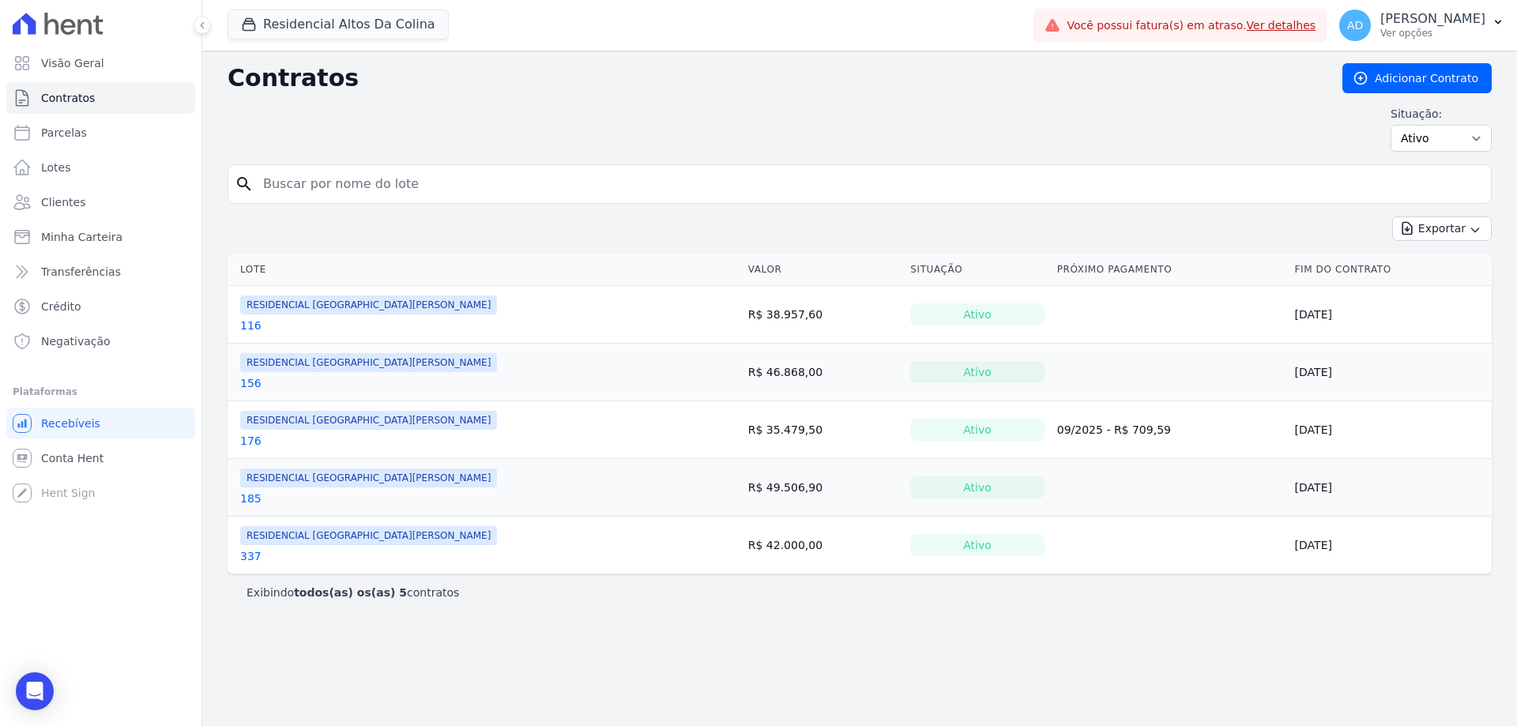
click at [246, 382] on link "156" at bounding box center [250, 383] width 21 height 16
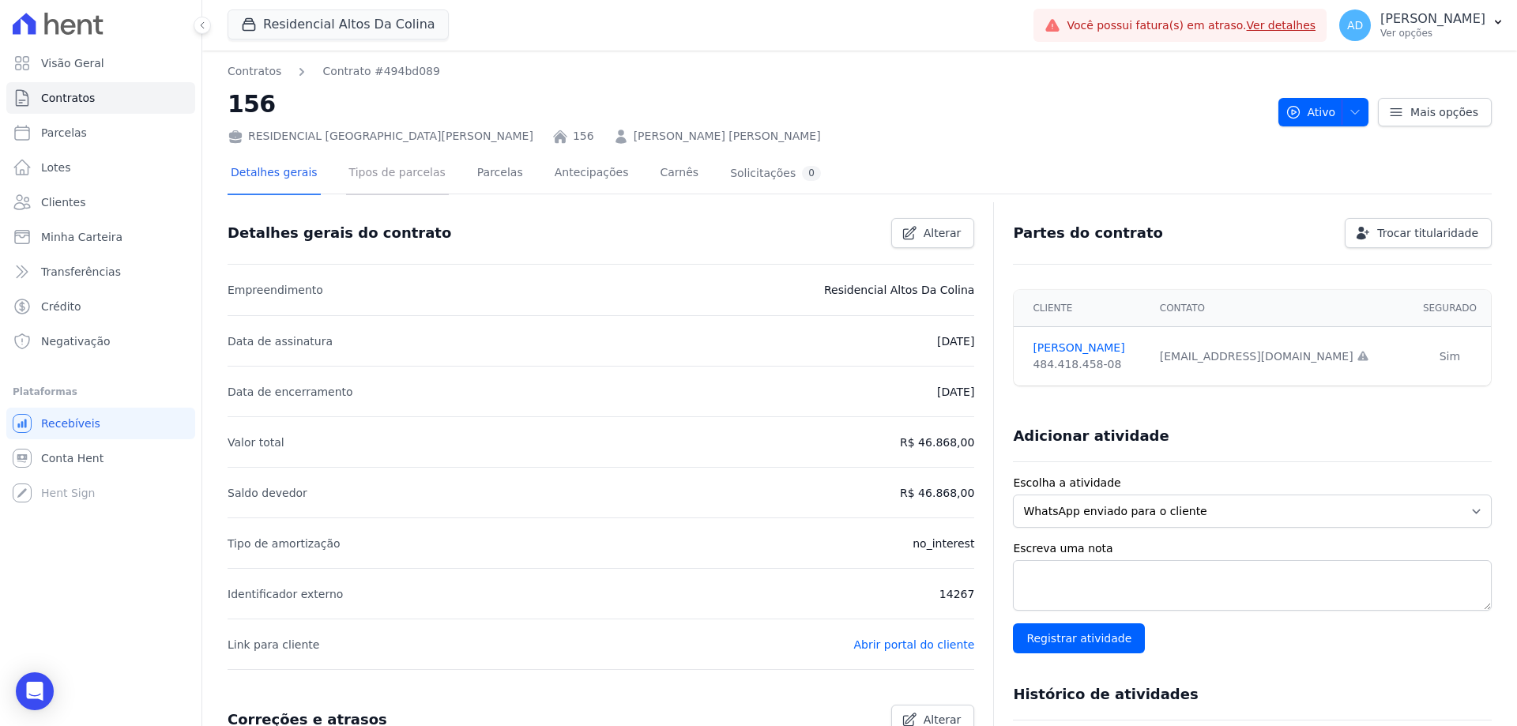
click at [361, 181] on link "Tipos de parcelas" at bounding box center [397, 174] width 103 height 42
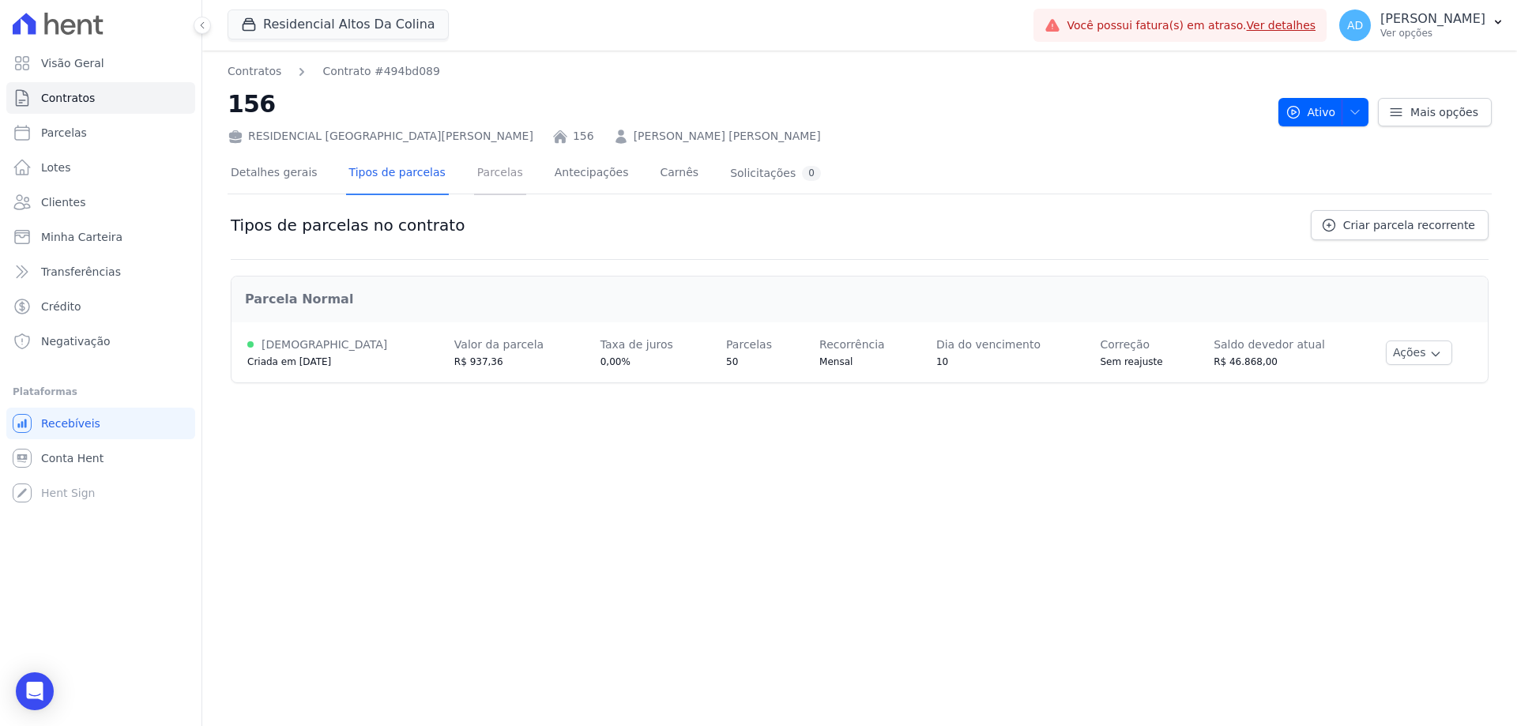
click at [474, 179] on link "Parcelas" at bounding box center [500, 174] width 52 height 42
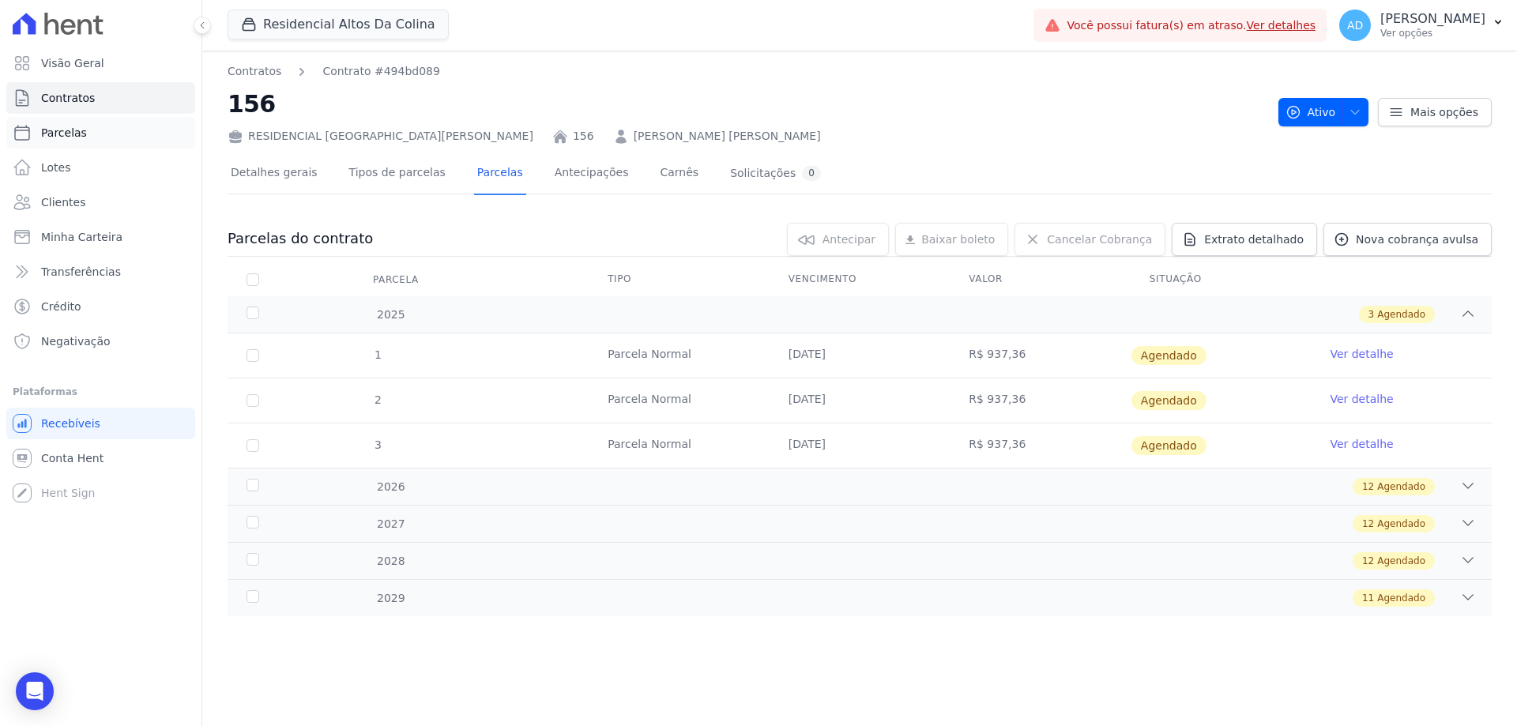
click at [102, 131] on link "Parcelas" at bounding box center [100, 133] width 189 height 32
select select
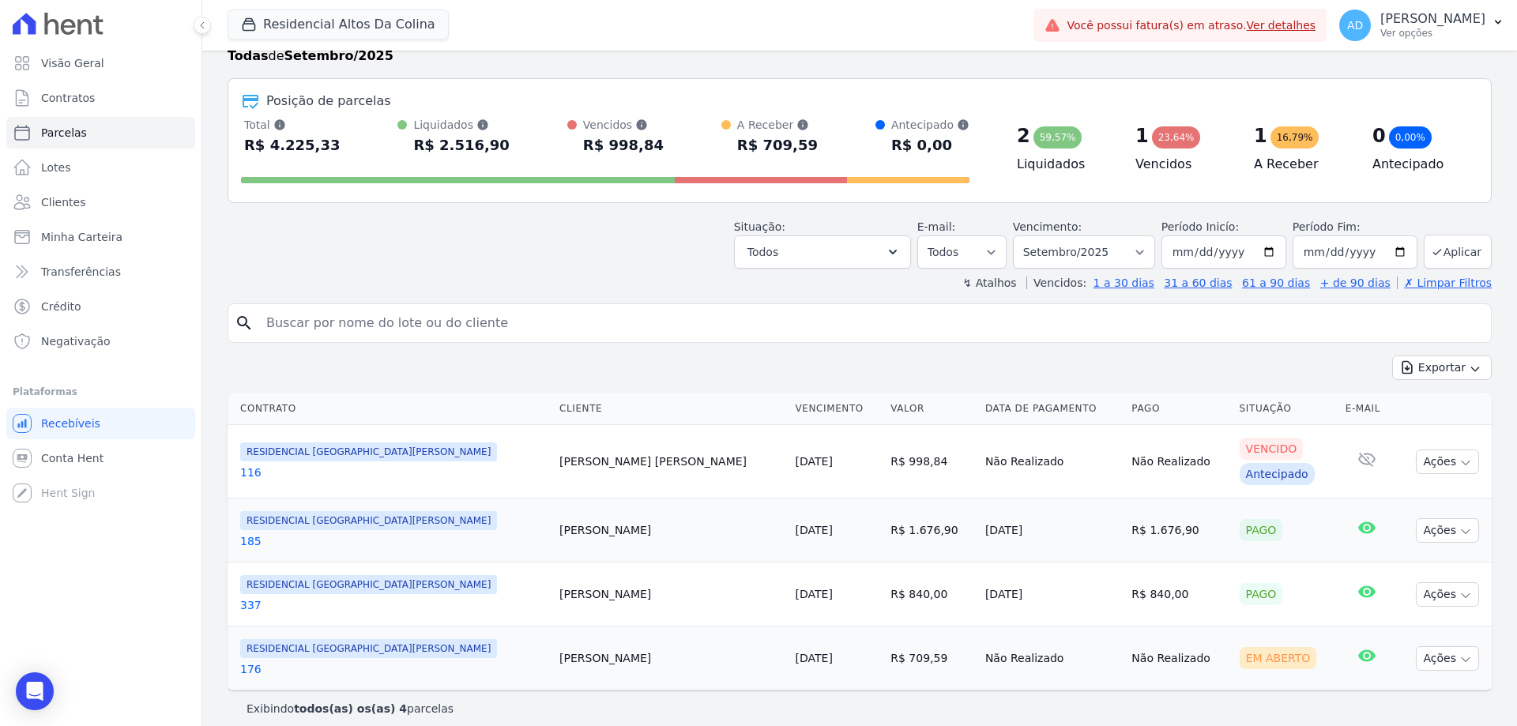
scroll to position [58, 0]
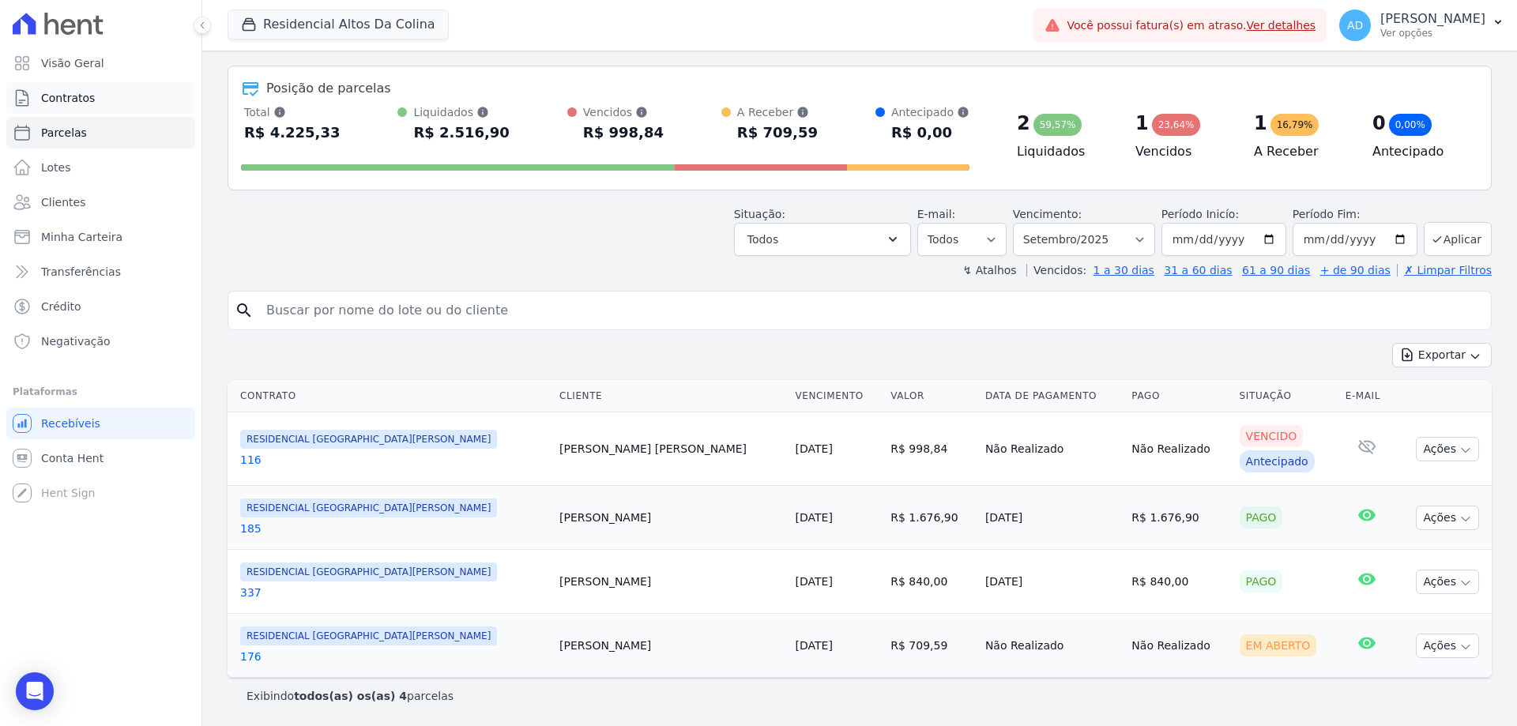
click at [98, 98] on link "Contratos" at bounding box center [100, 98] width 189 height 32
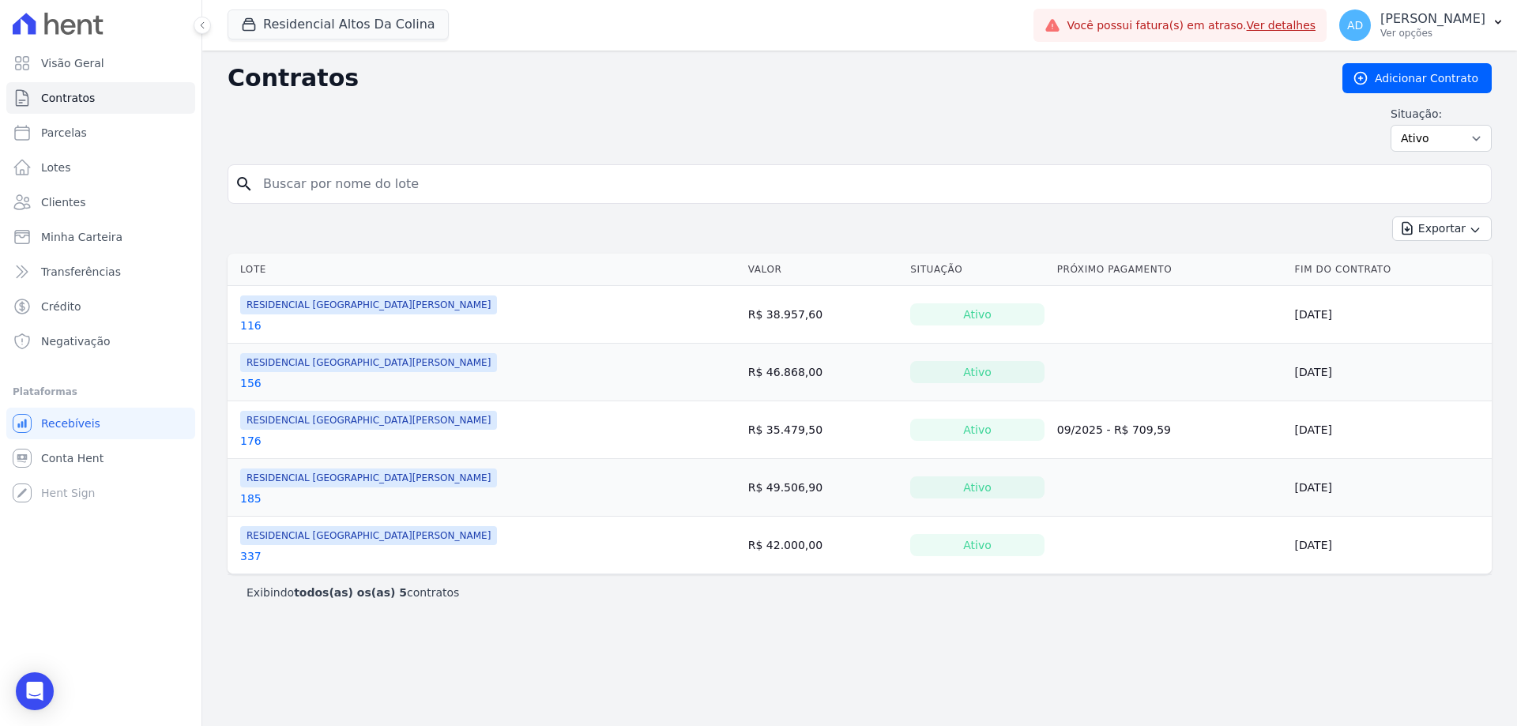
click at [246, 378] on link "156" at bounding box center [250, 383] width 21 height 16
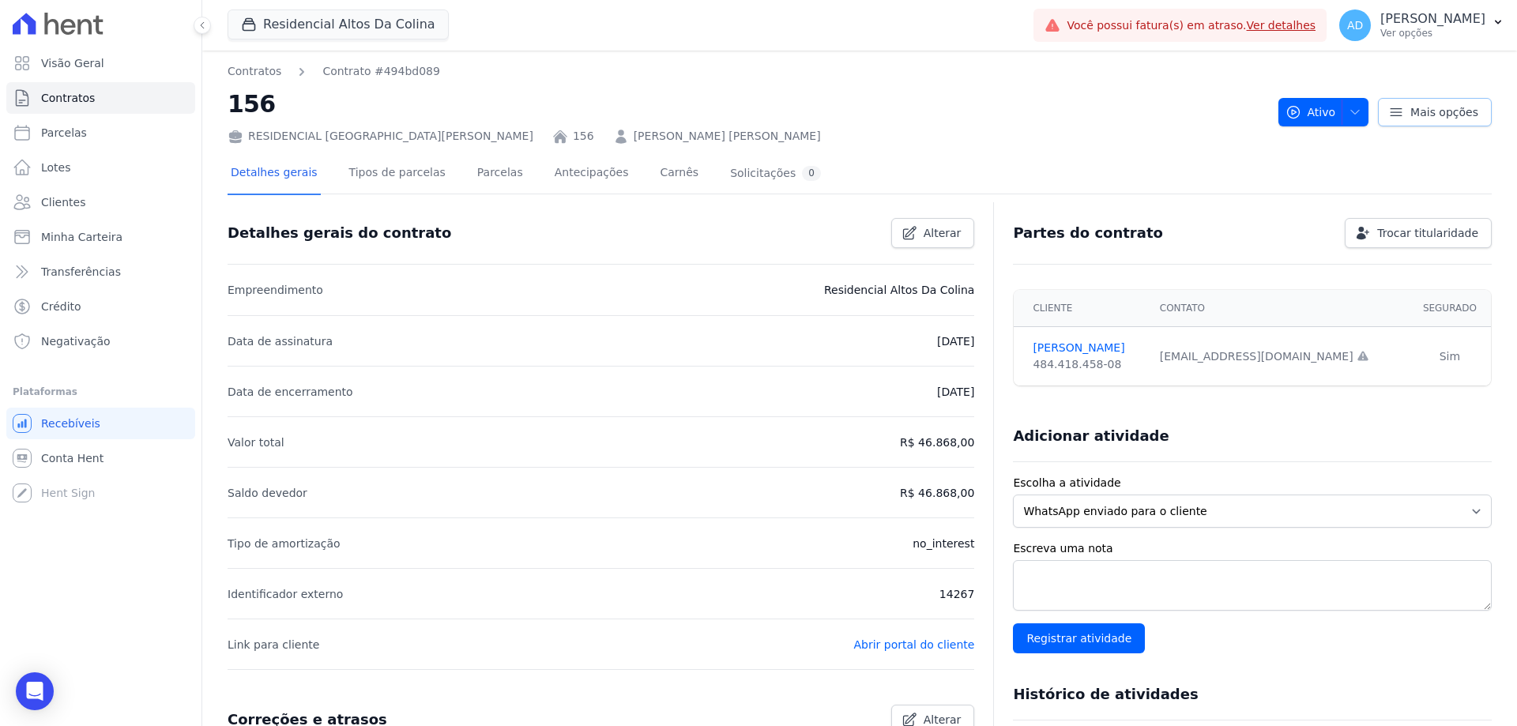
click at [1412, 115] on span "Mais opções" at bounding box center [1444, 112] width 68 height 16
click at [1067, 167] on div "Detalhes gerais Tipos de parcelas [GEOGRAPHIC_DATA] Antecipações [PERSON_NAME] …" at bounding box center [859, 173] width 1264 height 39
click at [912, 233] on icon at bounding box center [909, 233] width 16 height 16
click at [825, 232] on link "Cancelar" at bounding box center [840, 233] width 95 height 30
click at [902, 227] on icon at bounding box center [909, 233] width 16 height 16
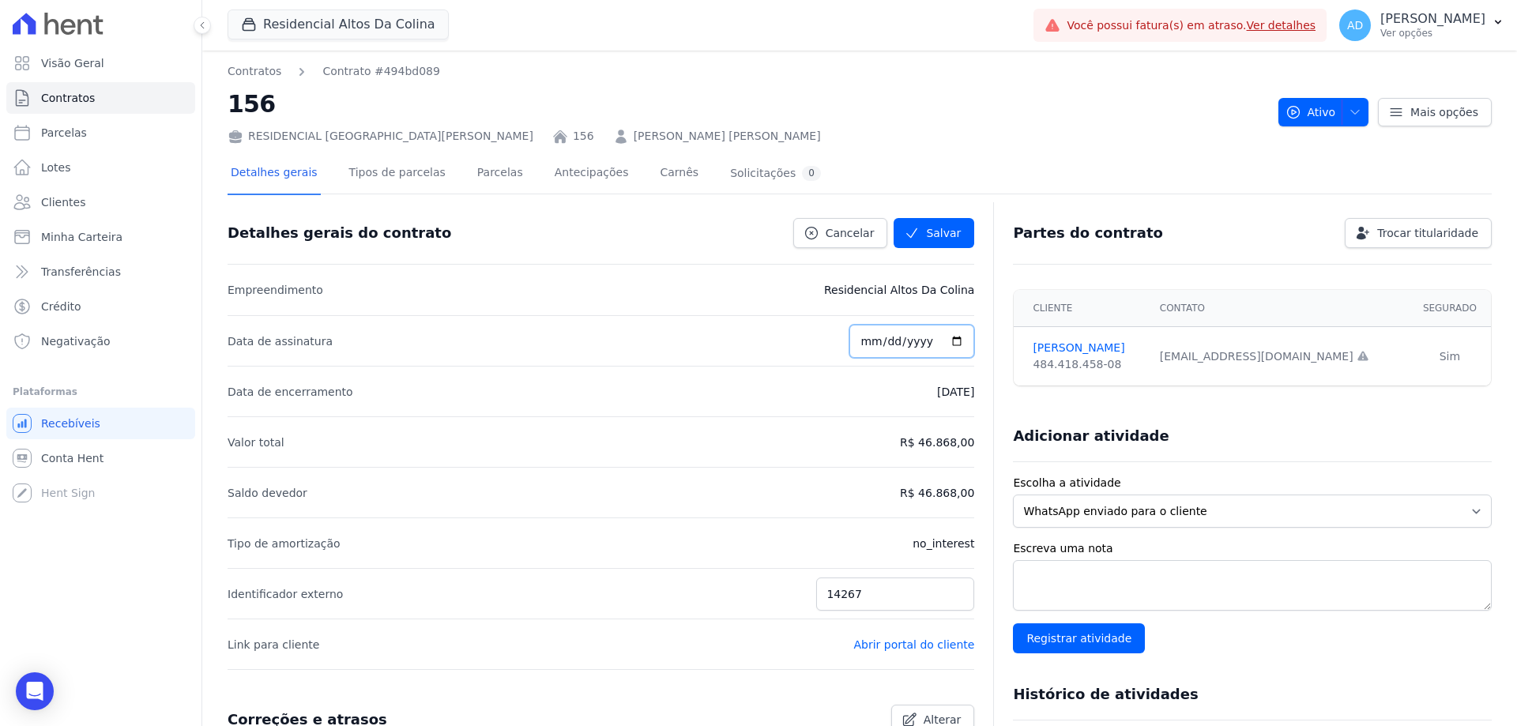
click at [896, 342] on input "[DATE]" at bounding box center [911, 341] width 125 height 33
drag, startPoint x: 886, startPoint y: 342, endPoint x: 898, endPoint y: 354, distance: 16.8
click at [888, 342] on input "[DATE]" at bounding box center [911, 341] width 125 height 33
type input "[DATE]"
click at [942, 227] on button "Salvar" at bounding box center [933, 233] width 81 height 30
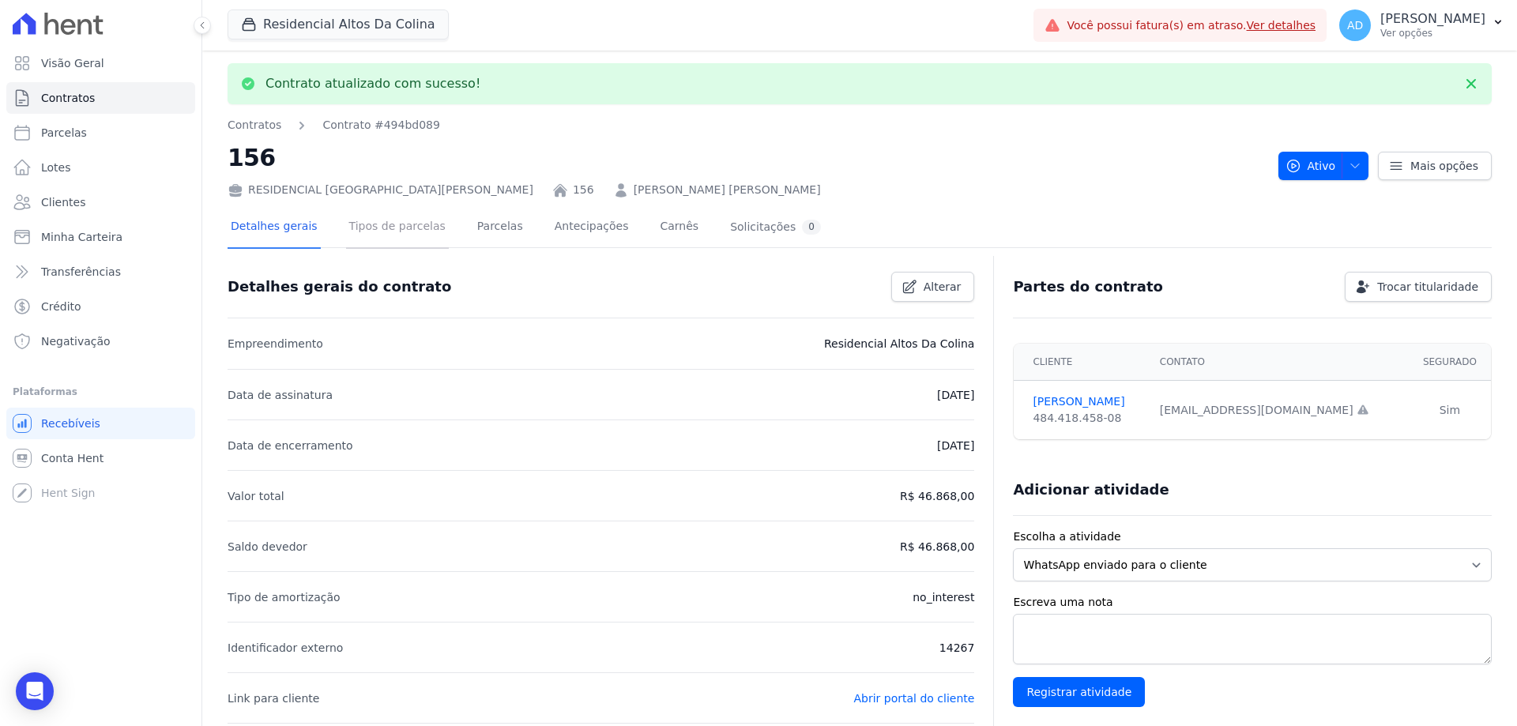
click at [411, 234] on link "Tipos de parcelas" at bounding box center [397, 228] width 103 height 42
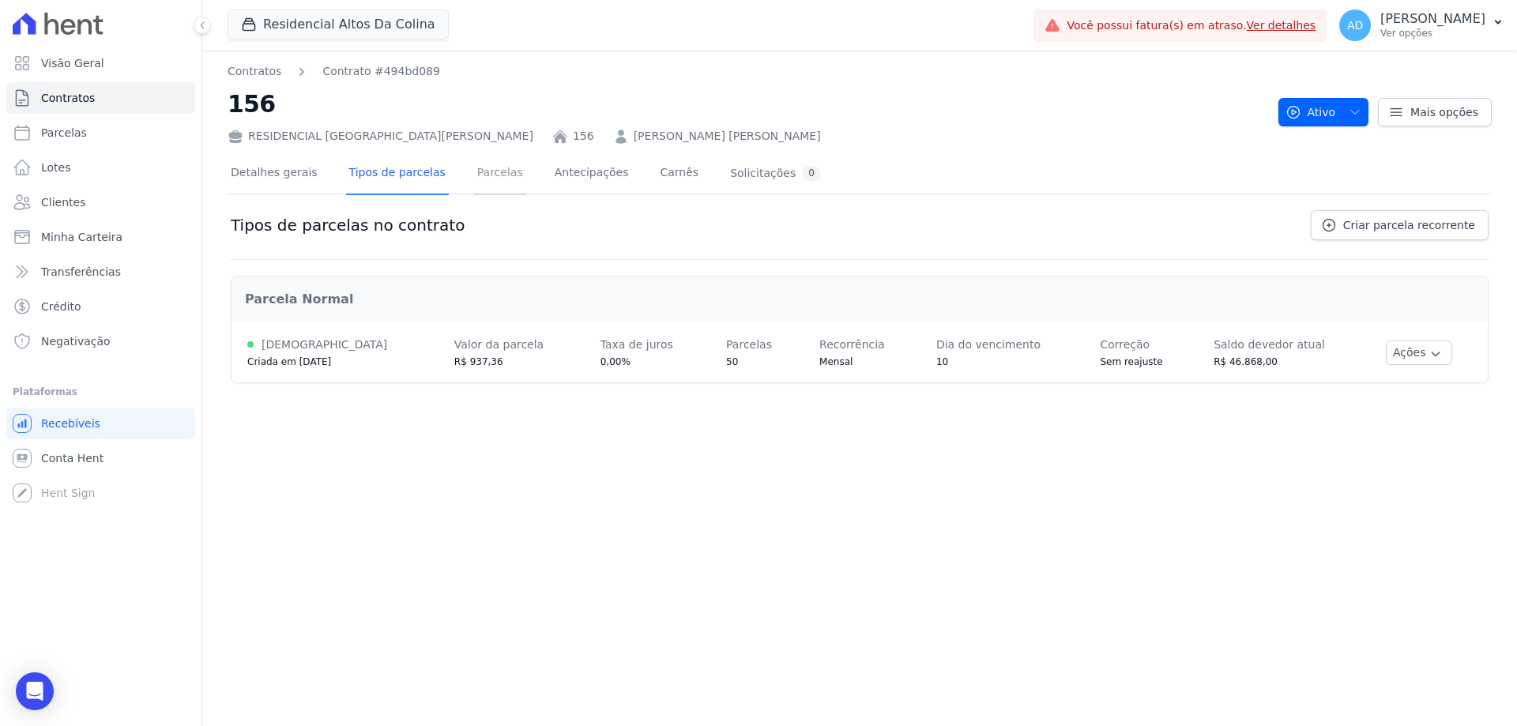
click at [474, 168] on link "Parcelas" at bounding box center [500, 174] width 52 height 42
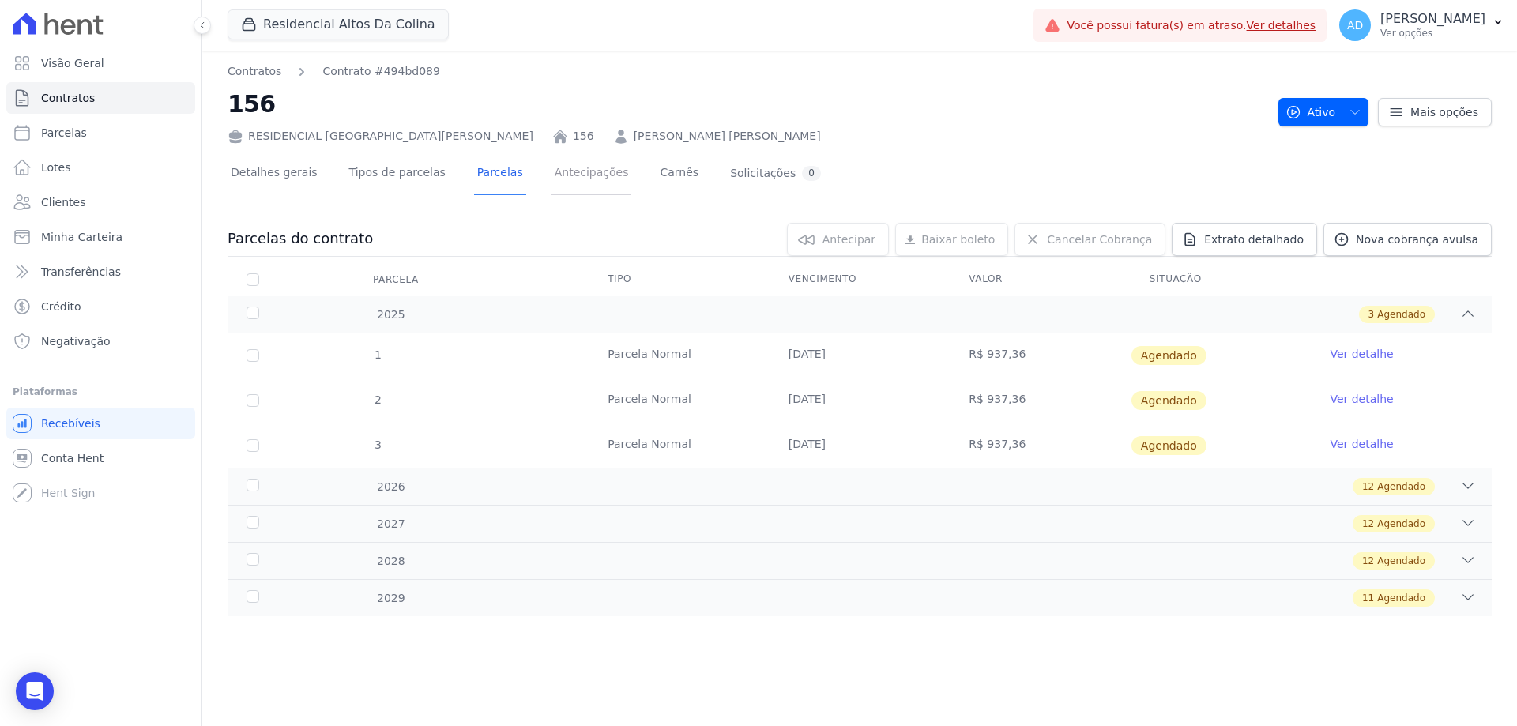
click at [570, 174] on link "Antecipações" at bounding box center [591, 174] width 81 height 42
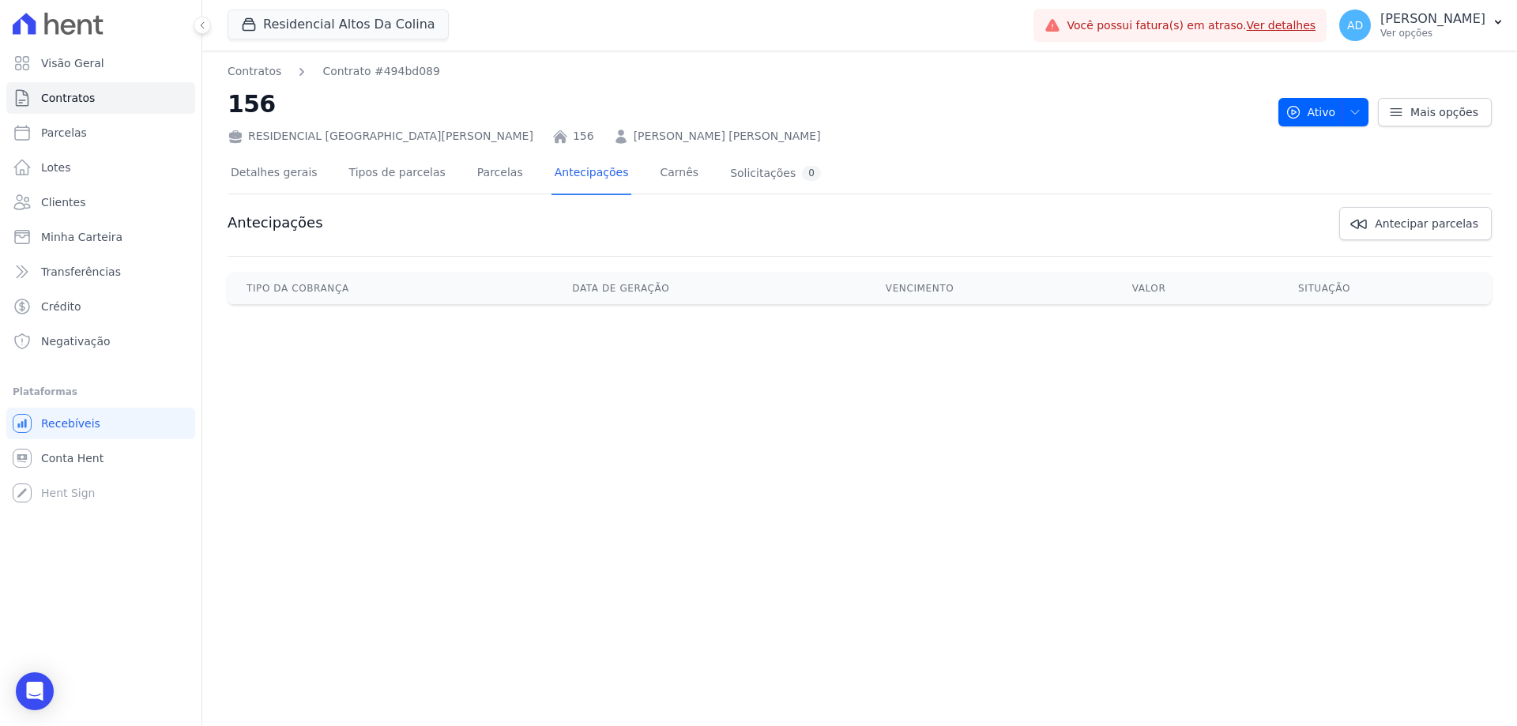
click at [323, 137] on div "RESIDENCIAL [GEOGRAPHIC_DATA][PERSON_NAME]" at bounding box center [380, 136] width 306 height 17
click at [573, 137] on link "156" at bounding box center [583, 136] width 21 height 17
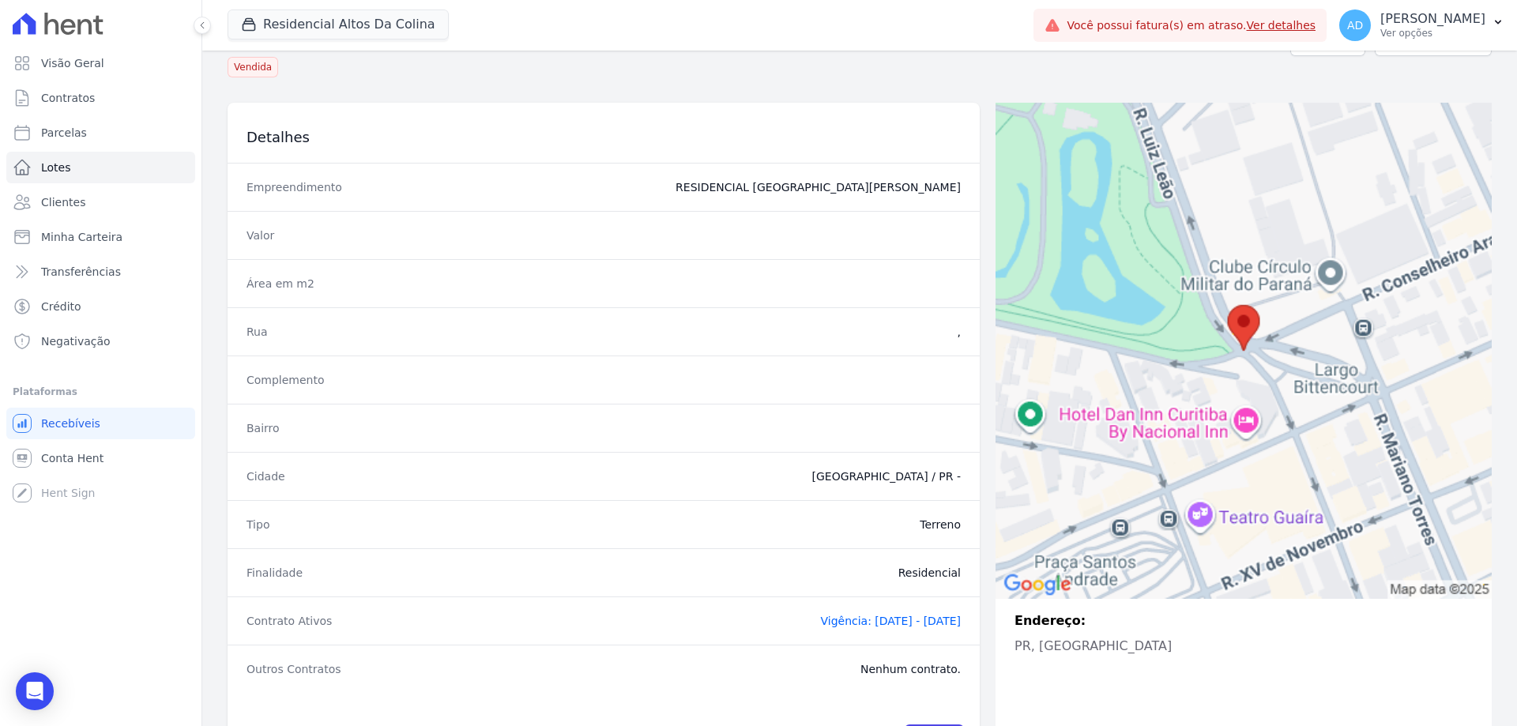
scroll to position [127, 0]
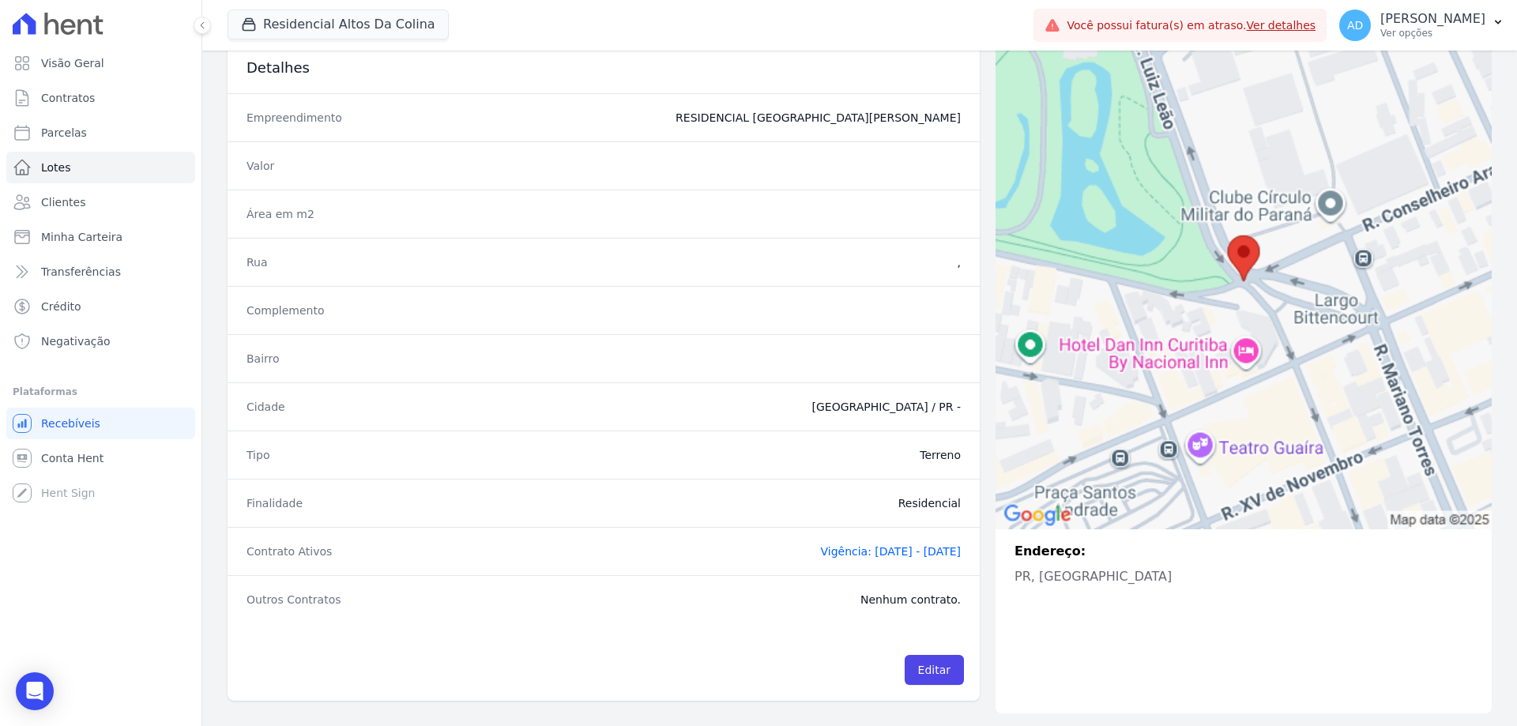
click at [856, 550] on span "Vigência: [DATE] - [DATE]" at bounding box center [890, 551] width 141 height 13
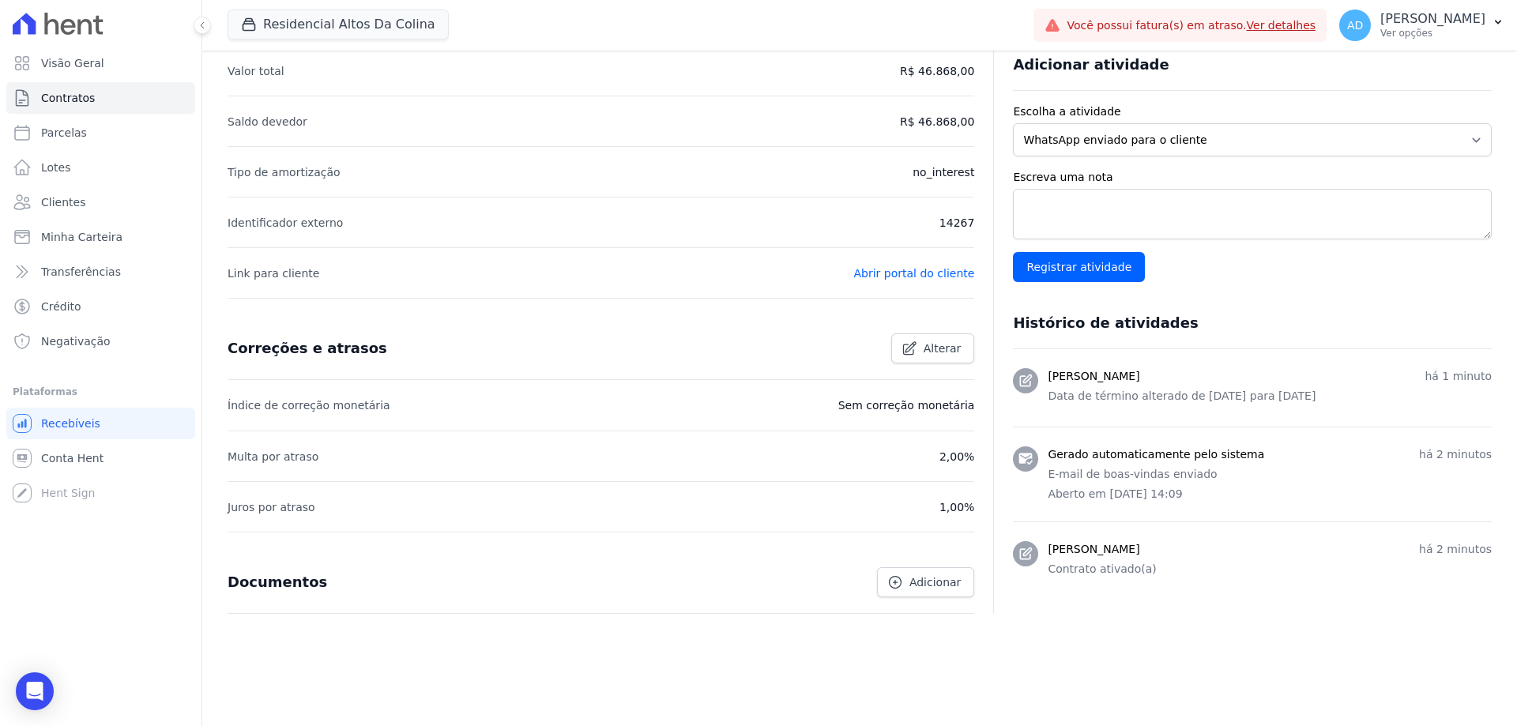
scroll to position [373, 0]
click at [945, 351] on span "Alterar" at bounding box center [942, 347] width 38 height 16
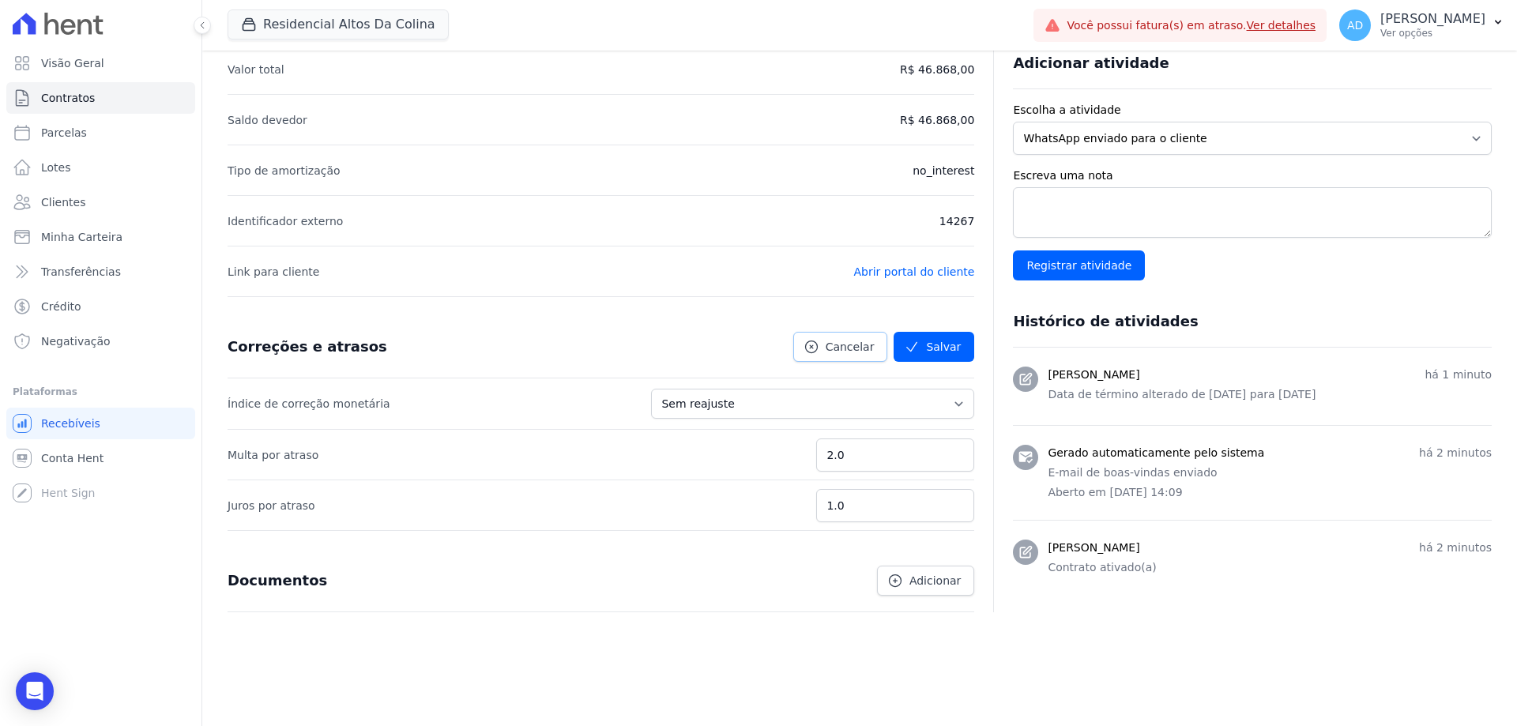
click at [842, 344] on span "Cancelar" at bounding box center [849, 347] width 49 height 16
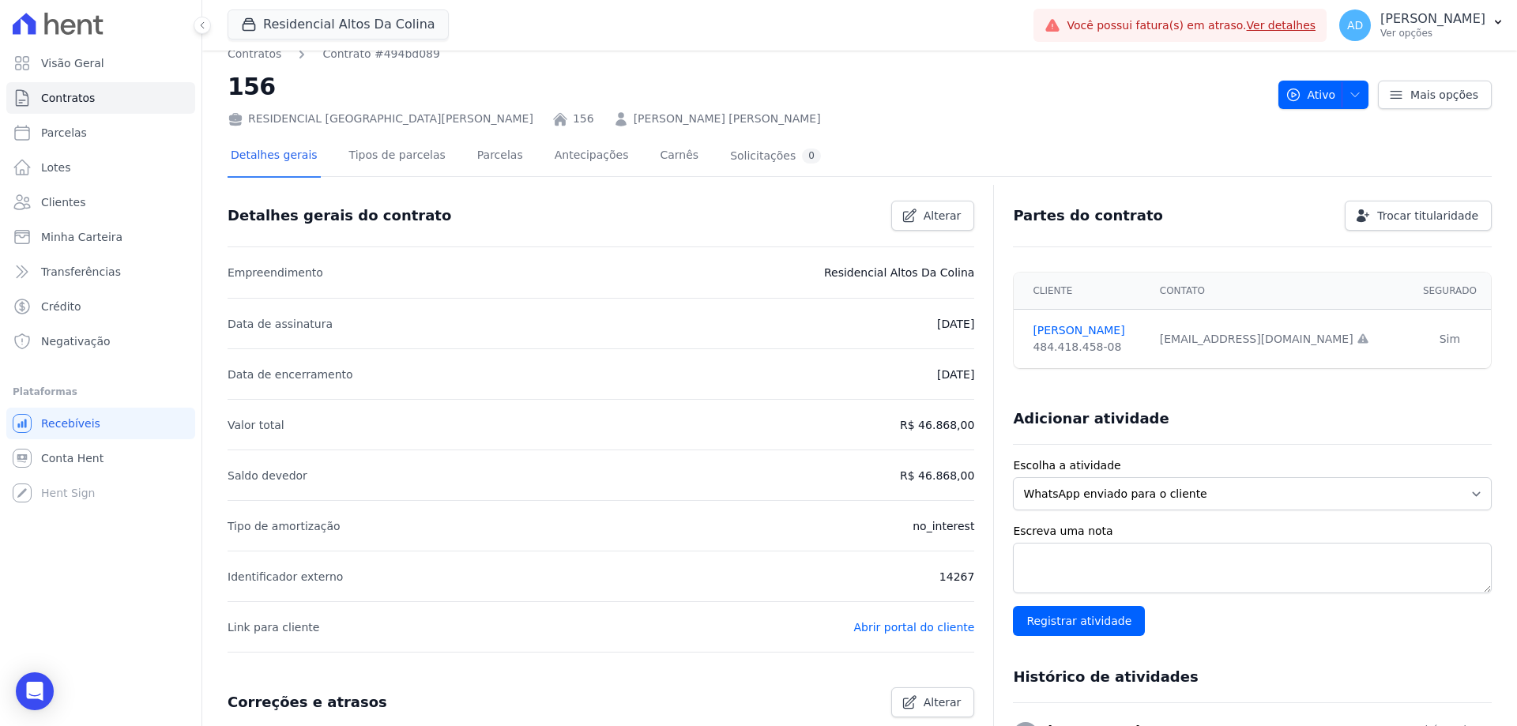
scroll to position [0, 0]
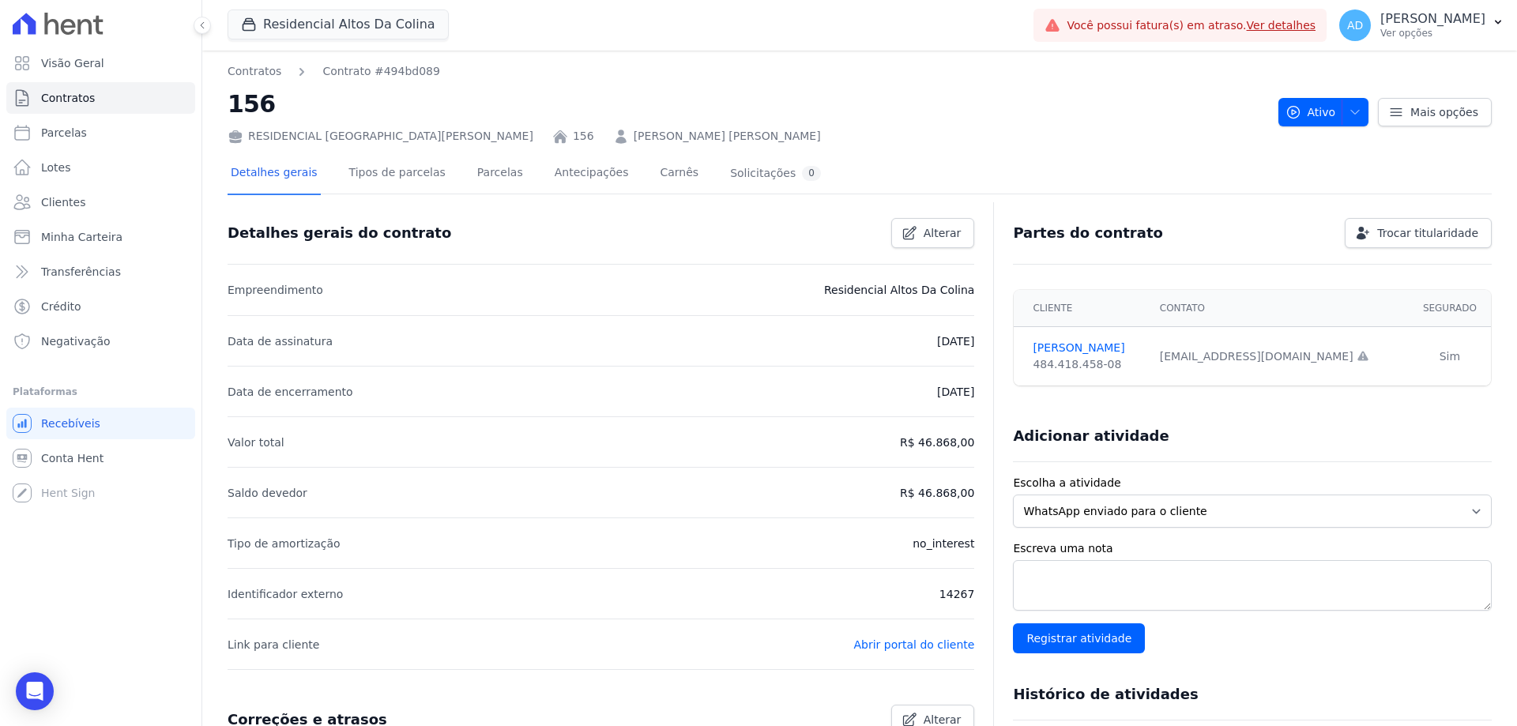
click at [634, 137] on link "[PERSON_NAME] [PERSON_NAME]" at bounding box center [727, 136] width 187 height 17
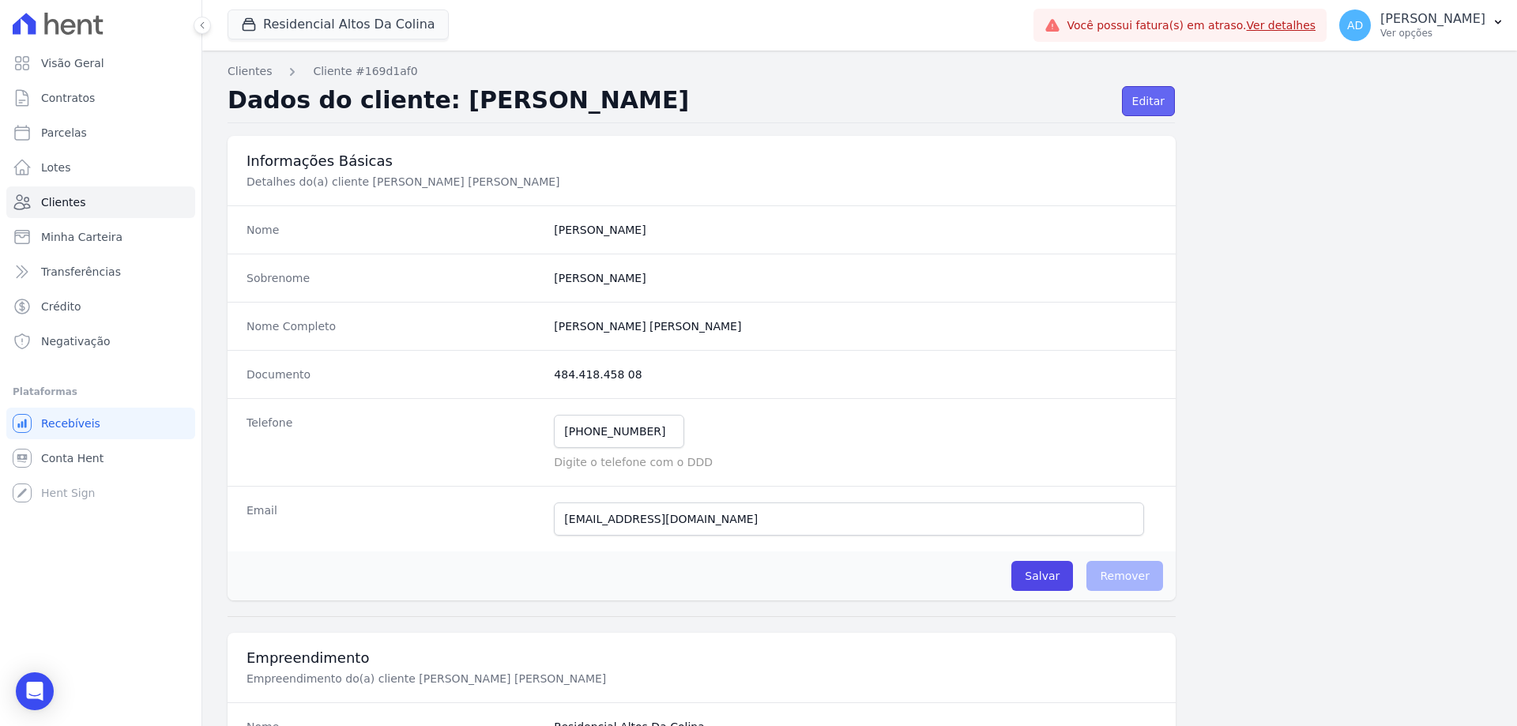
click at [1133, 103] on link "Editar" at bounding box center [1148, 101] width 53 height 30
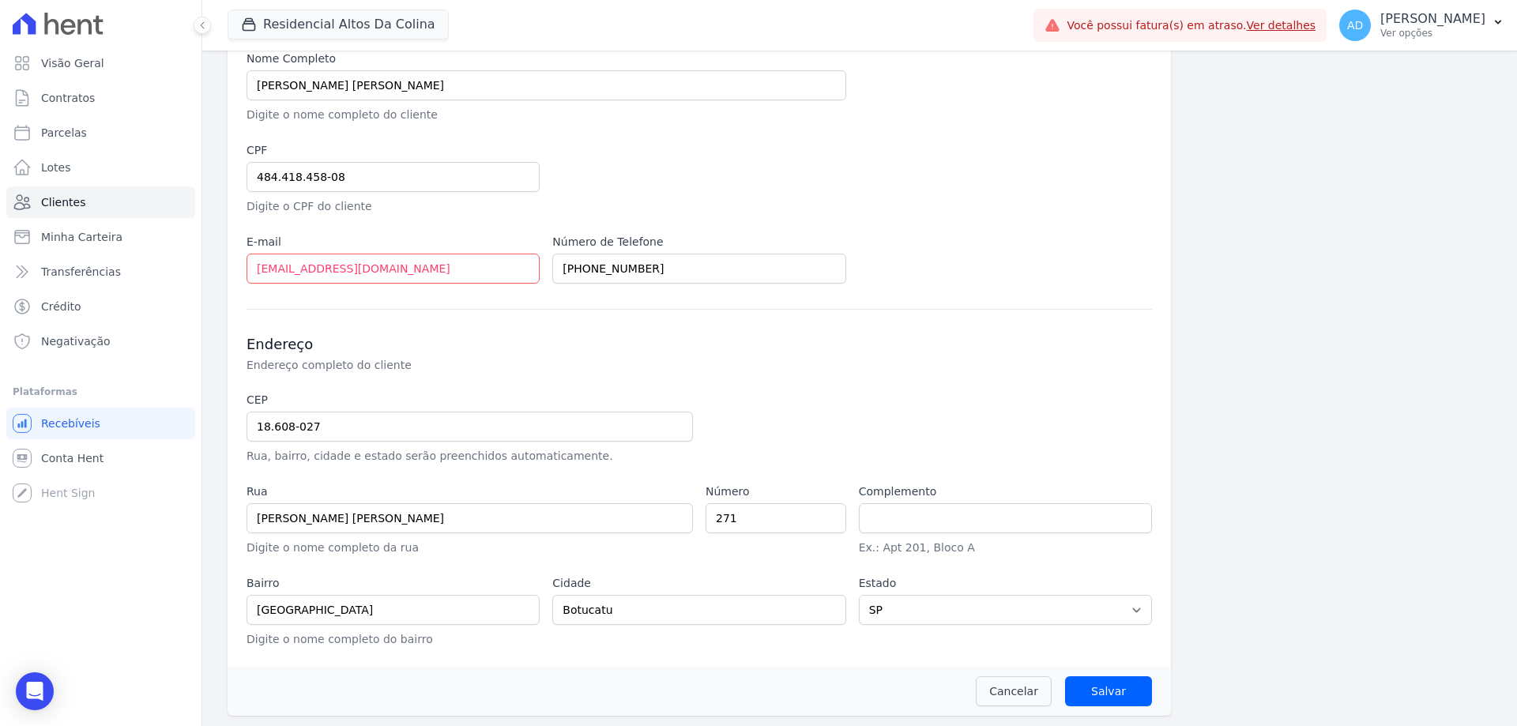
scroll to position [217, 0]
click at [1021, 690] on link "Cancelar" at bounding box center [1014, 689] width 76 height 30
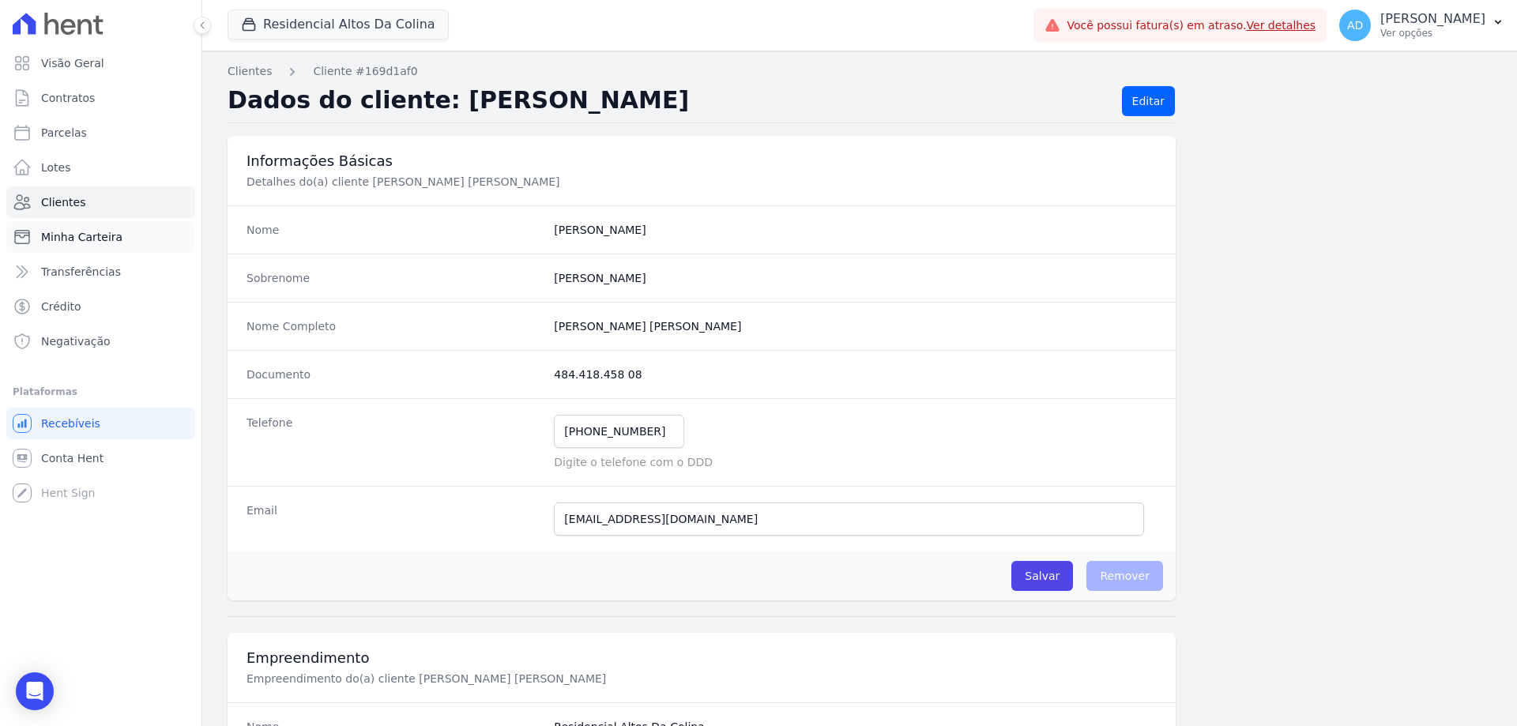
click at [104, 236] on span "Minha Carteira" at bounding box center [81, 237] width 81 height 16
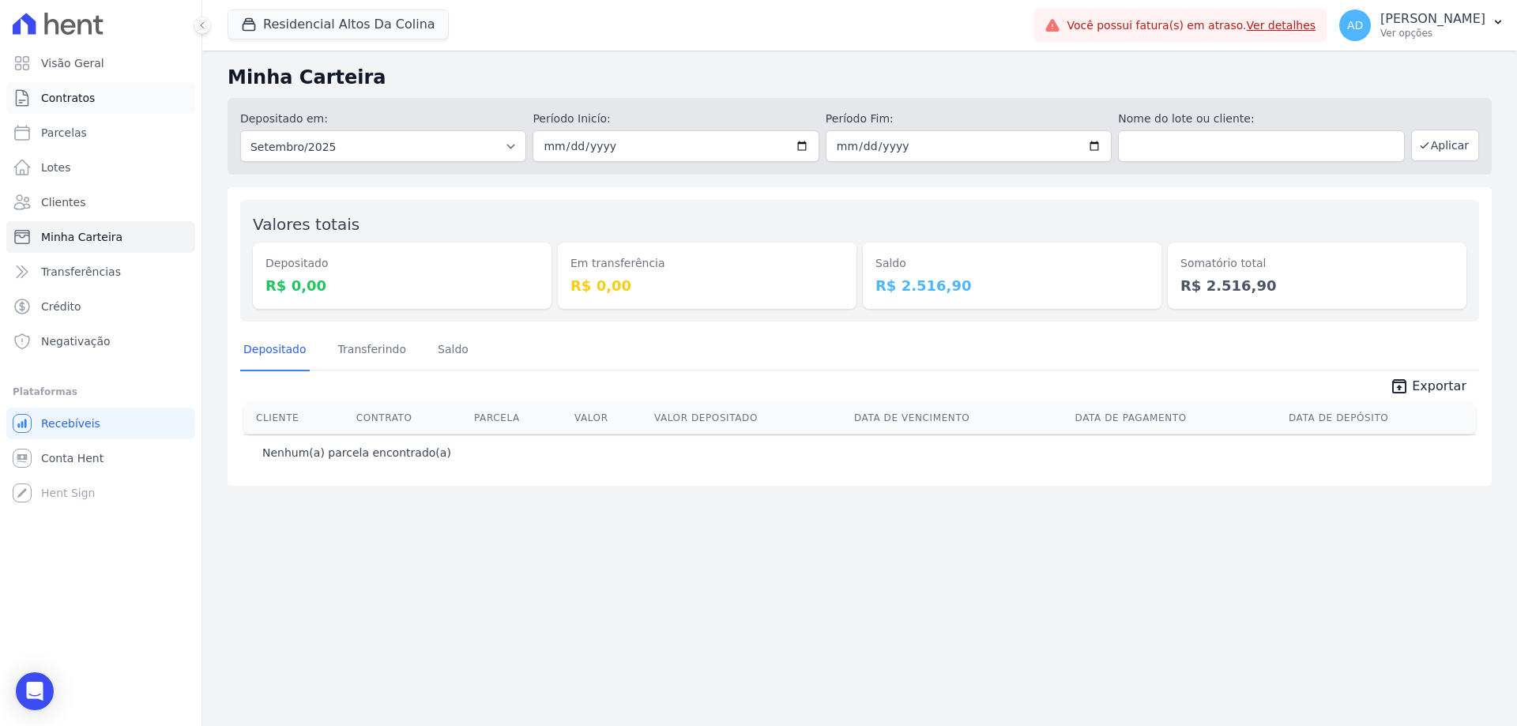
click at [93, 91] on link "Contratos" at bounding box center [100, 98] width 189 height 32
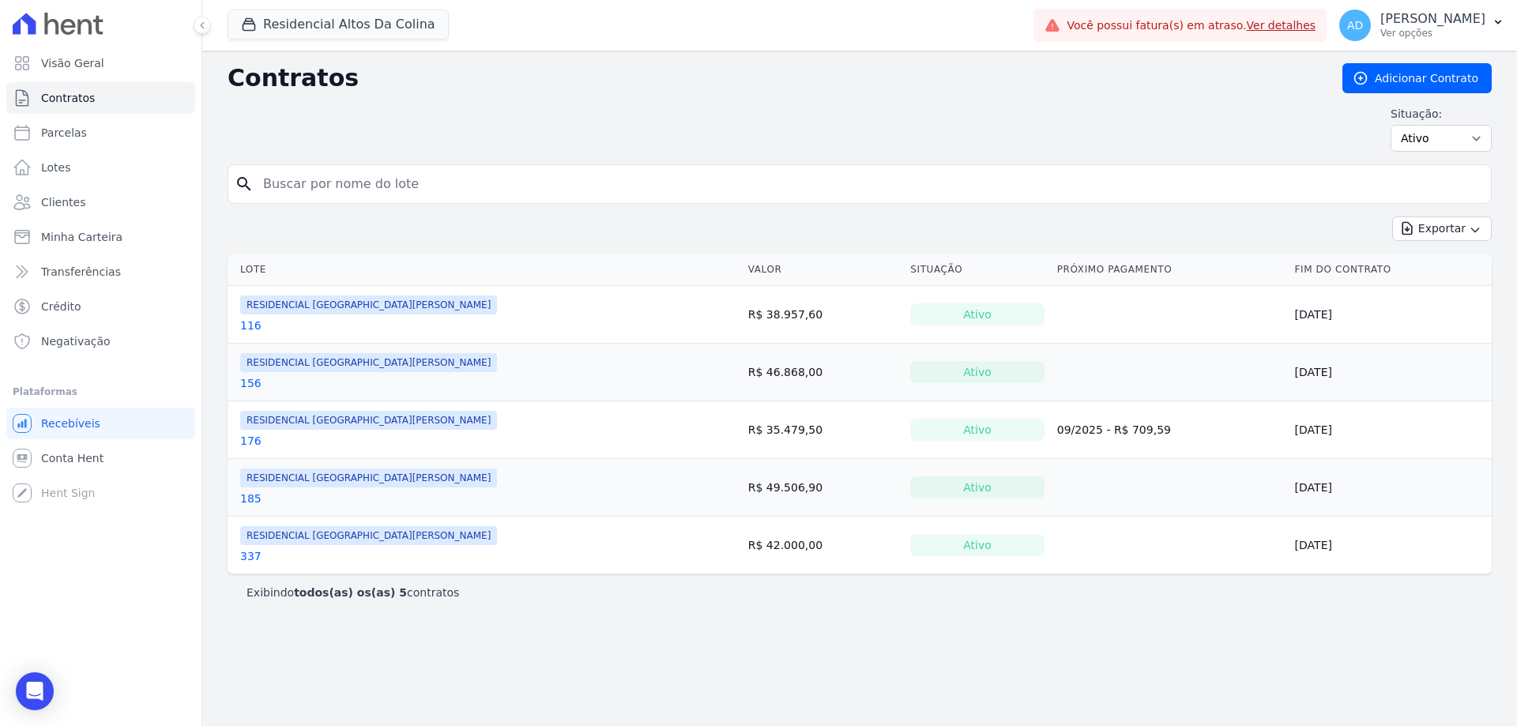
click at [241, 383] on link "156" at bounding box center [250, 383] width 21 height 16
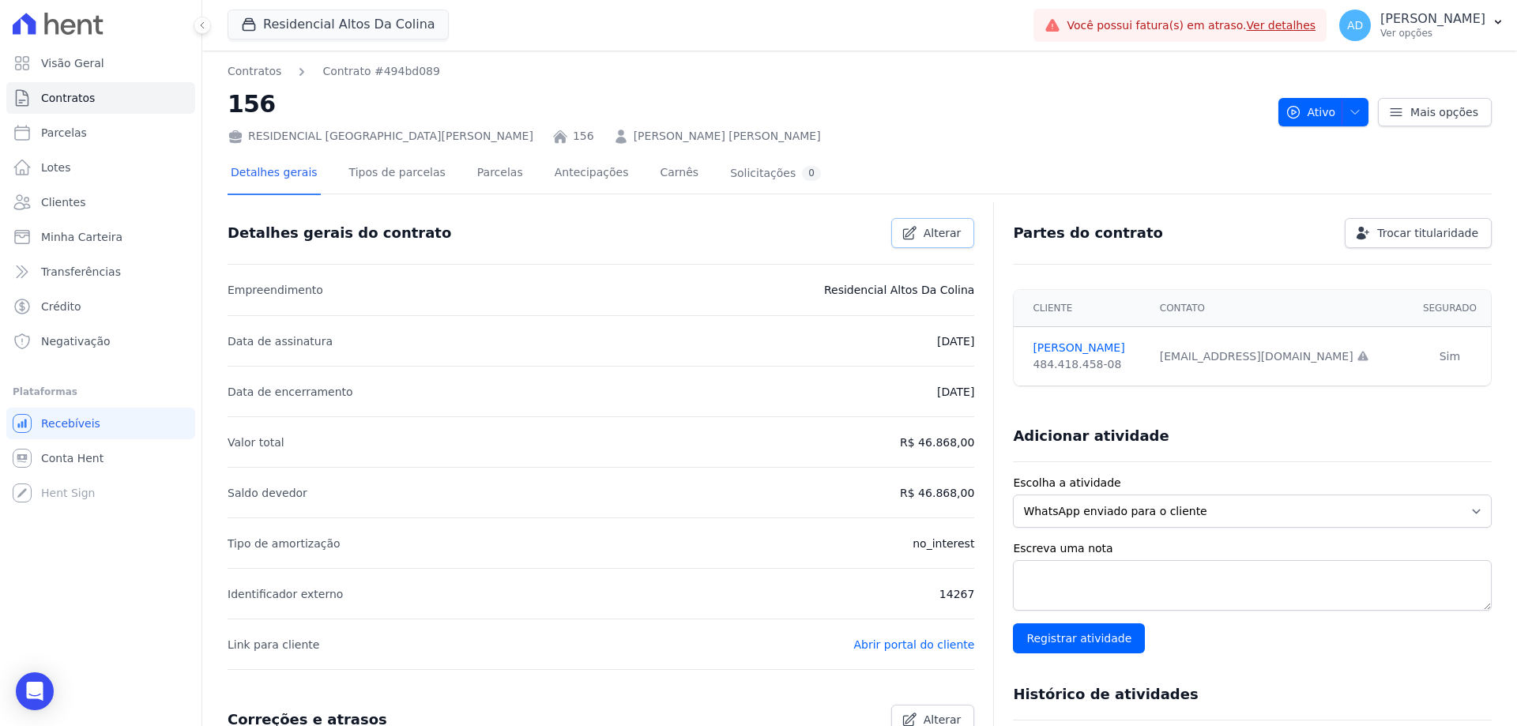
drag, startPoint x: 929, startPoint y: 239, endPoint x: 915, endPoint y: 271, distance: 35.4
click at [927, 239] on span "Alterar" at bounding box center [942, 233] width 38 height 16
click at [826, 230] on link "Cancelar" at bounding box center [840, 233] width 95 height 30
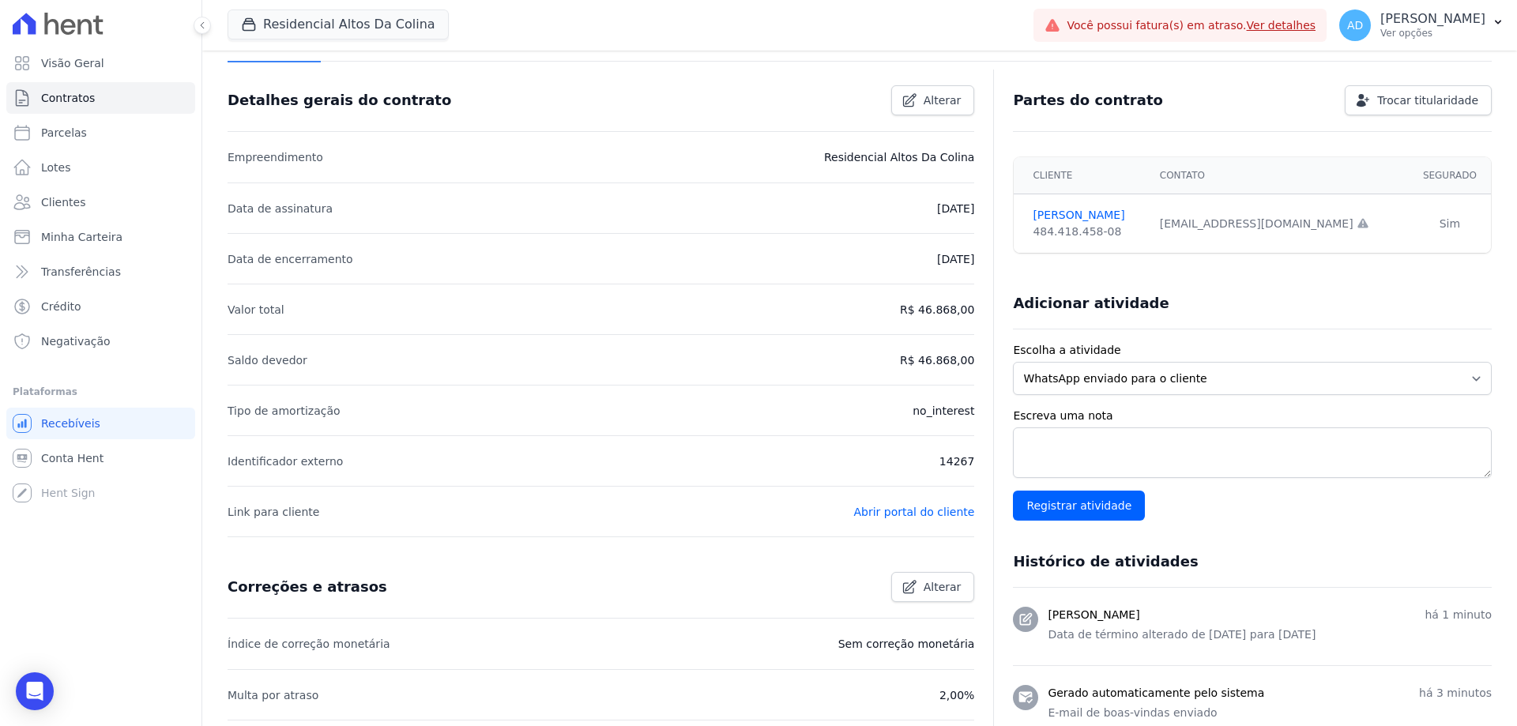
scroll to position [158, 0]
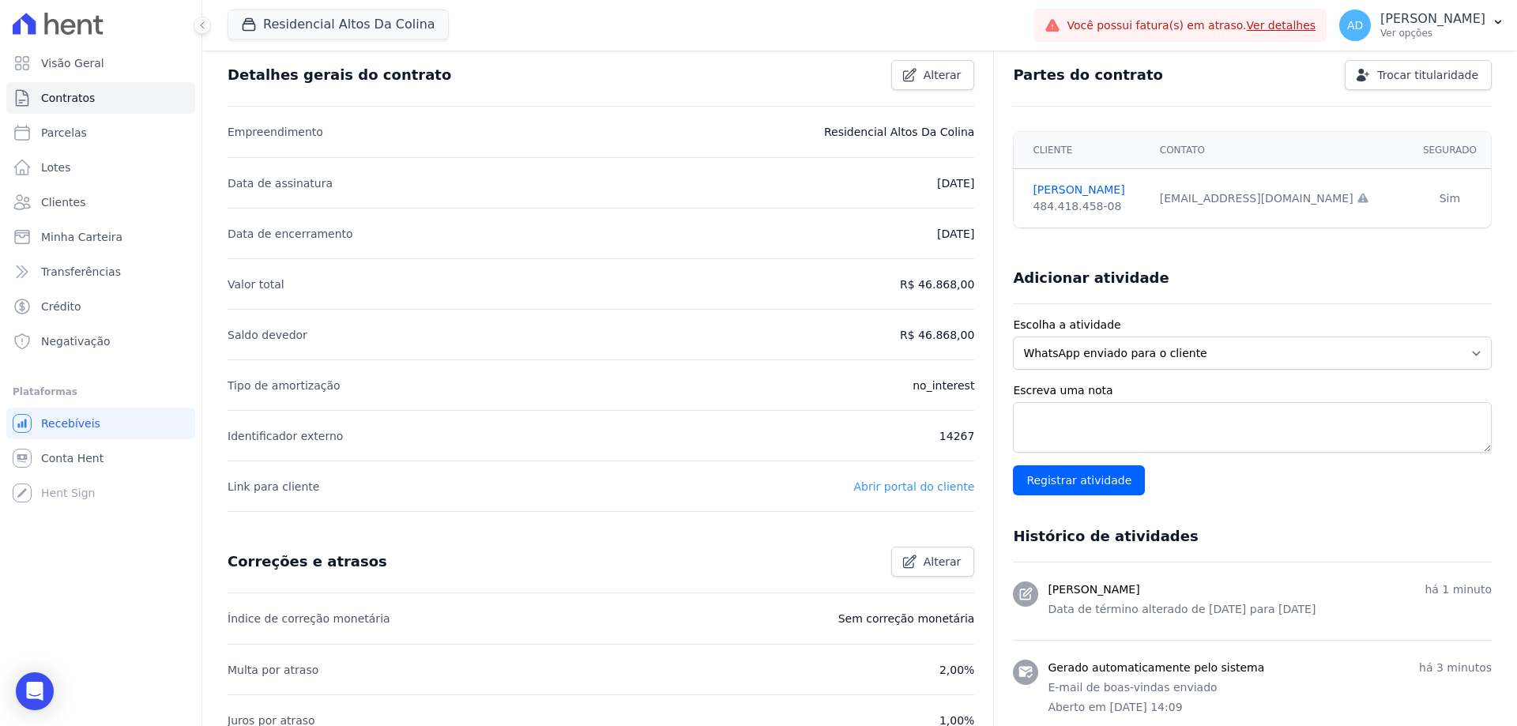
click at [874, 492] on link "Abrir portal do cliente" at bounding box center [913, 486] width 121 height 13
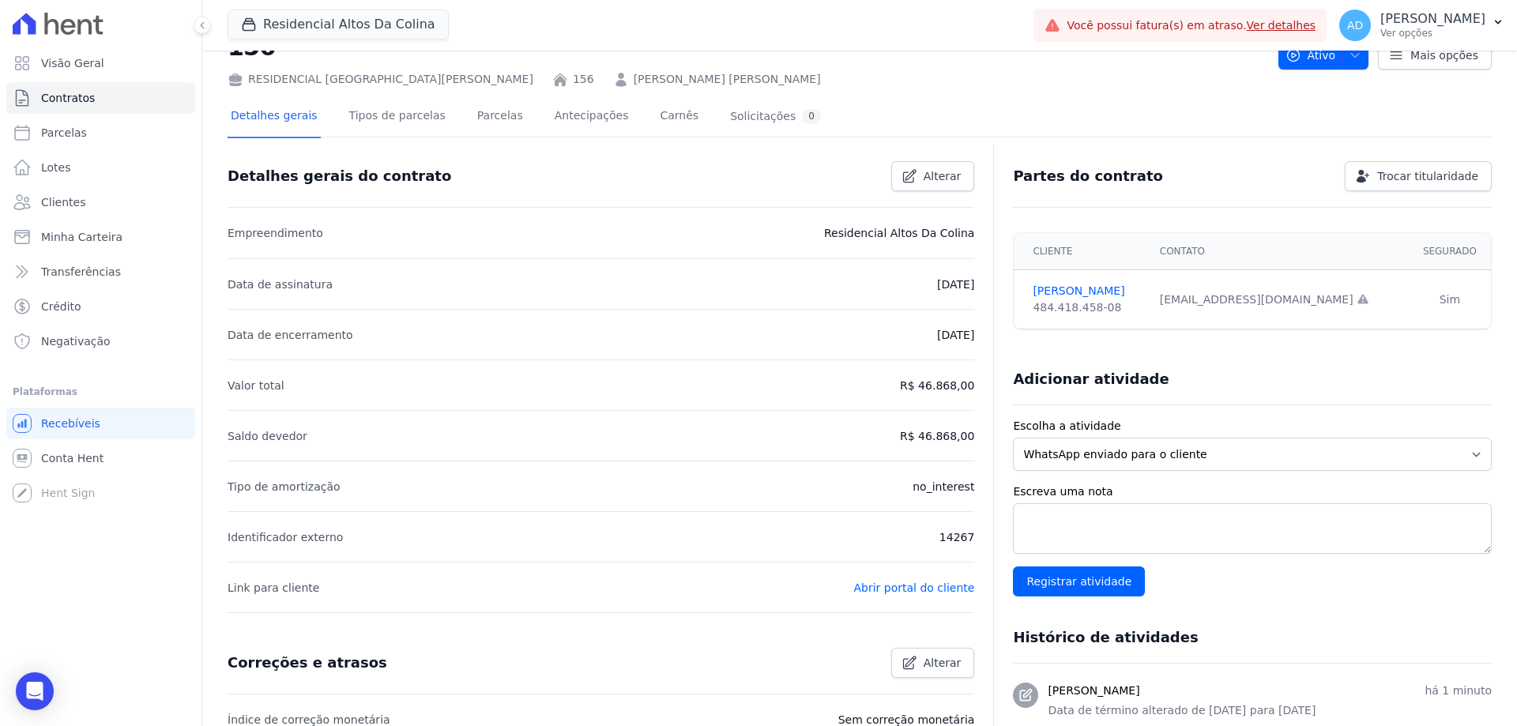
scroll to position [0, 0]
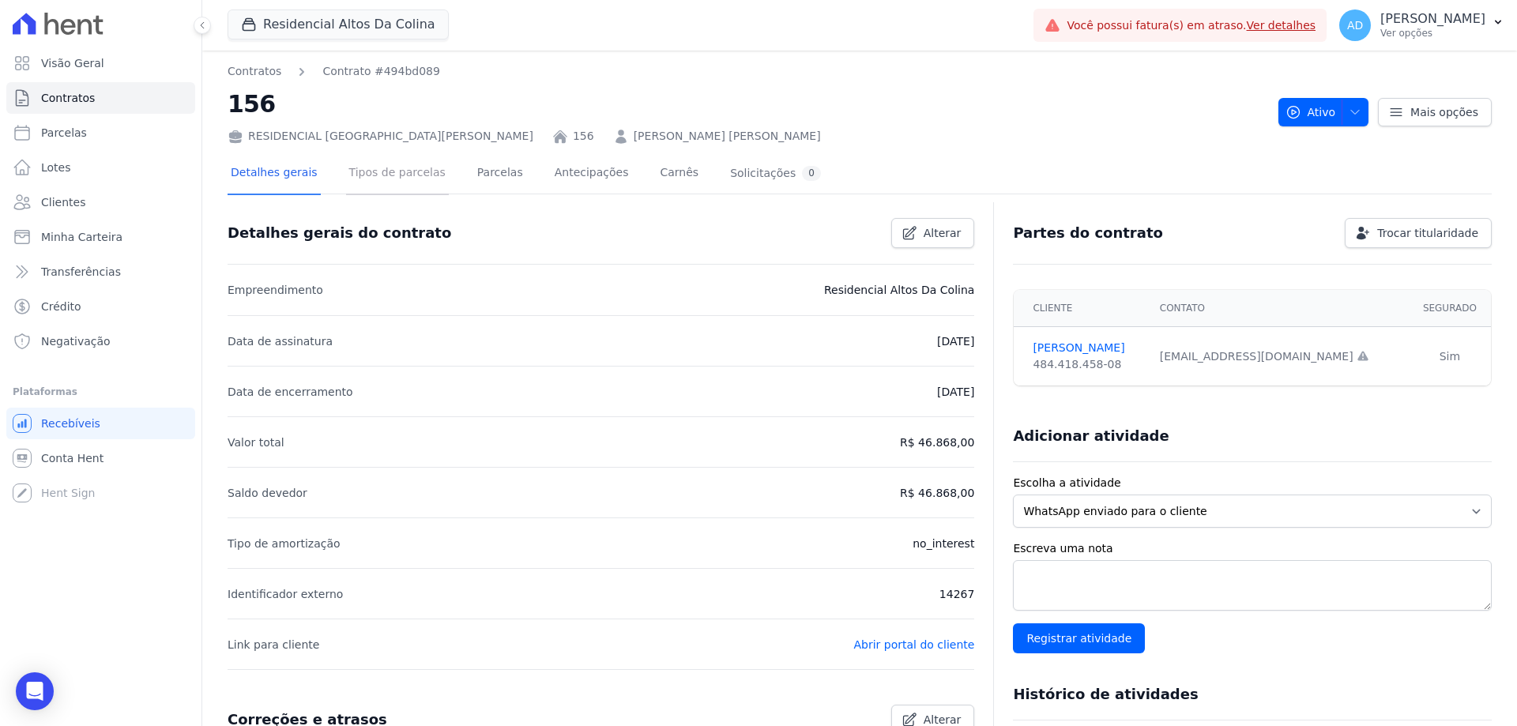
click at [408, 174] on link "Tipos de parcelas" at bounding box center [397, 174] width 103 height 42
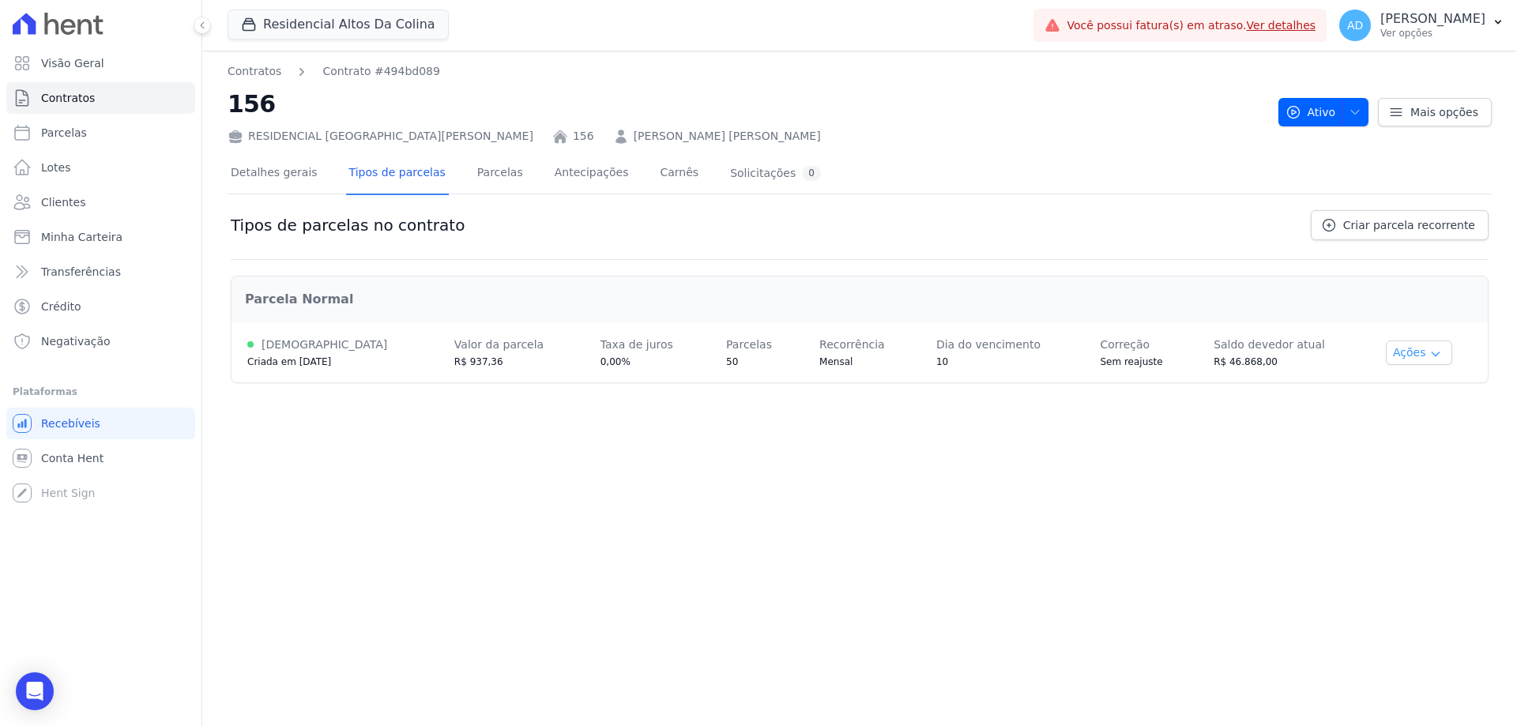
click at [1429, 354] on icon "button" at bounding box center [1435, 354] width 13 height 13
click at [1419, 378] on span "Ver detalhes" at bounding box center [1404, 381] width 122 height 19
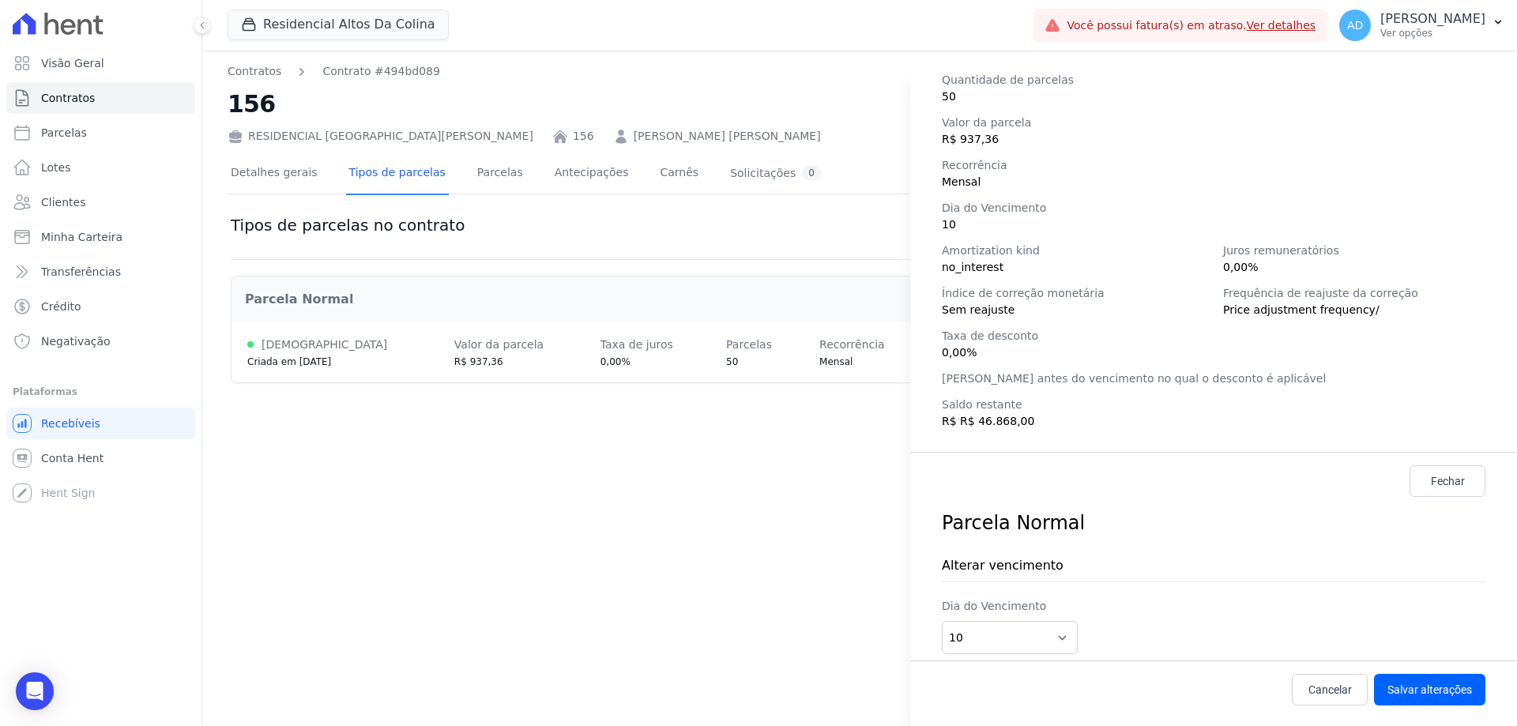
scroll to position [222, 0]
click at [1326, 681] on span "Cancelar" at bounding box center [1329, 685] width 43 height 16
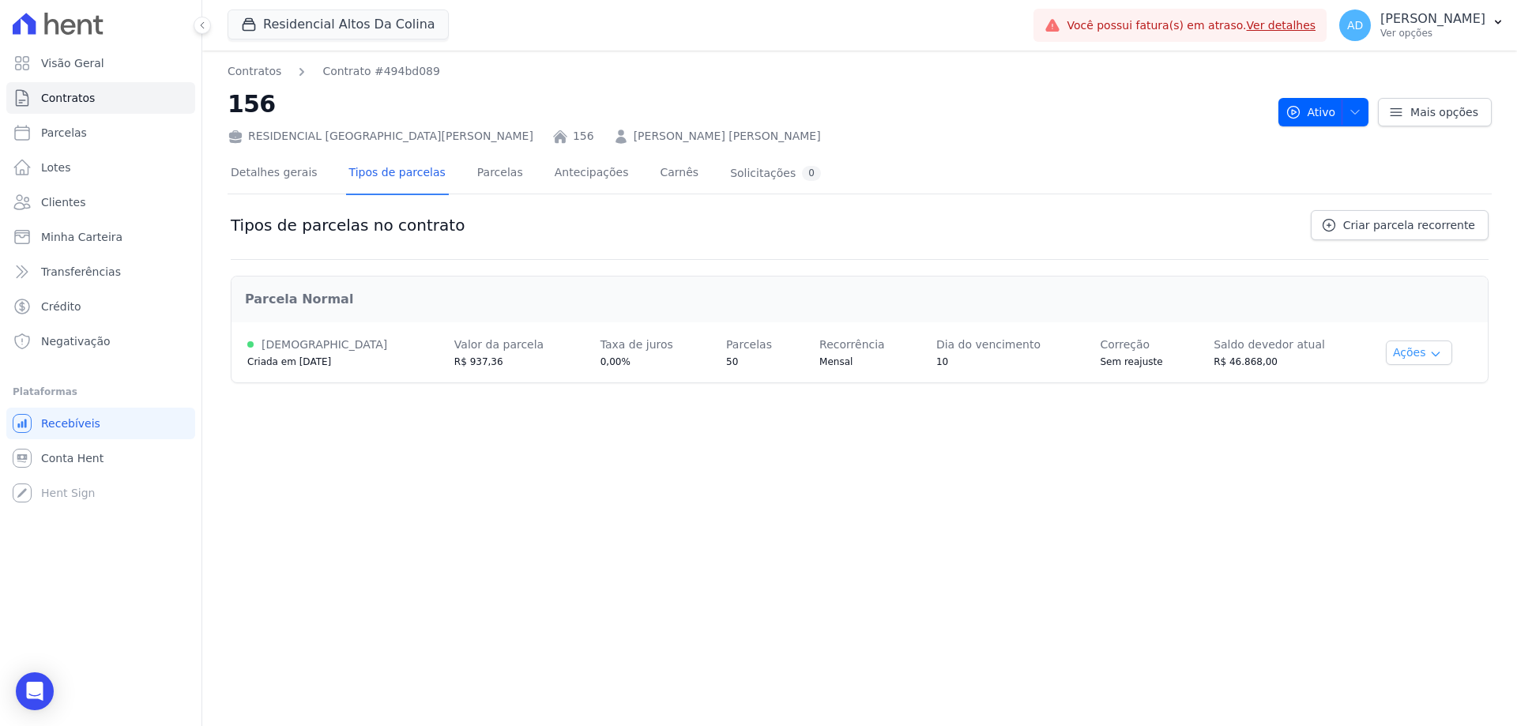
click at [1404, 343] on button "Ações" at bounding box center [1419, 352] width 66 height 24
click at [1426, 409] on span "Alterar vencimento" at bounding box center [1404, 406] width 122 height 19
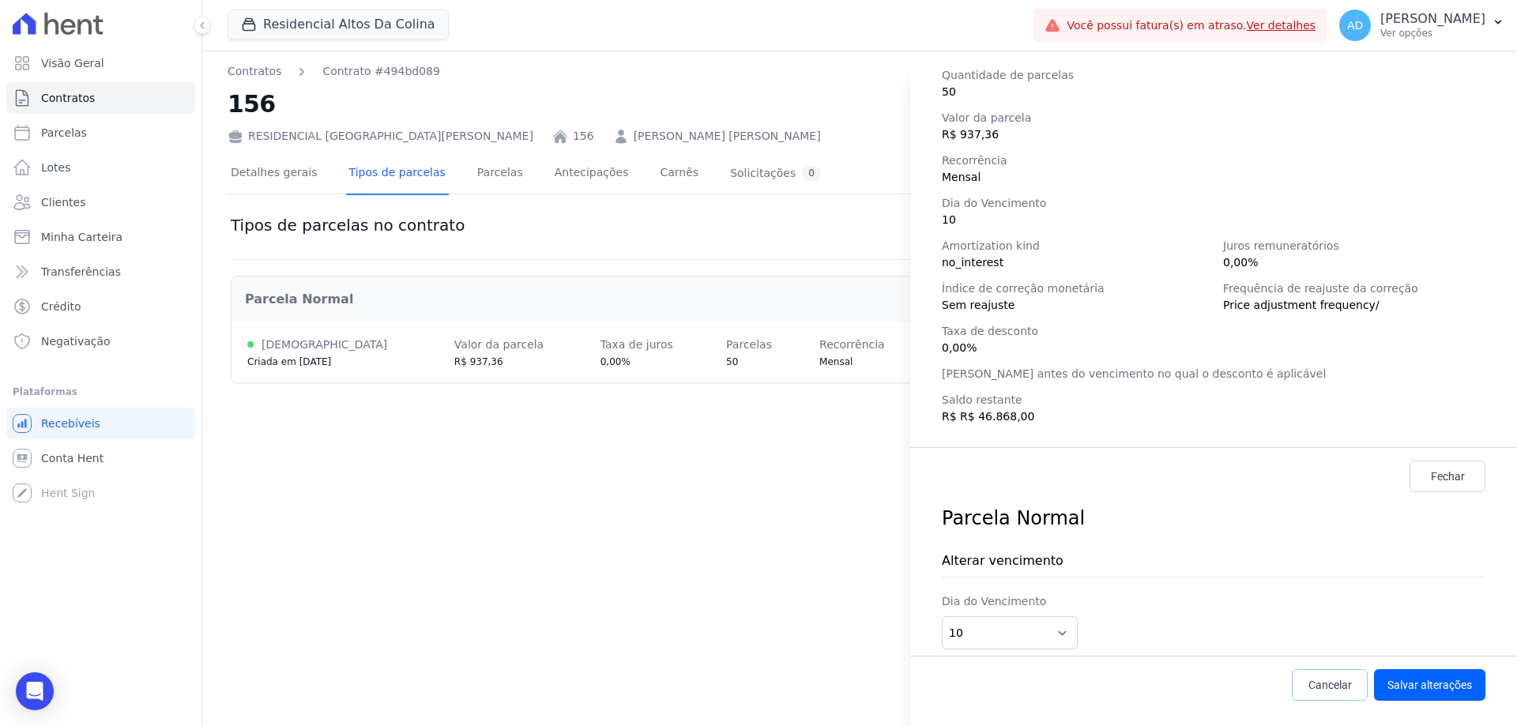
click at [1309, 681] on span "Cancelar" at bounding box center [1329, 685] width 43 height 16
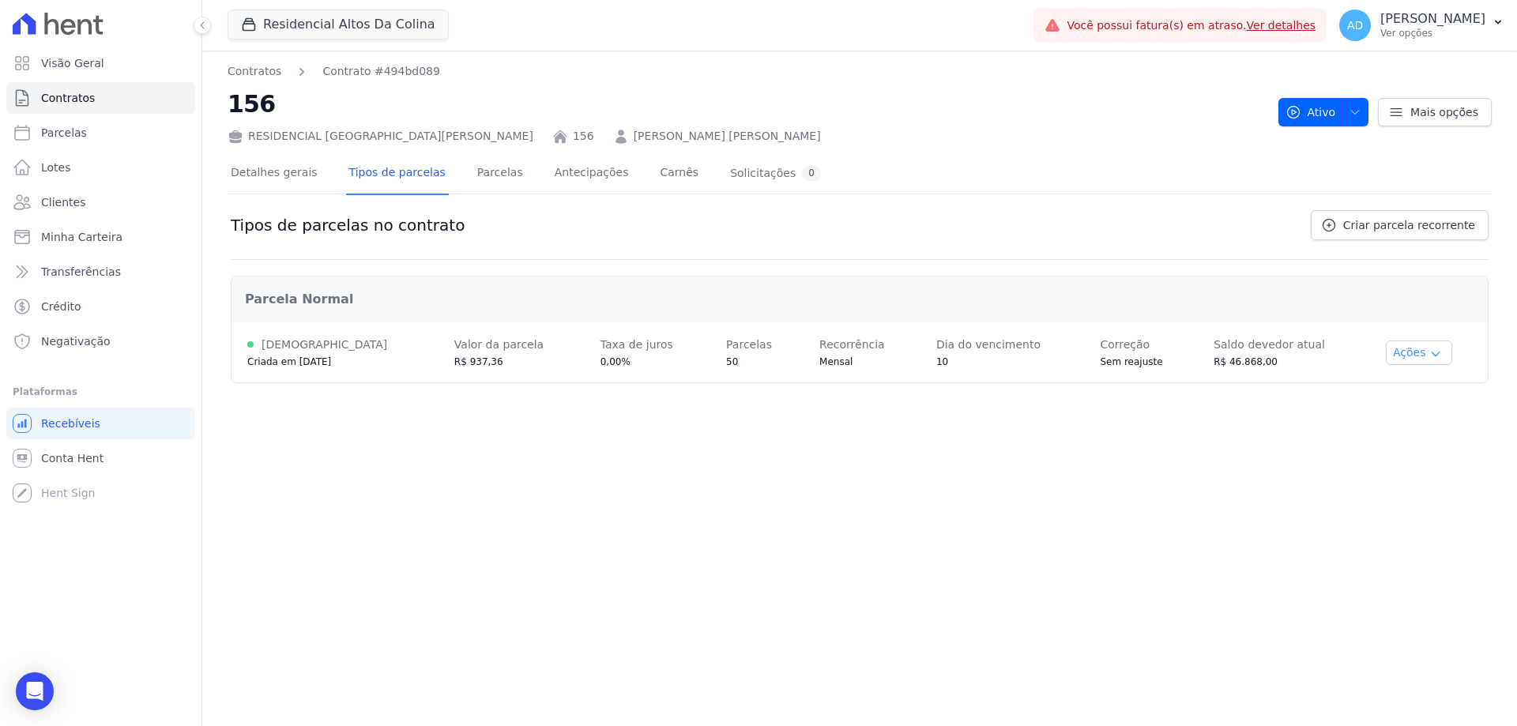
click at [1396, 357] on button "Ações" at bounding box center [1419, 352] width 66 height 24
click at [984, 472] on div "Contratos Contrato #494bd089 156 RESIDENCIAL [GEOGRAPHIC_DATA][PERSON_NAME] 156…" at bounding box center [859, 388] width 1314 height 675
click at [1399, 358] on button "Ações" at bounding box center [1419, 352] width 66 height 24
click at [1390, 435] on link "Renegociar" at bounding box center [1404, 432] width 122 height 19
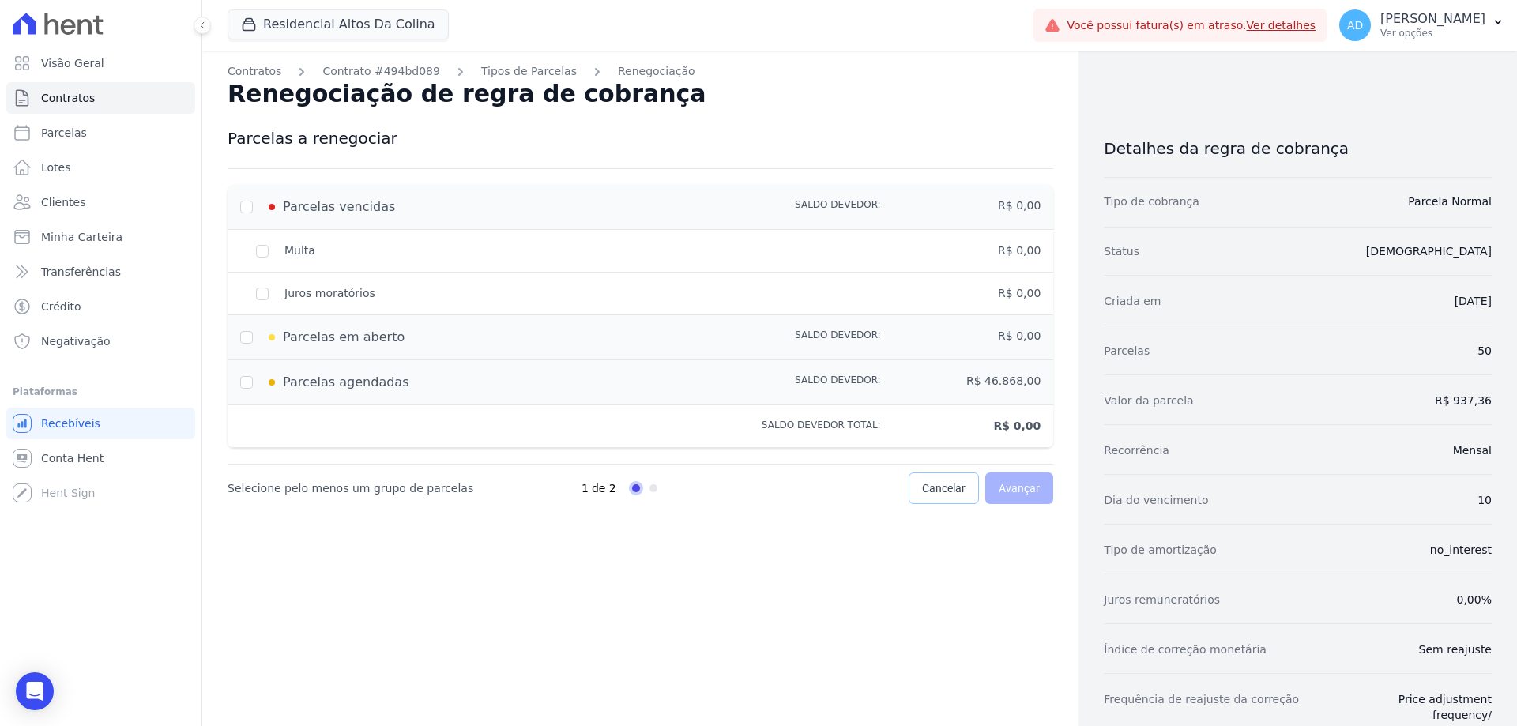
click at [941, 494] on span "Cancelar" at bounding box center [943, 488] width 43 height 16
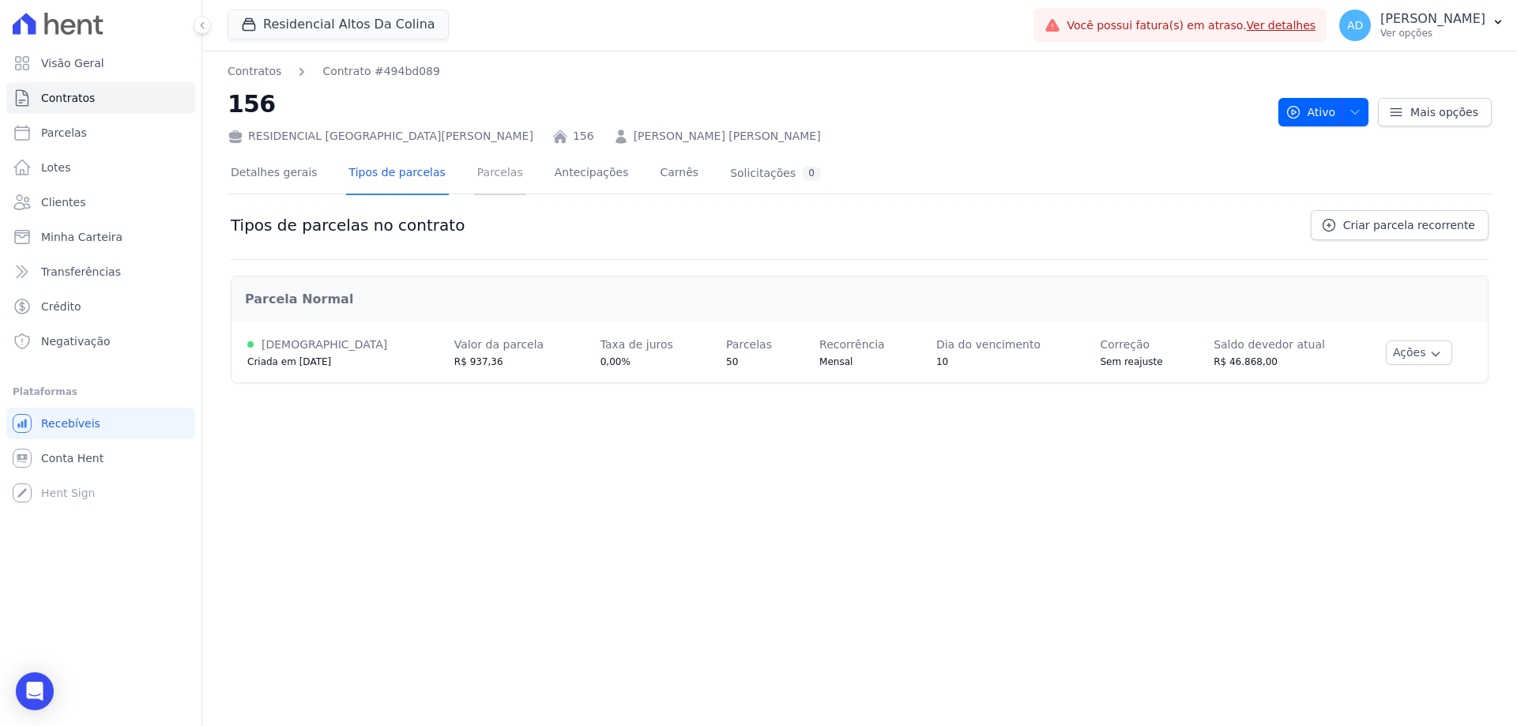
click at [498, 177] on link "Parcelas" at bounding box center [500, 174] width 52 height 42
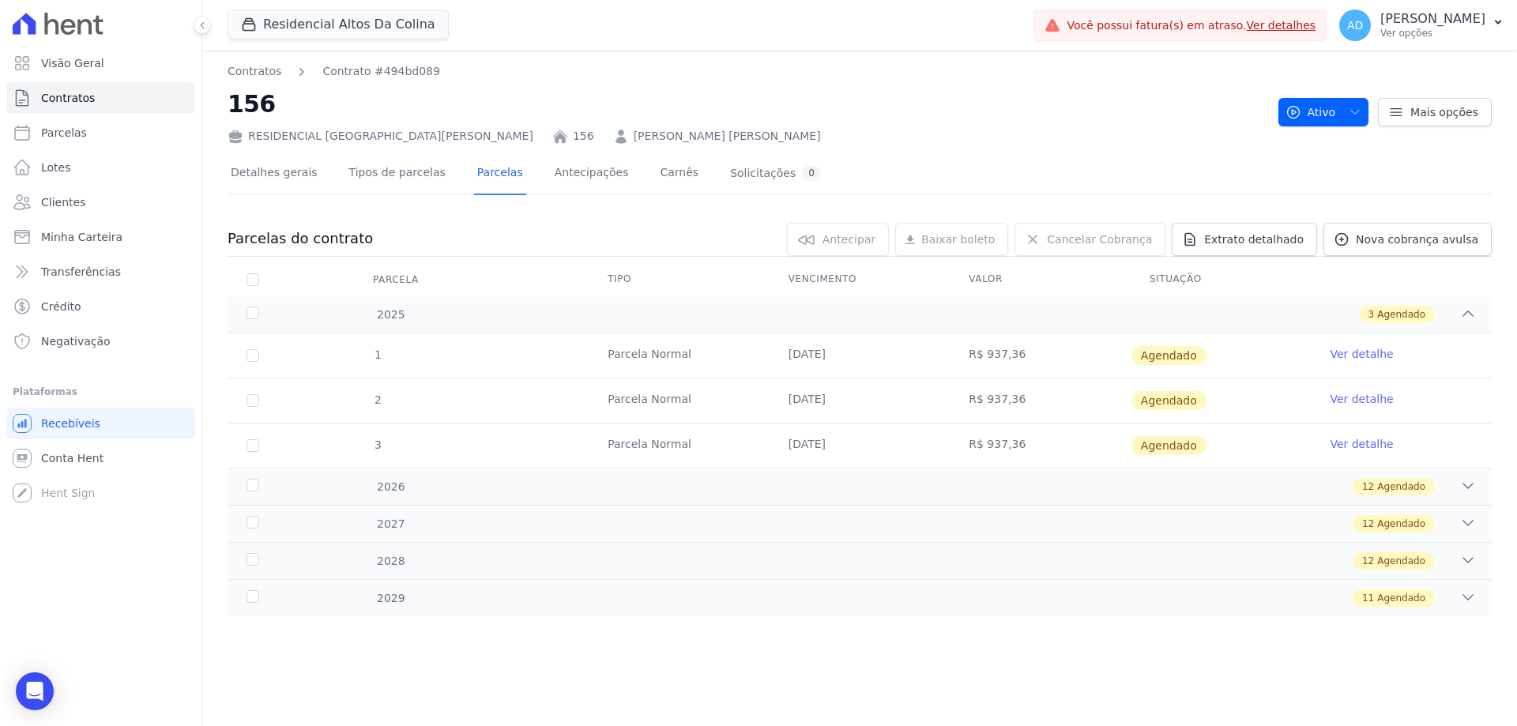
click at [833, 356] on td "[DATE]" at bounding box center [859, 355] width 181 height 44
click at [1460, 599] on icon at bounding box center [1468, 597] width 16 height 16
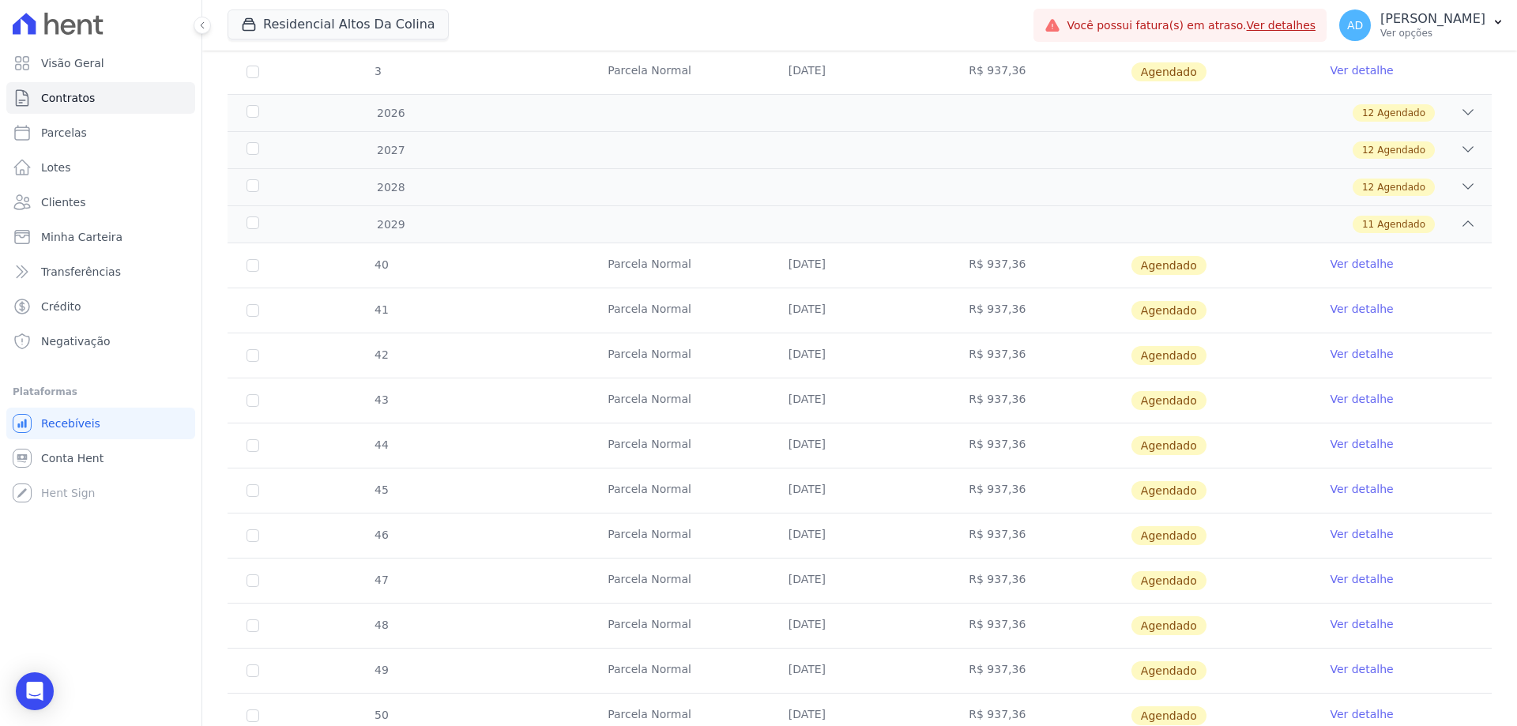
scroll to position [433, 0]
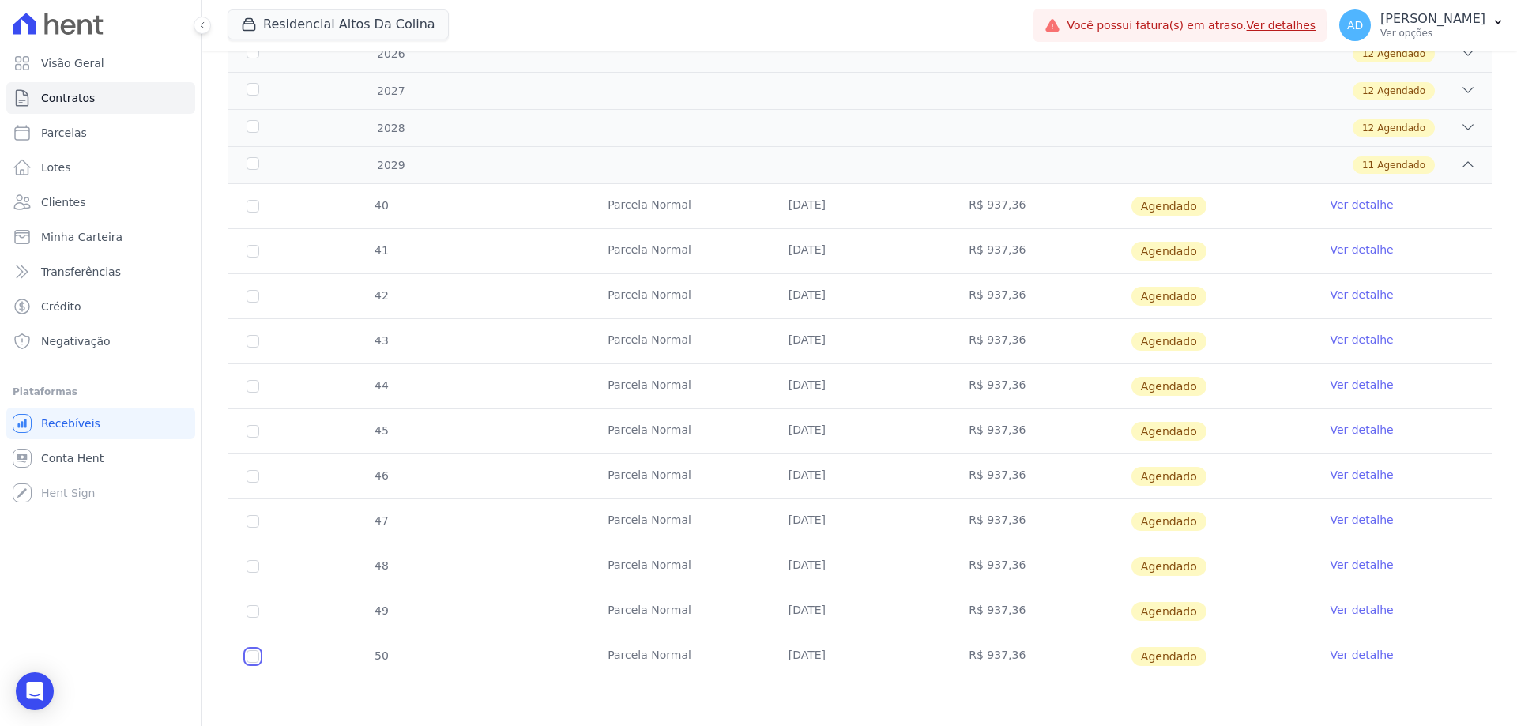
click at [251, 653] on input "checkbox" at bounding box center [252, 656] width 13 height 13
checkbox input "true"
click at [1365, 660] on link "Ver detalhe" at bounding box center [1360, 655] width 63 height 16
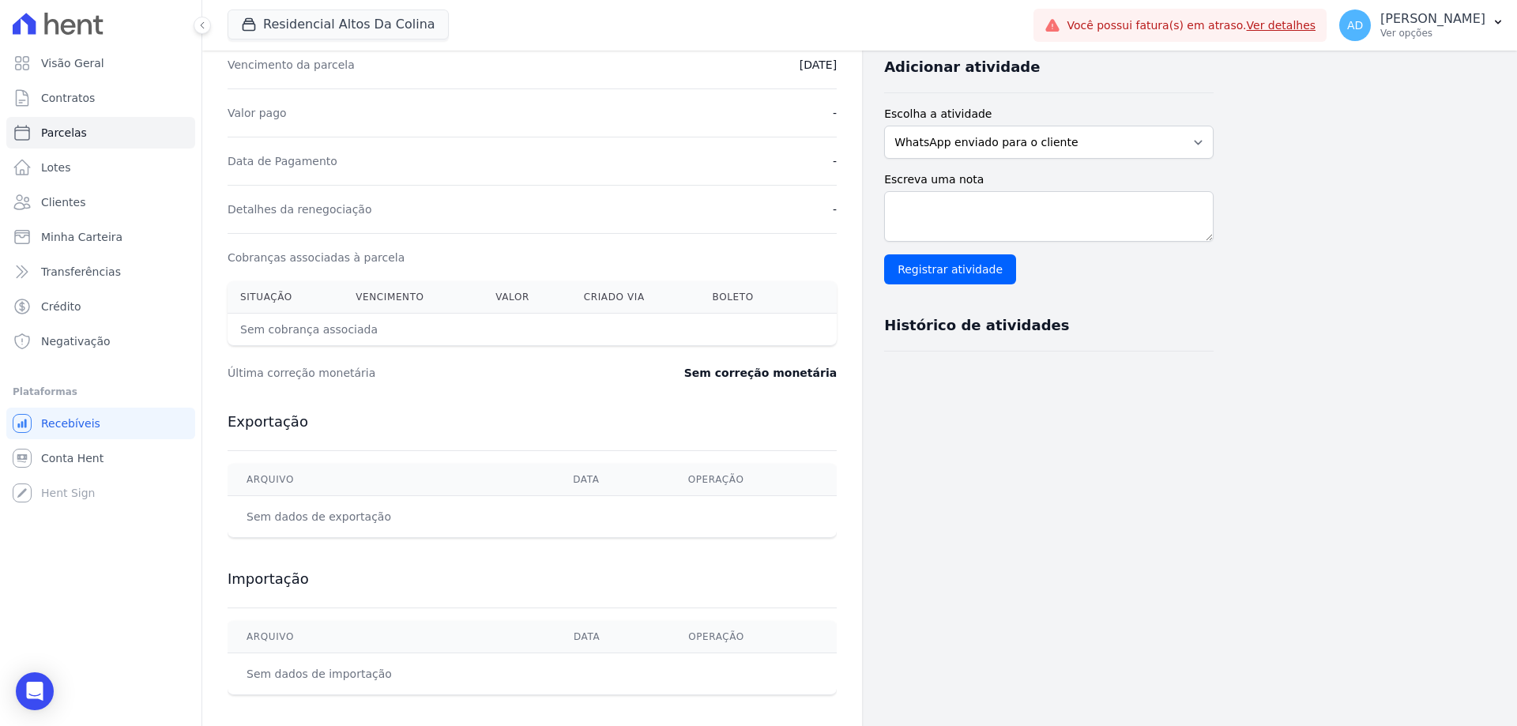
scroll to position [353, 0]
